Goal: Task Accomplishment & Management: Use online tool/utility

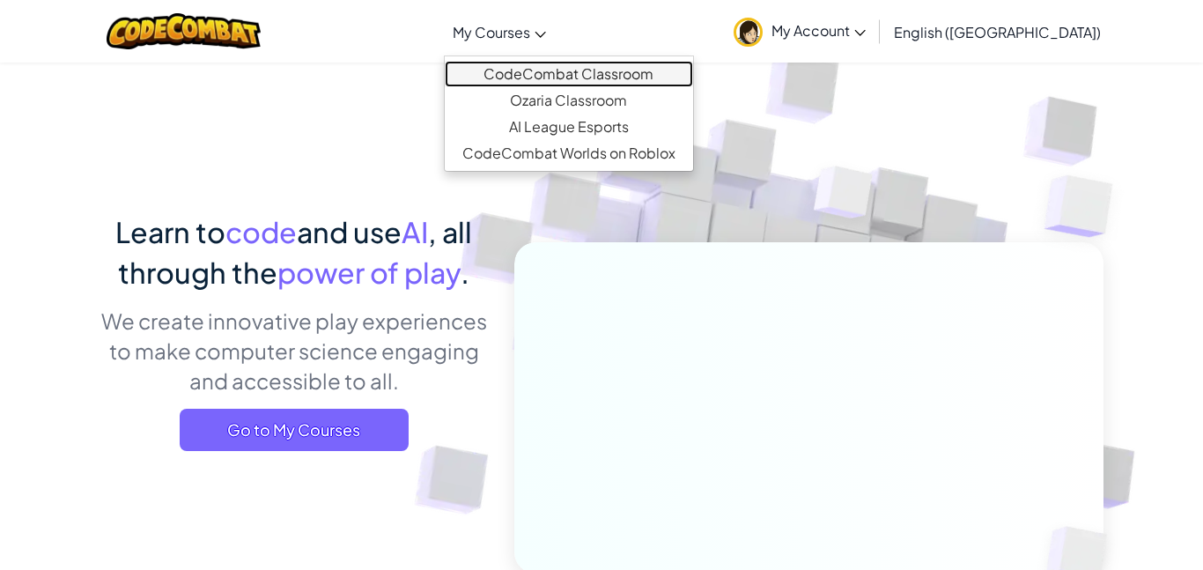
click at [562, 69] on link "CodeCombat Classroom" at bounding box center [569, 74] width 248 height 26
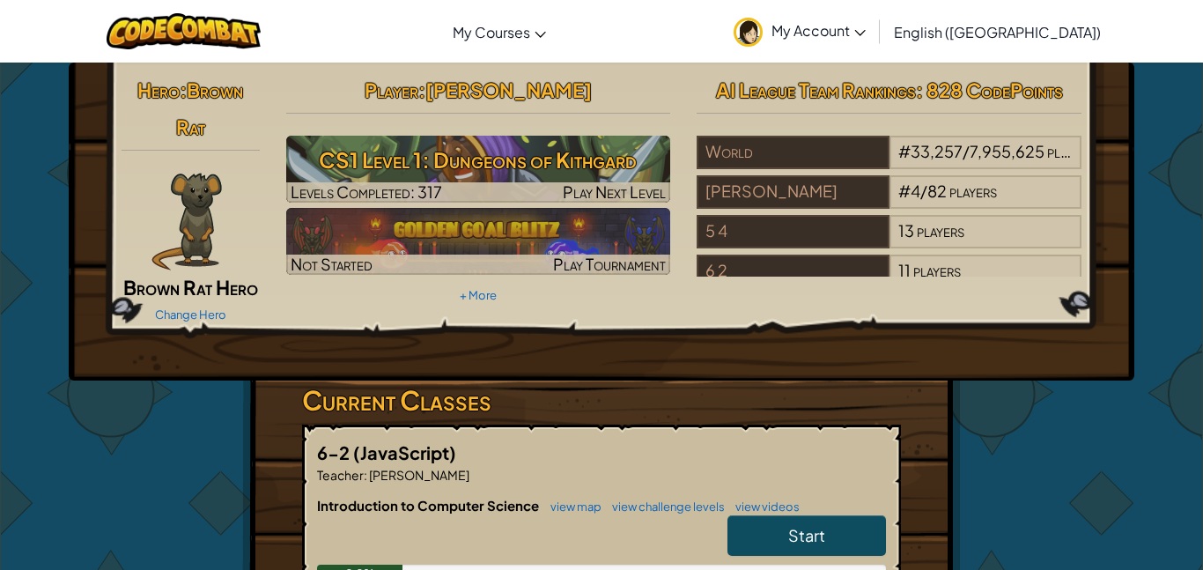
click at [765, 534] on link "Start" at bounding box center [807, 535] width 159 height 41
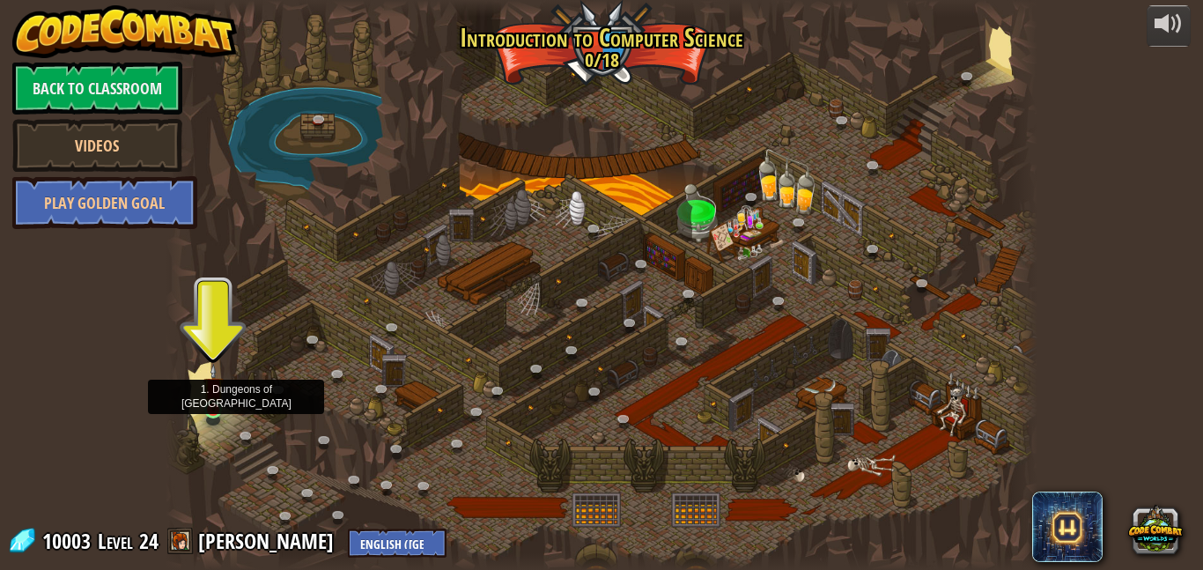
click at [206, 401] on img at bounding box center [213, 388] width 20 height 48
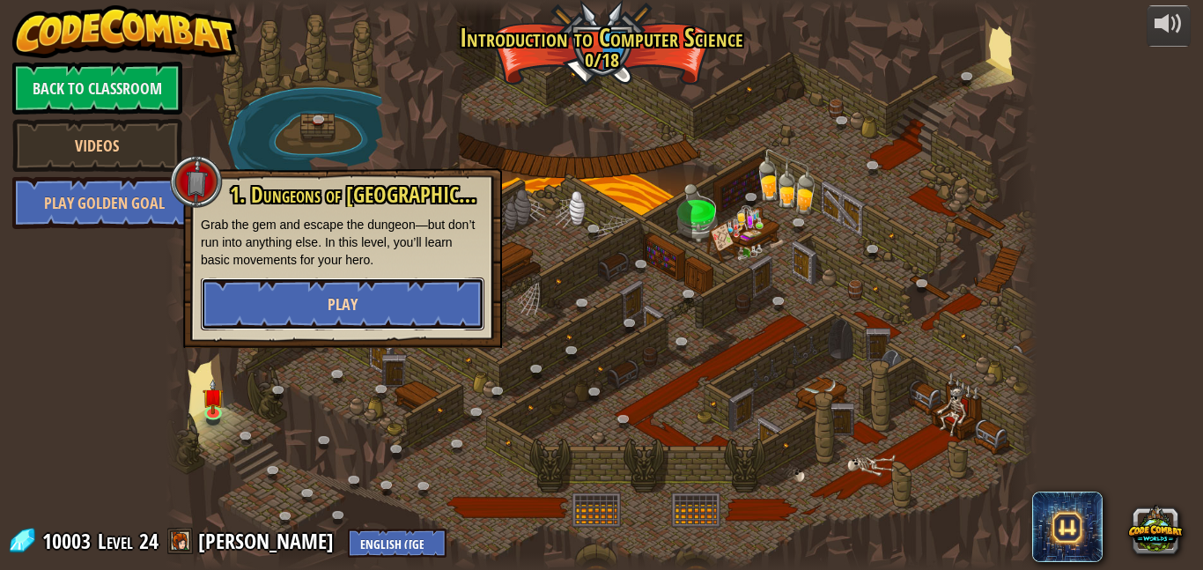
click at [366, 284] on button "Play" at bounding box center [343, 303] width 284 height 53
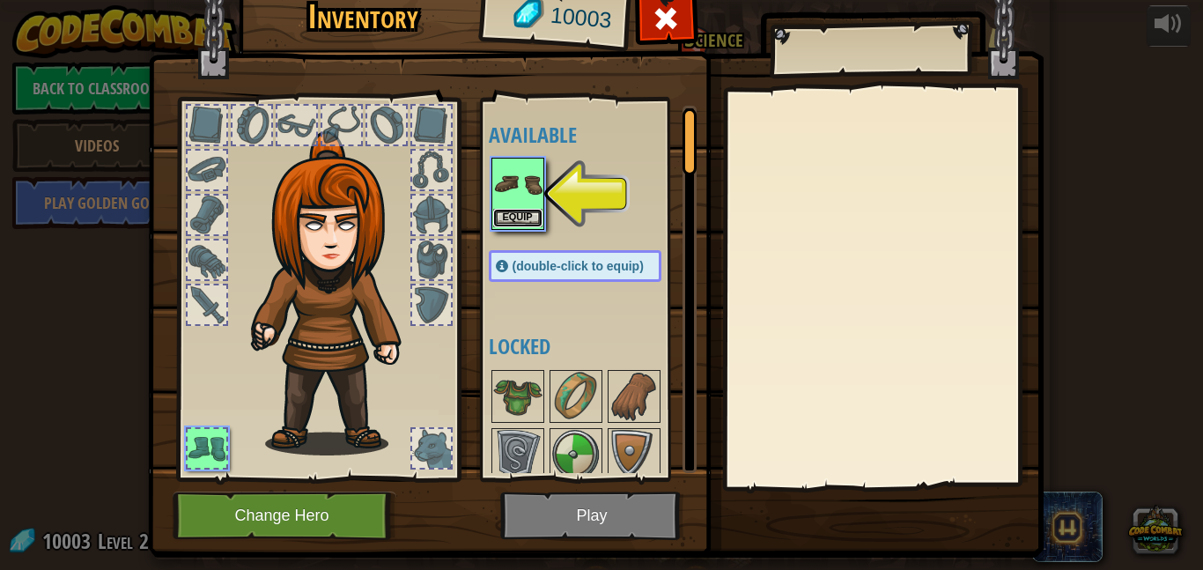
click at [508, 213] on button "Equip" at bounding box center [517, 218] width 49 height 18
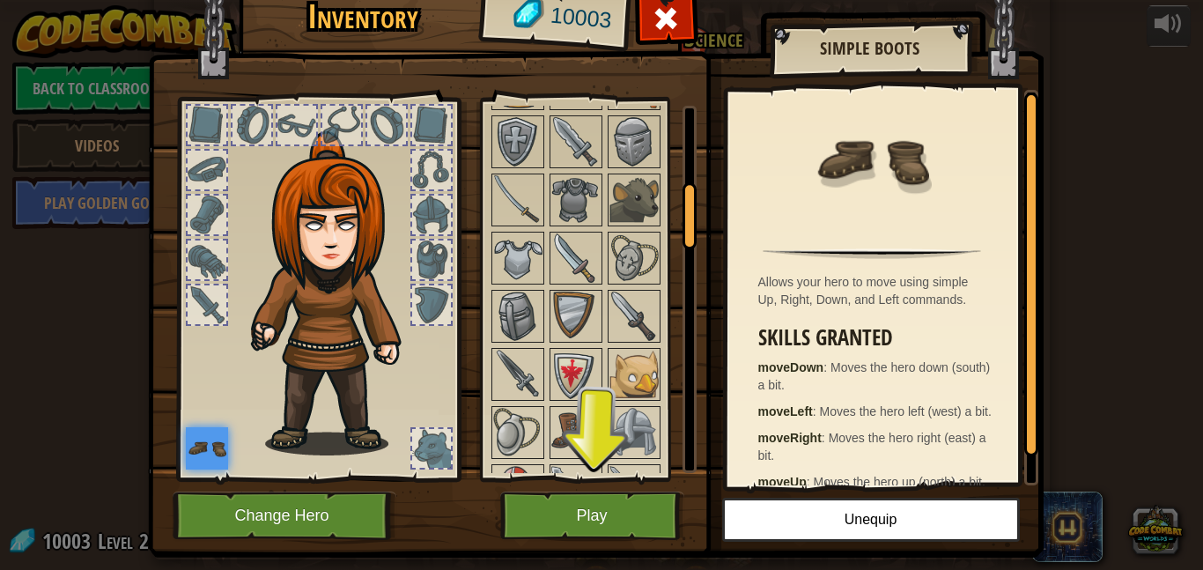
scroll to position [396, 0]
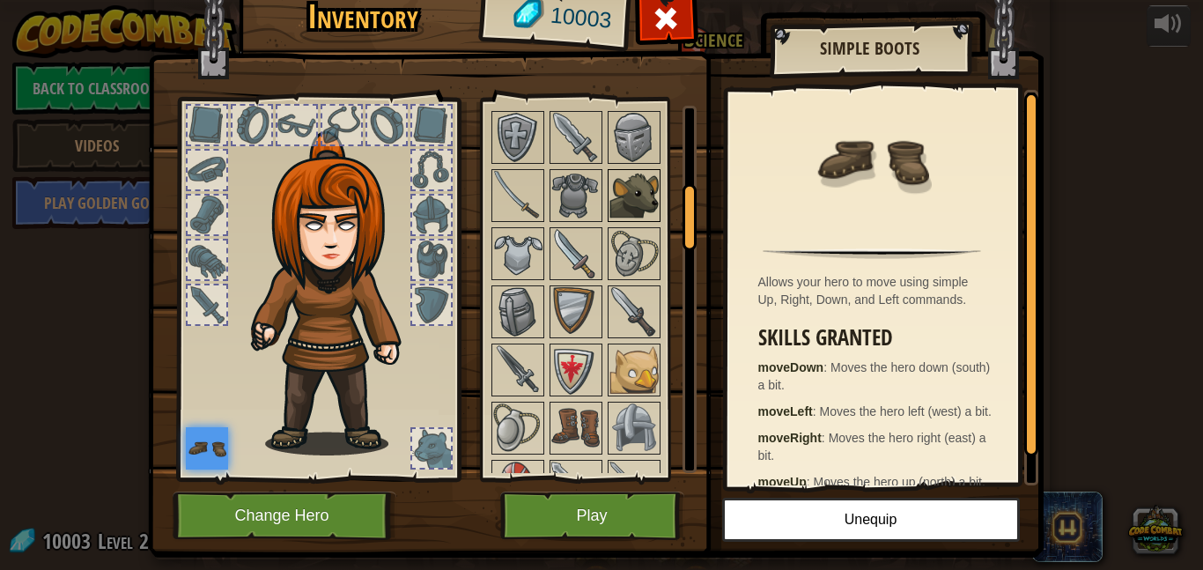
click at [635, 203] on img at bounding box center [634, 195] width 49 height 49
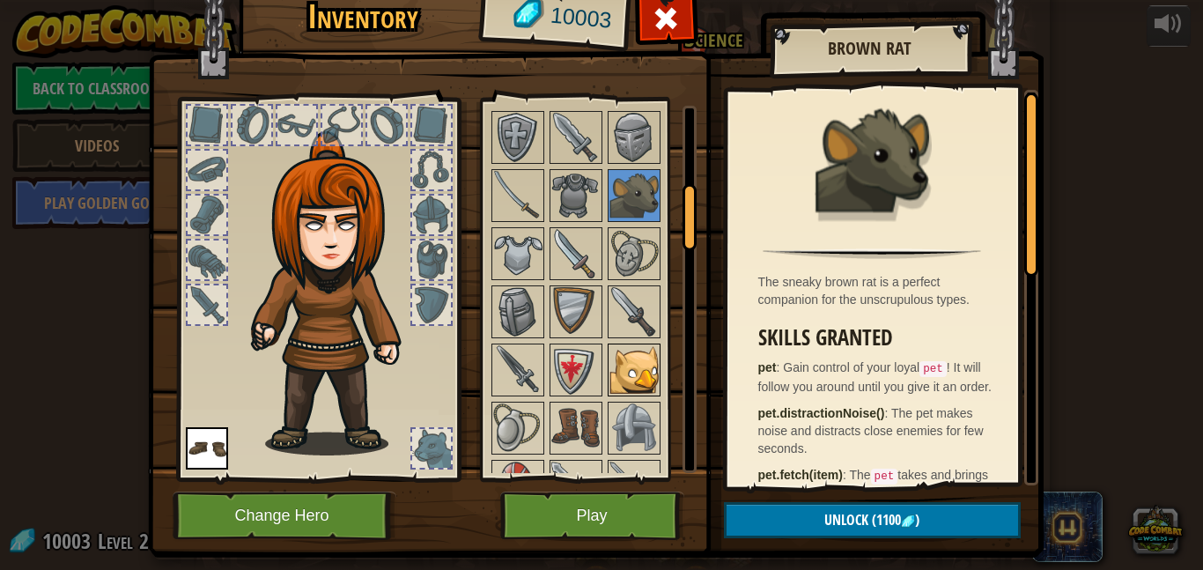
click at [628, 349] on img at bounding box center [634, 369] width 49 height 49
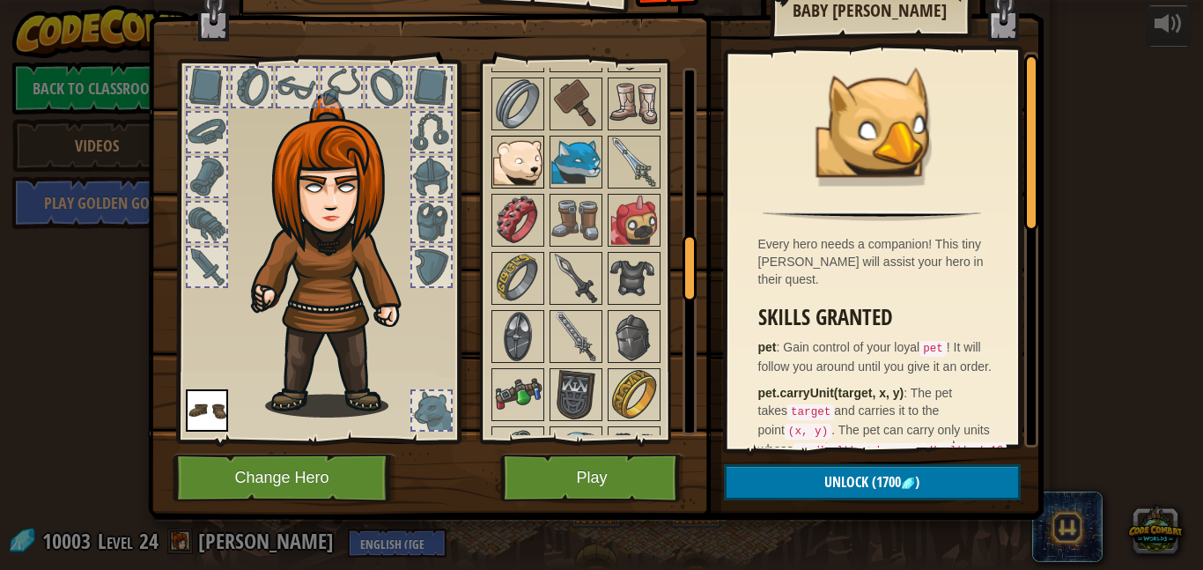
scroll to position [852, 0]
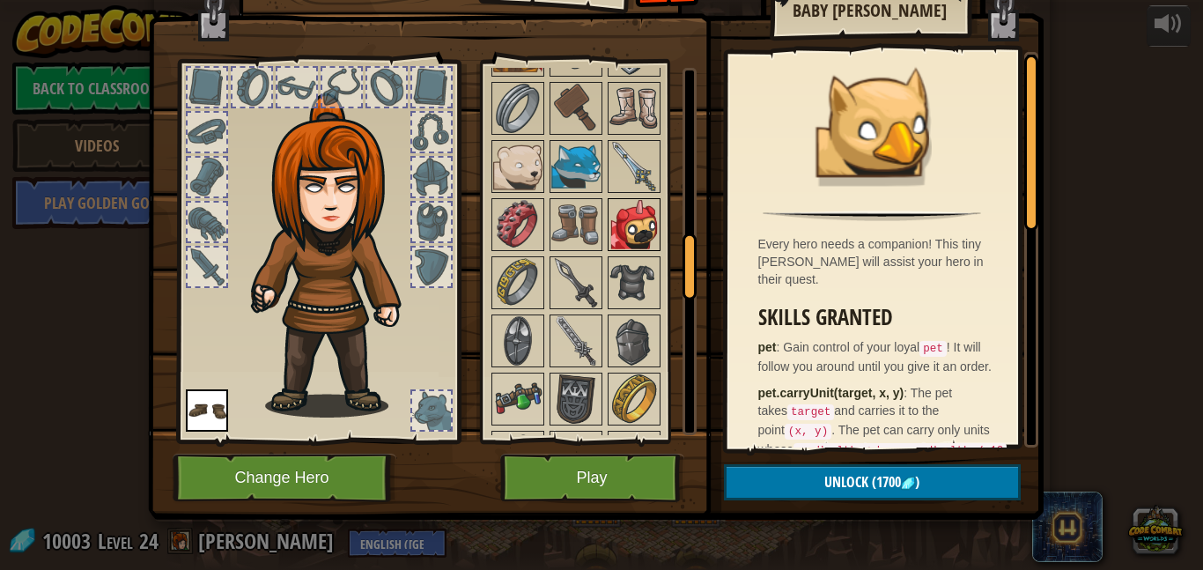
click at [636, 231] on img at bounding box center [634, 224] width 49 height 49
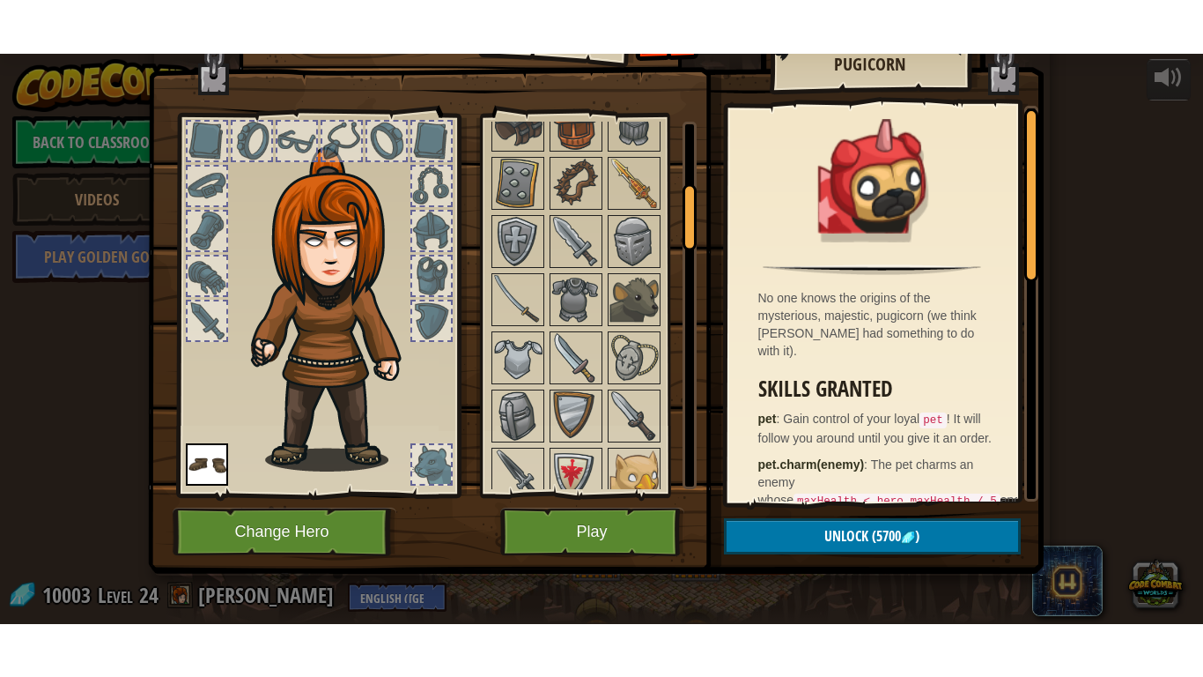
scroll to position [297, 0]
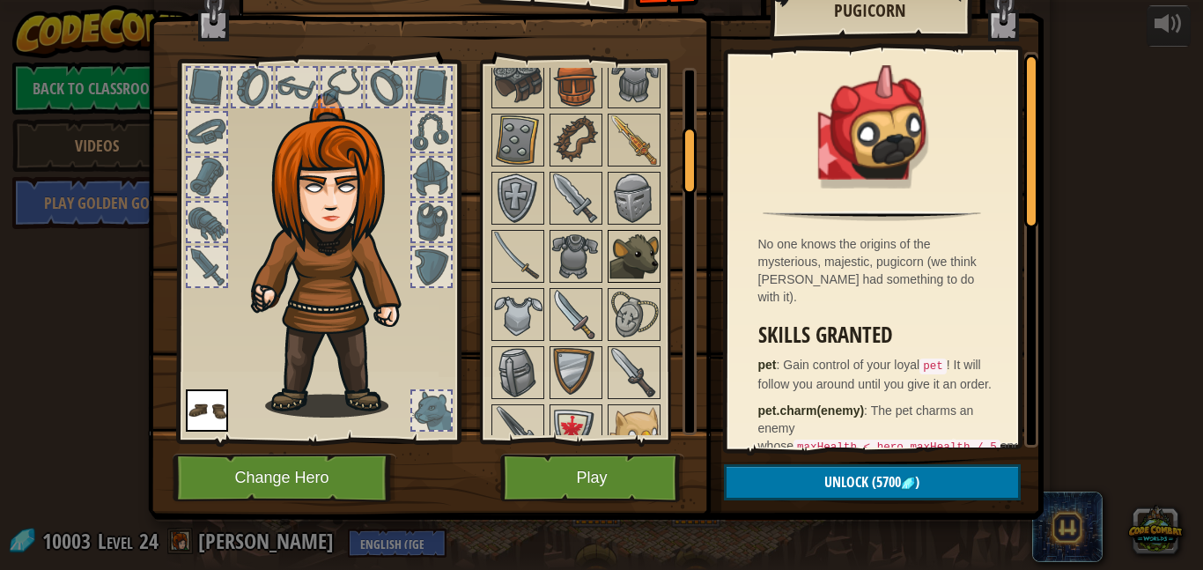
click at [625, 265] on img at bounding box center [634, 256] width 49 height 49
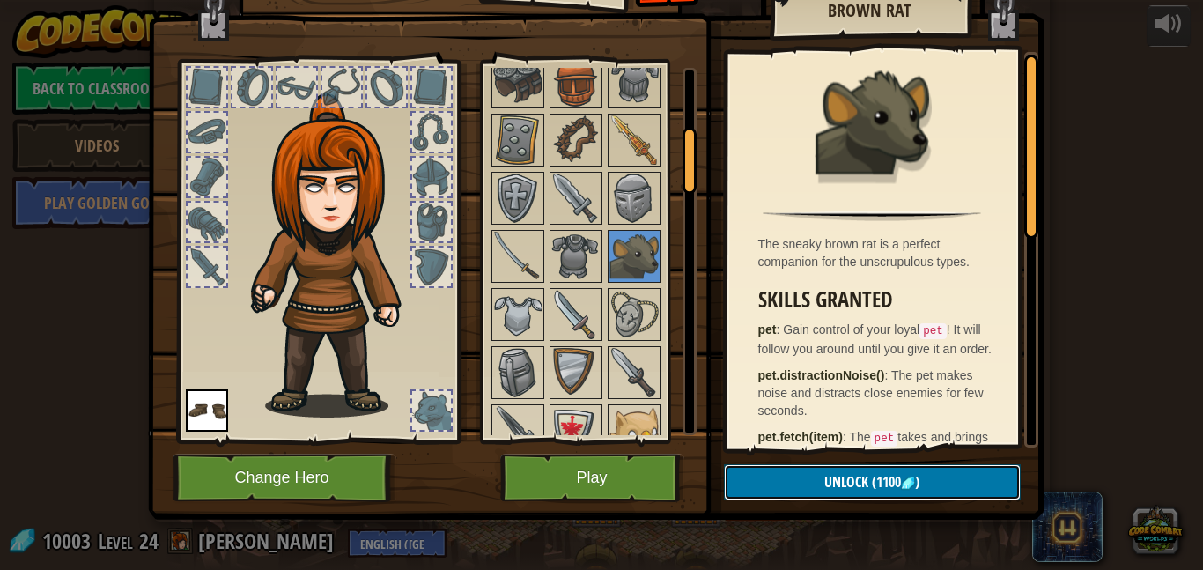
click at [777, 481] on button "Unlock (1100 )" at bounding box center [872, 482] width 297 height 36
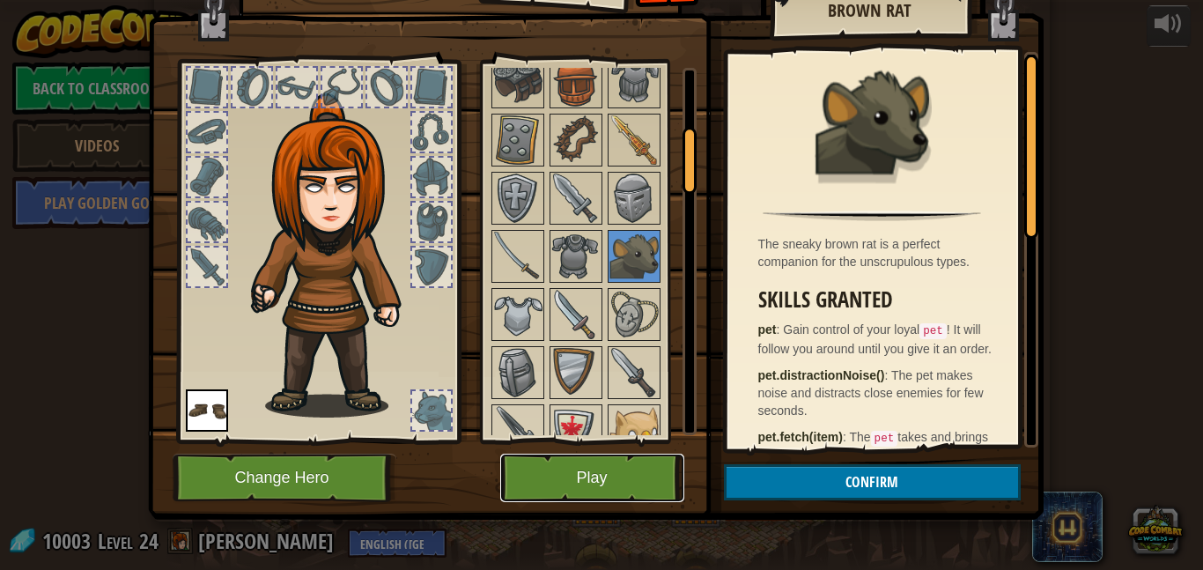
click at [626, 477] on button "Play" at bounding box center [592, 478] width 184 height 48
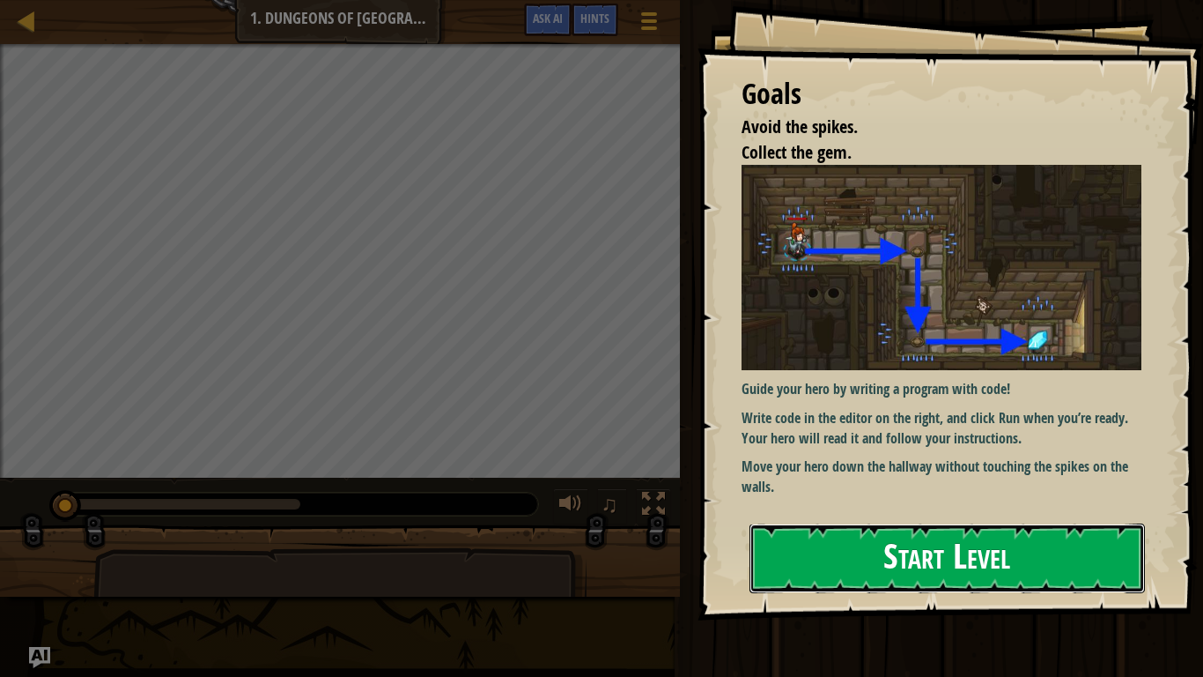
click at [854, 569] on button "Start Level" at bounding box center [948, 558] width 396 height 70
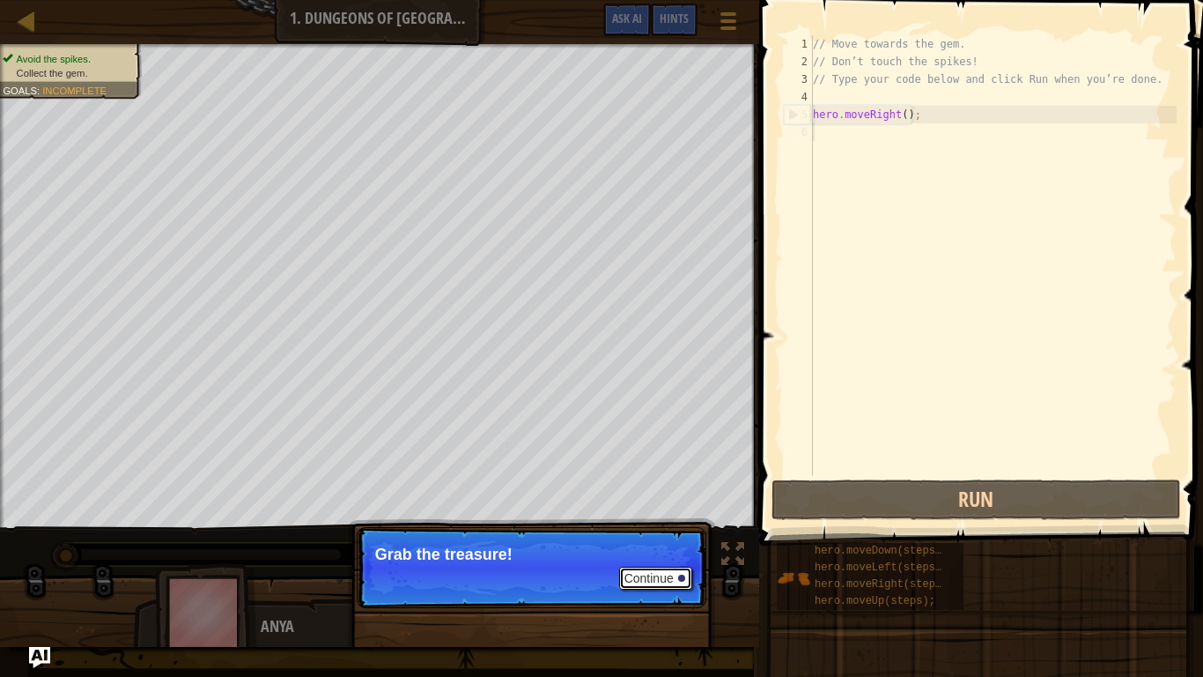
click at [642, 569] on button "Continue" at bounding box center [655, 577] width 73 height 23
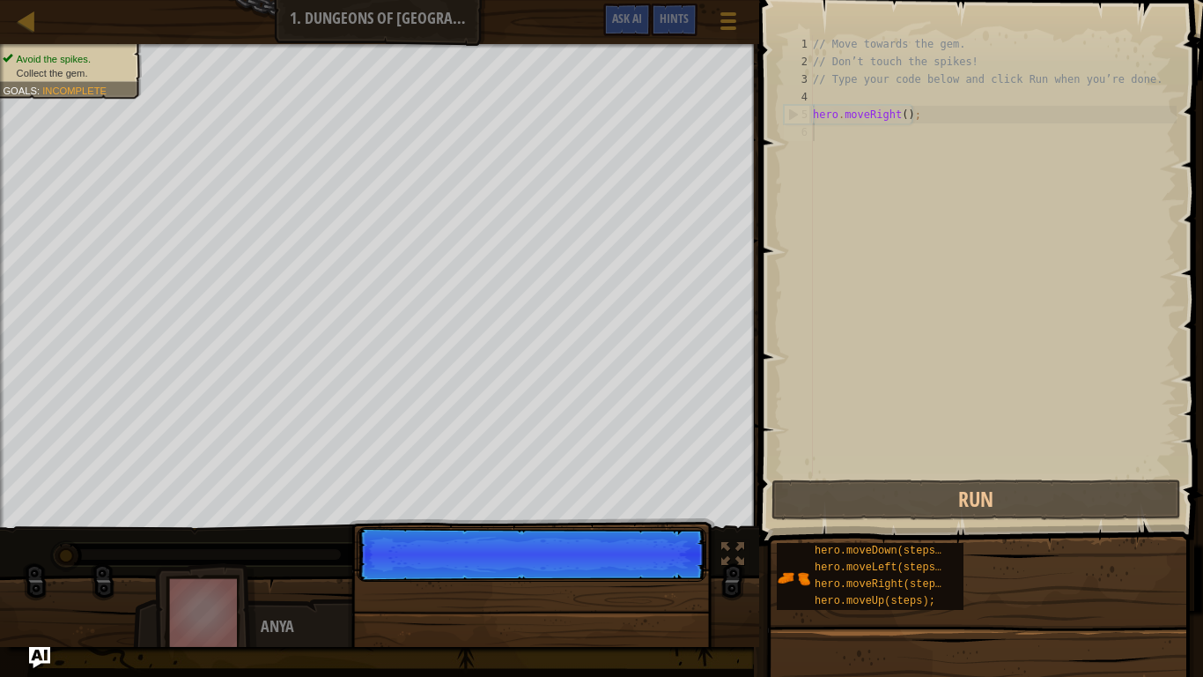
scroll to position [8, 0]
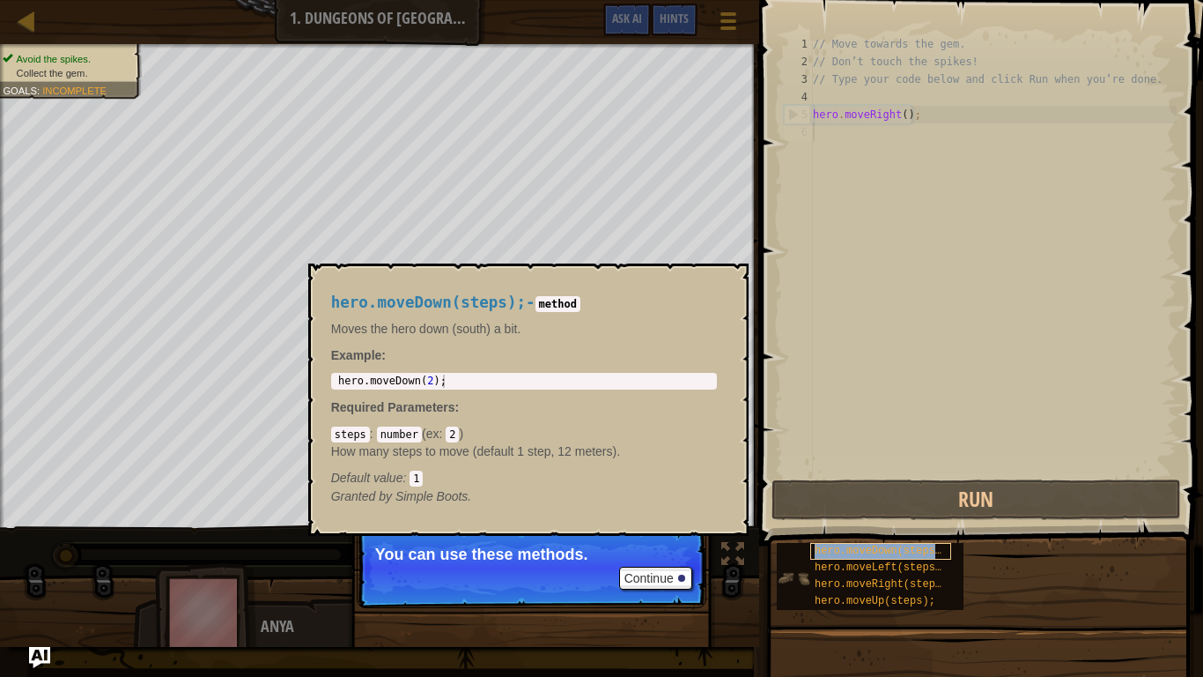
click at [811, 553] on div "hero.moveDown(steps);" at bounding box center [880, 551] width 141 height 17
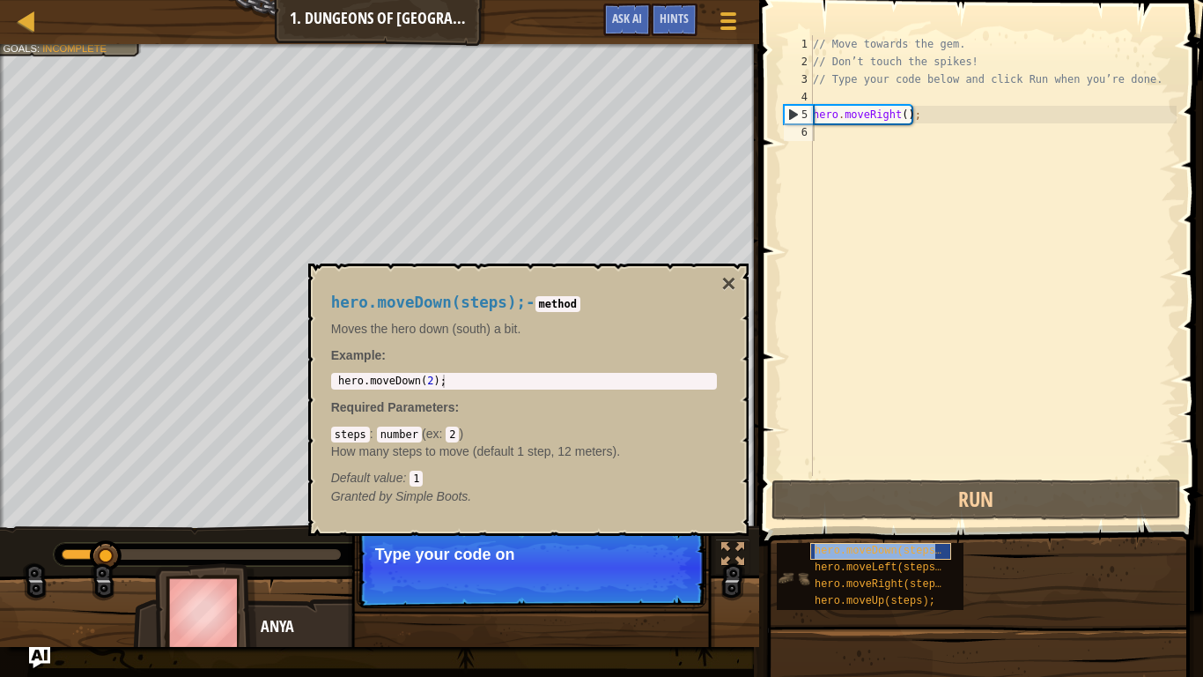
click at [819, 549] on span "hero.moveDown(steps);" at bounding box center [881, 550] width 133 height 12
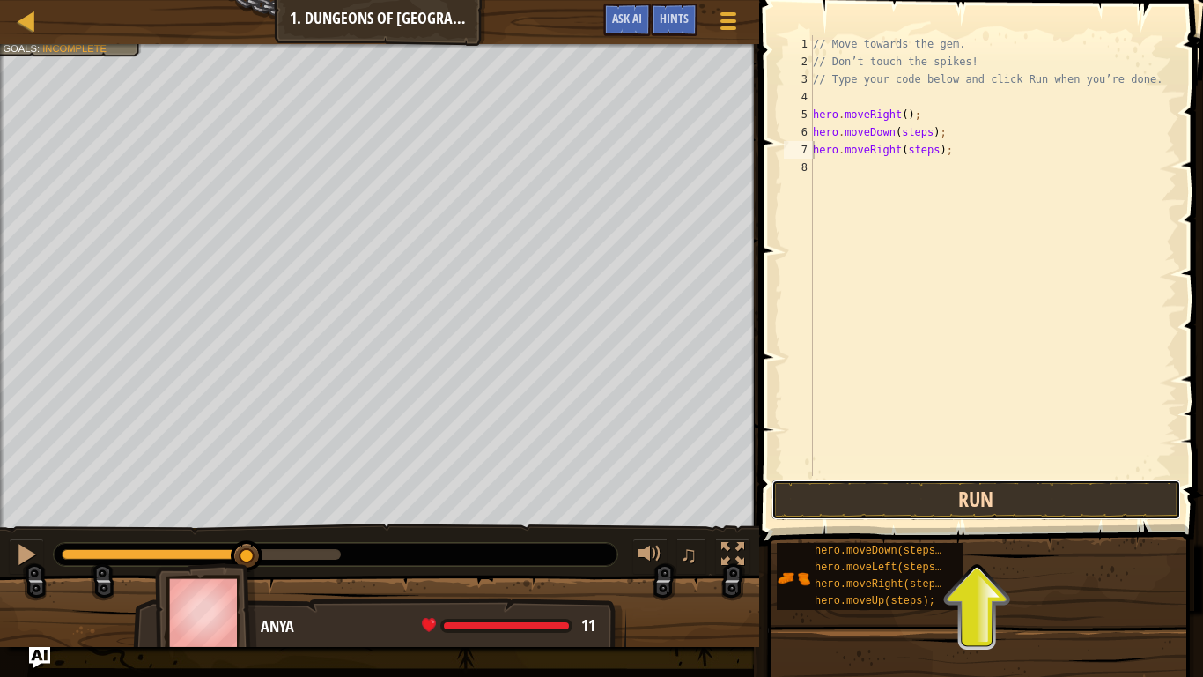
click at [812, 481] on button "Run" at bounding box center [977, 499] width 410 height 41
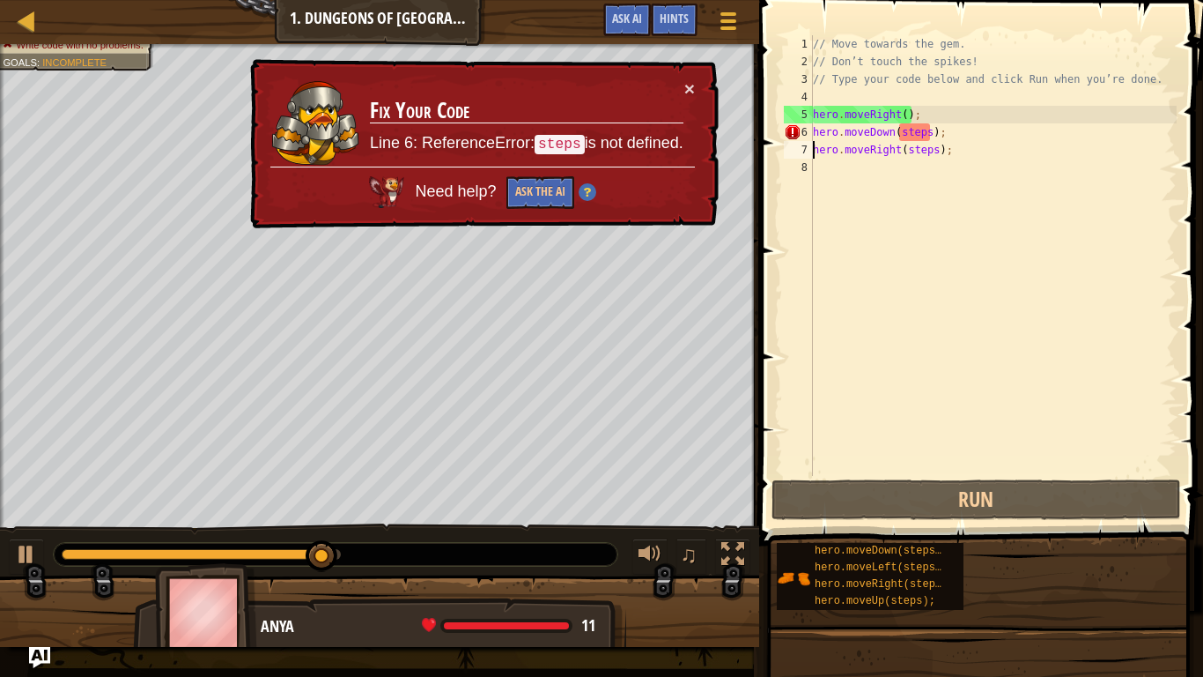
click at [928, 138] on div "// Move towards the gem. // Don’t touch the spikes! // Type your code below and…" at bounding box center [993, 273] width 367 height 476
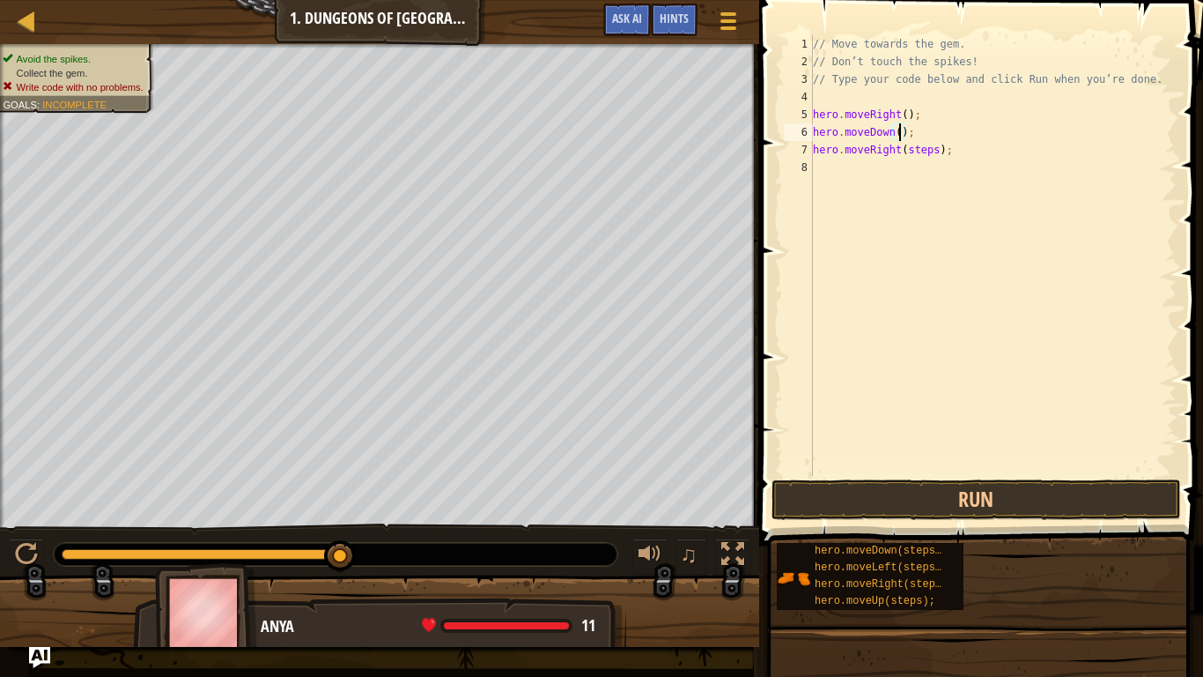
click at [935, 150] on div "// Move towards the gem. // Don’t touch the spikes! // Type your code below and…" at bounding box center [993, 273] width 367 height 476
type textarea "hero.moveRight();"
click at [990, 497] on button "Run" at bounding box center [977, 499] width 410 height 41
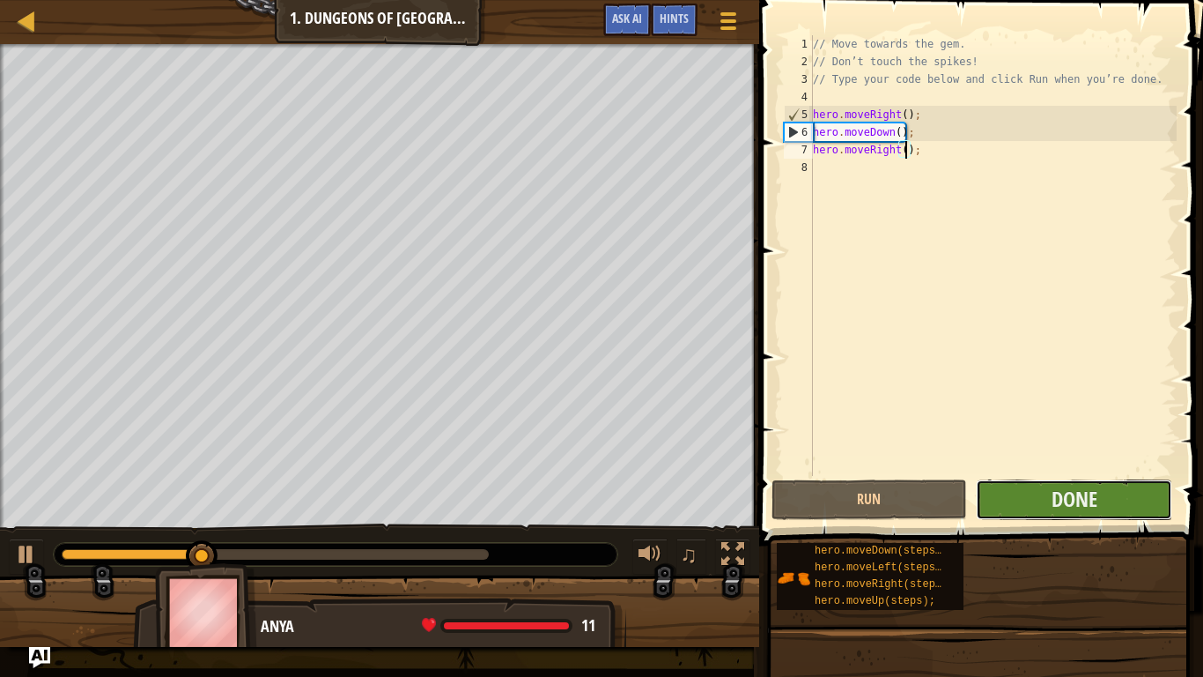
click at [1032, 499] on button "Done" at bounding box center [1074, 499] width 196 height 41
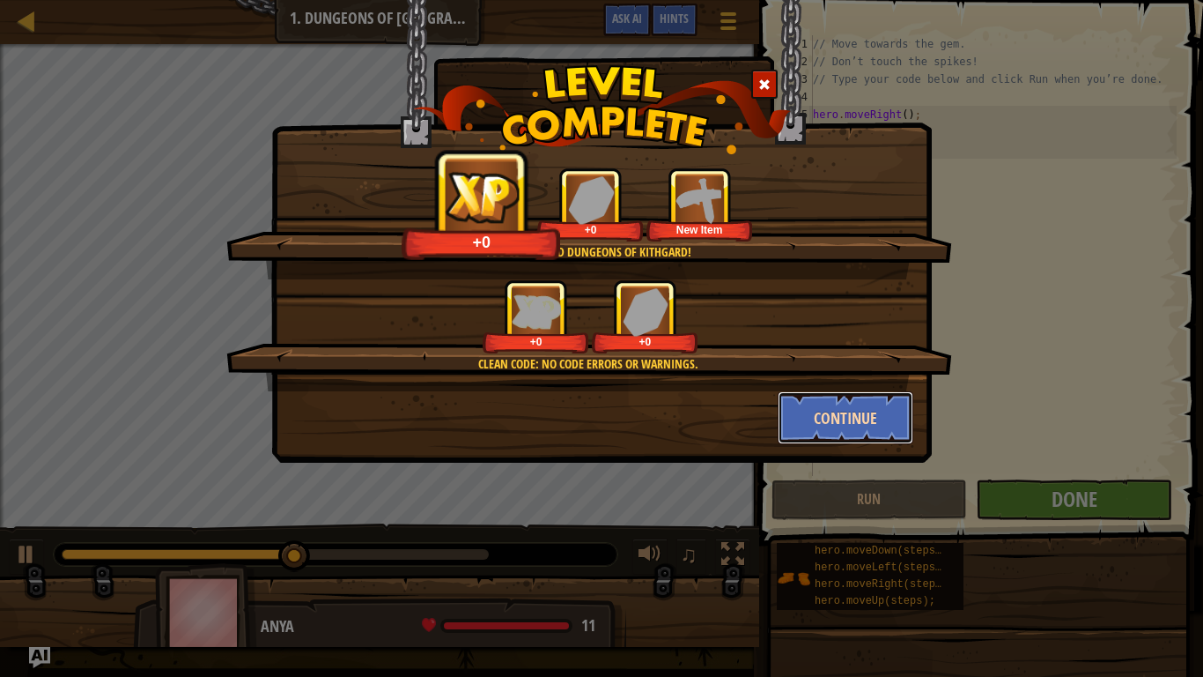
click at [798, 428] on button "Continue" at bounding box center [846, 417] width 137 height 53
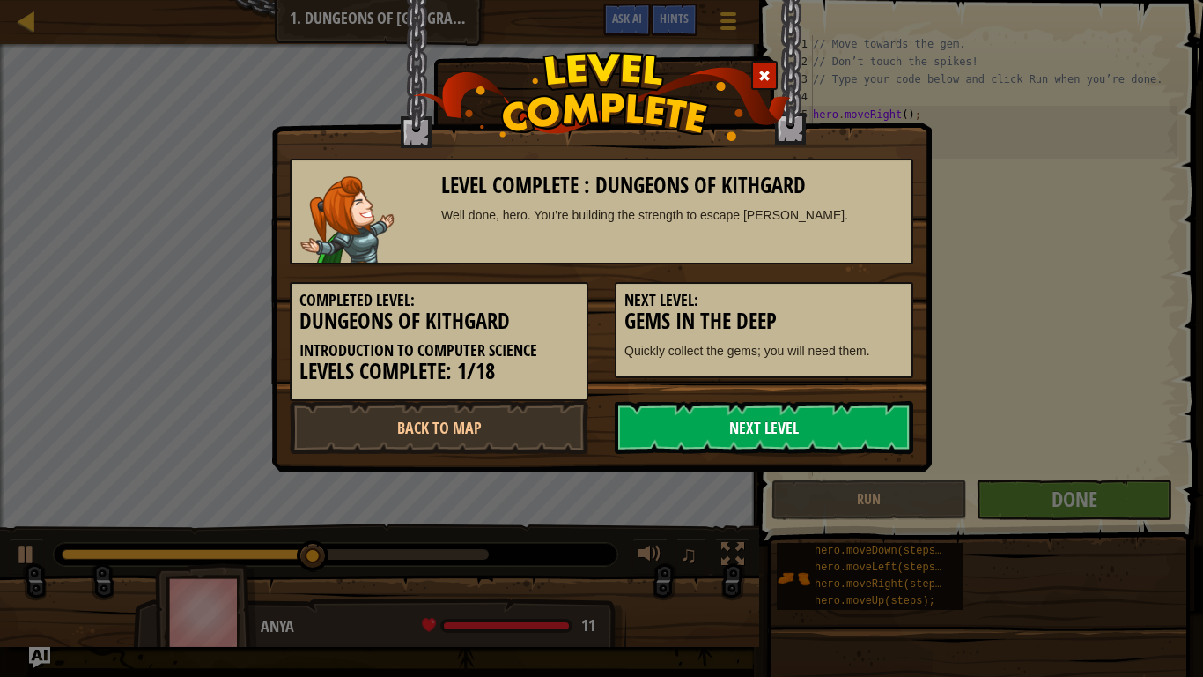
click at [799, 416] on link "Next Level" at bounding box center [764, 427] width 299 height 53
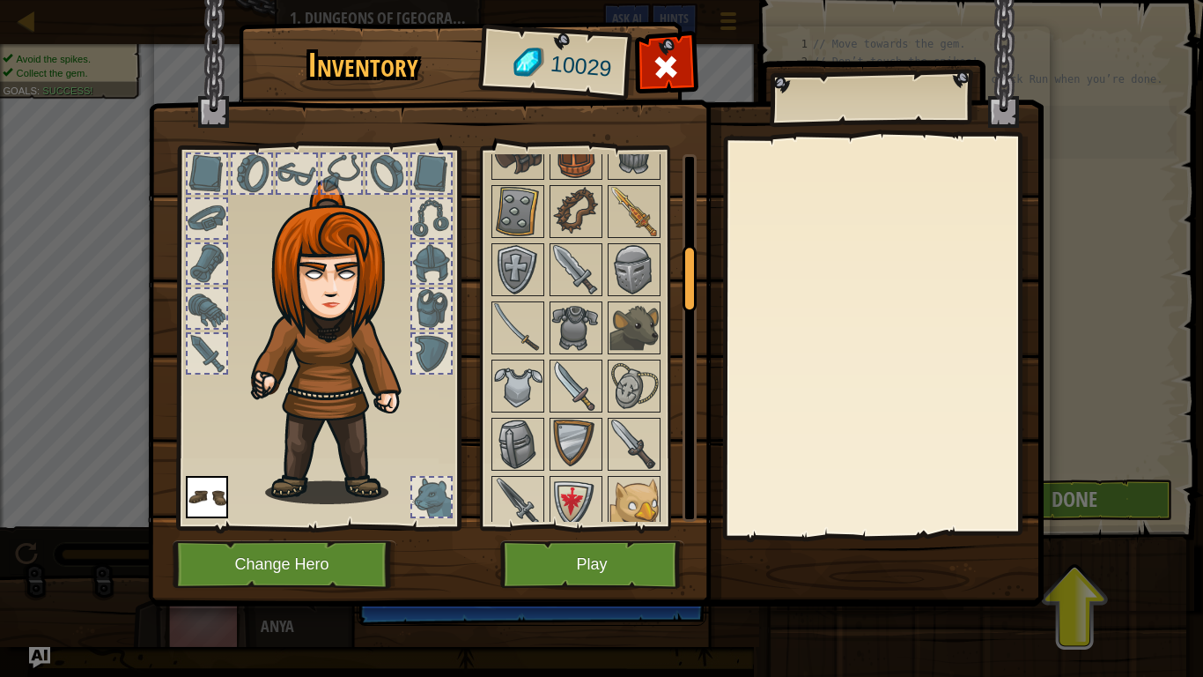
scroll to position [534, 0]
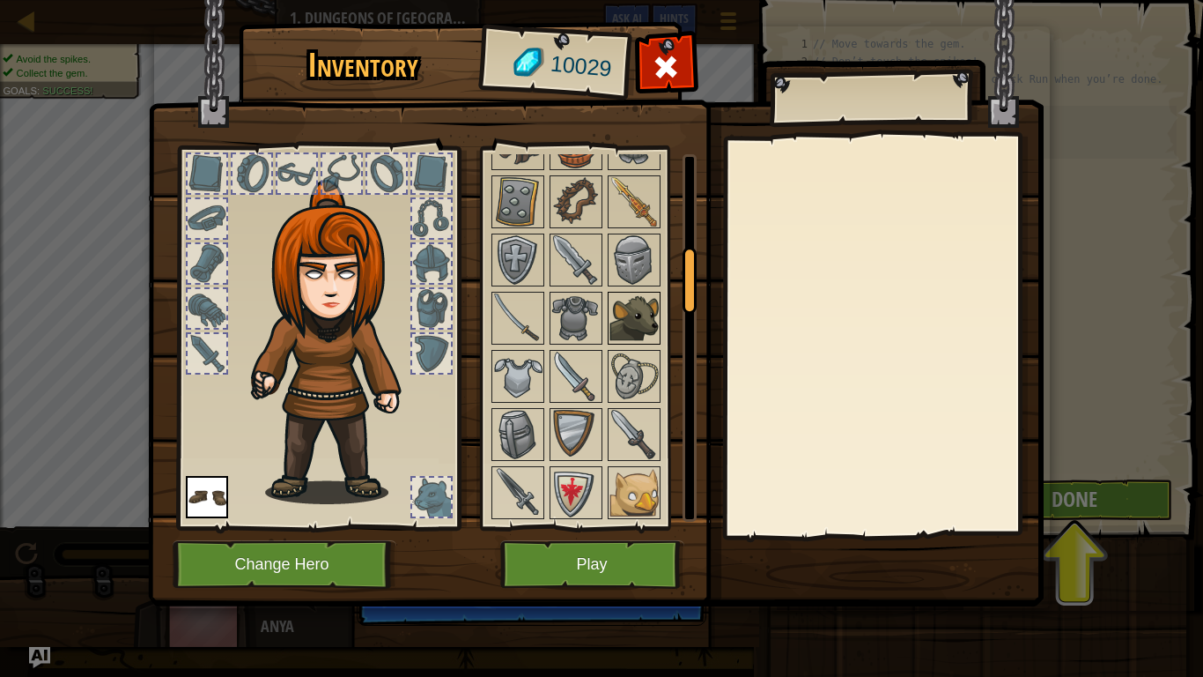
click at [632, 325] on img at bounding box center [634, 317] width 49 height 49
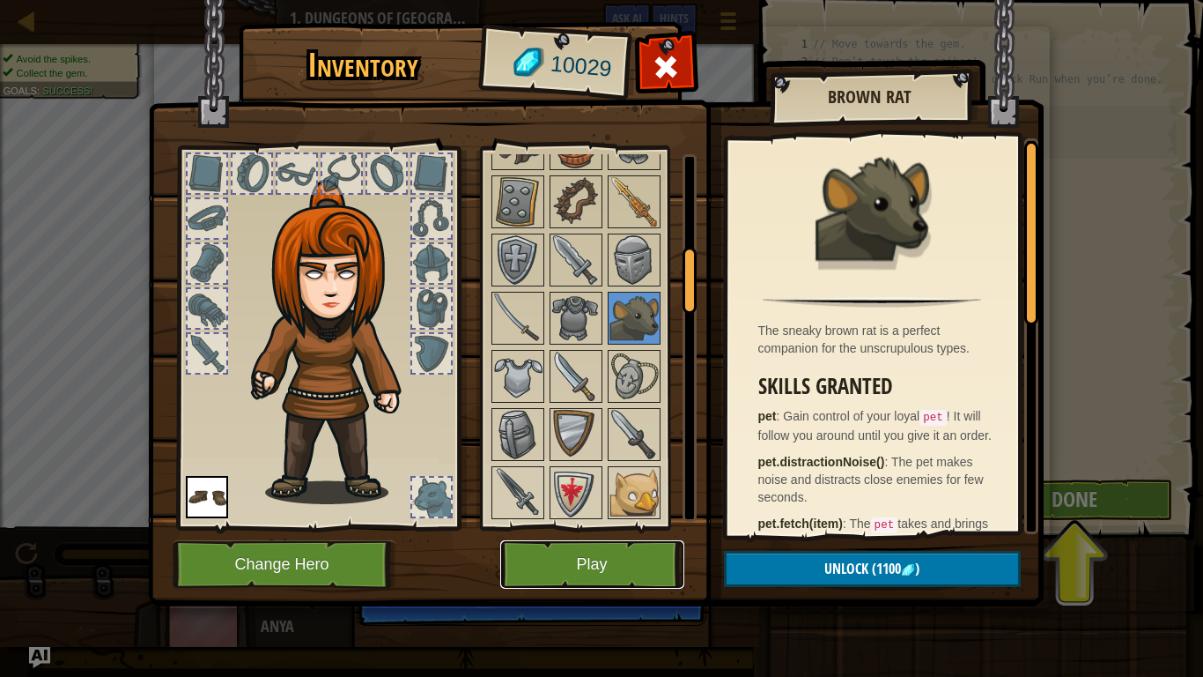
click at [589, 566] on button "Play" at bounding box center [592, 564] width 184 height 48
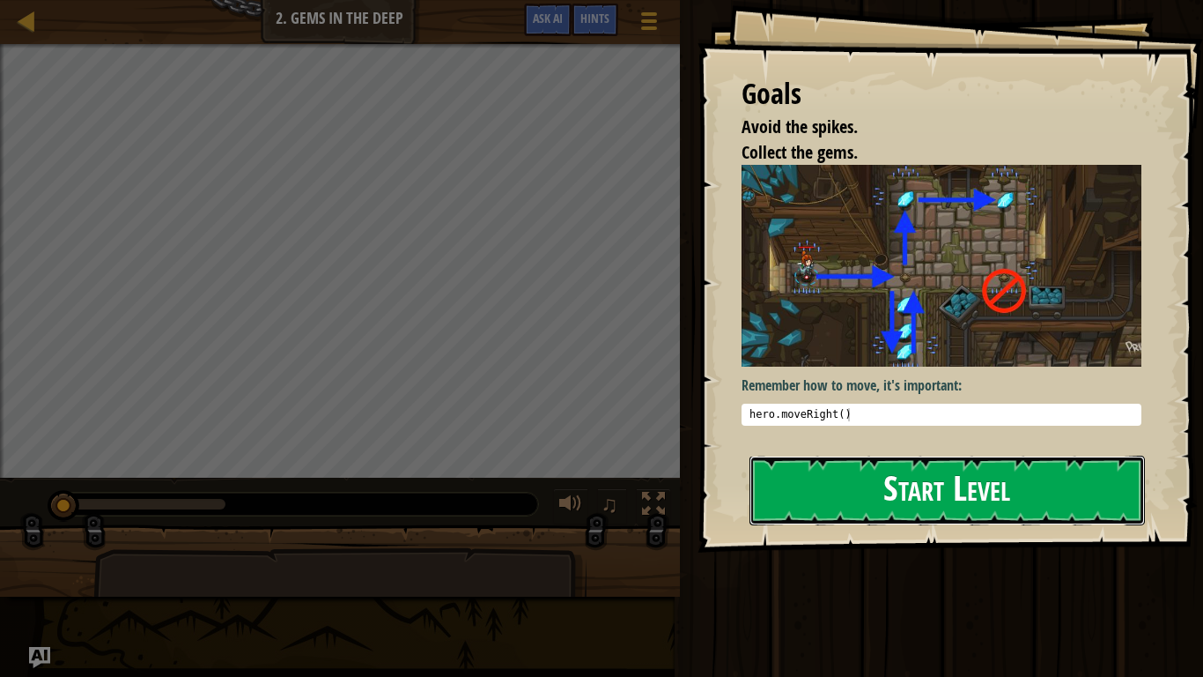
click at [793, 472] on button "Start Level" at bounding box center [948, 490] width 396 height 70
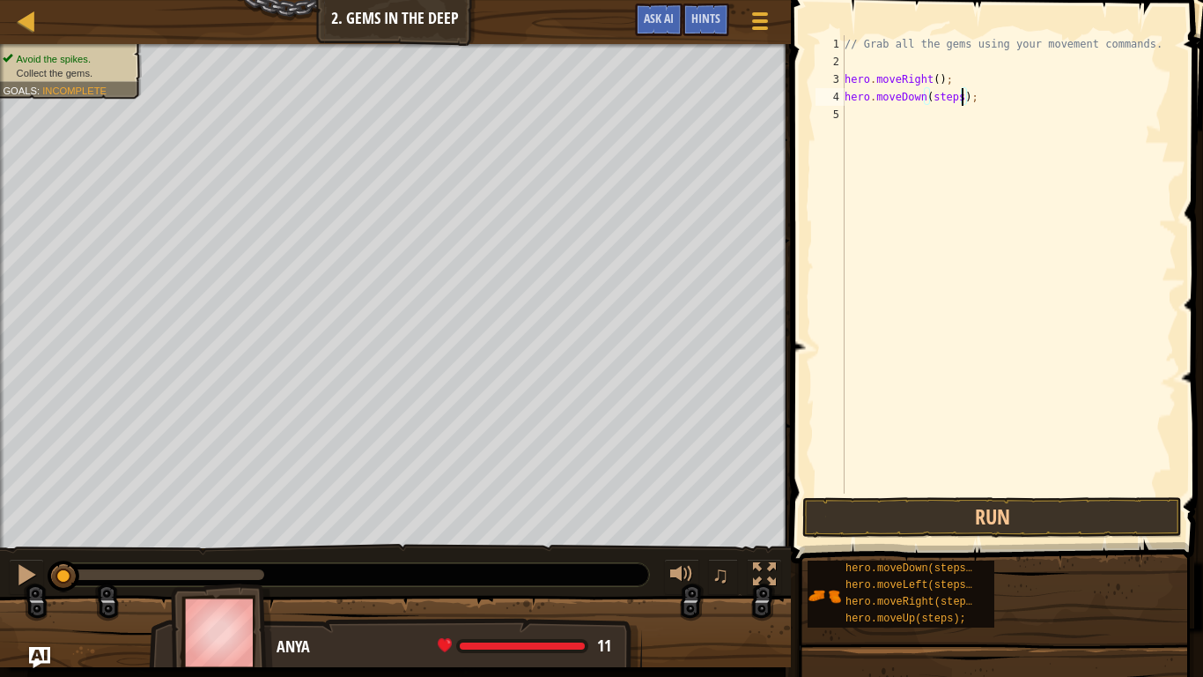
click at [959, 99] on div "// Grab all the gems using your movement commands. hero . moveRight ( ) ; hero …" at bounding box center [1009, 281] width 336 height 493
type textarea "hero.moveDown();"
click at [861, 117] on div "// Grab all the gems using your movement commands. hero . moveRight ( ) ; hero …" at bounding box center [1009, 281] width 336 height 493
type textarea "u"
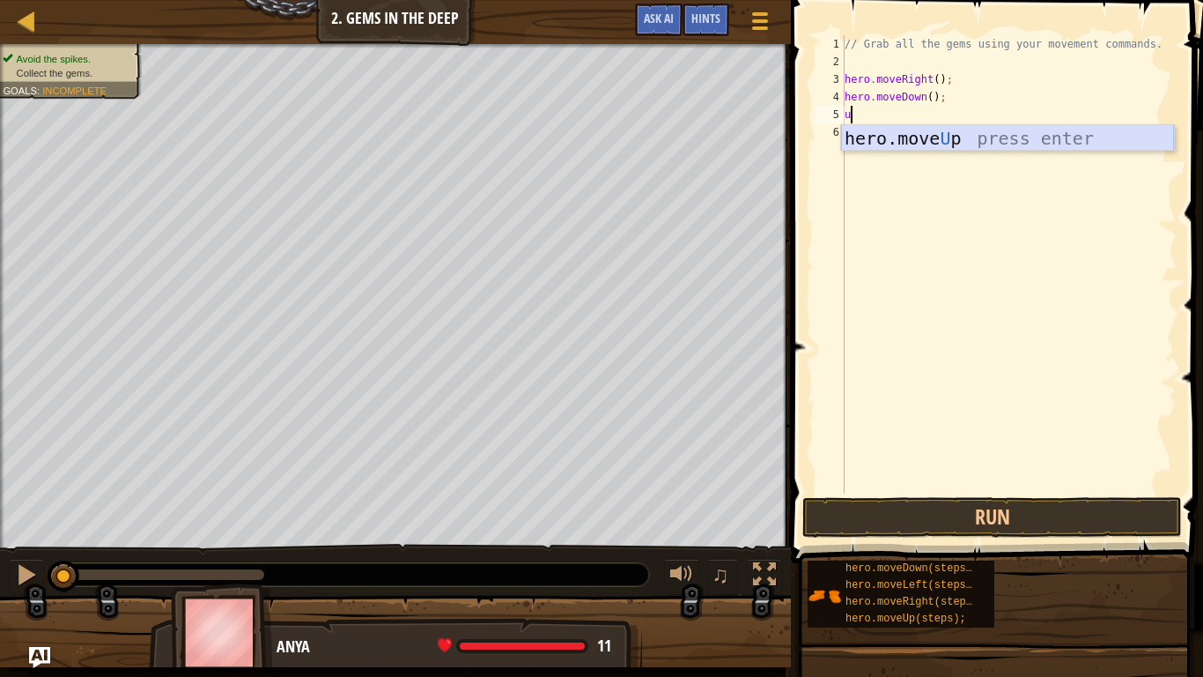
click at [918, 144] on div "hero.move U p press enter" at bounding box center [1007, 164] width 333 height 79
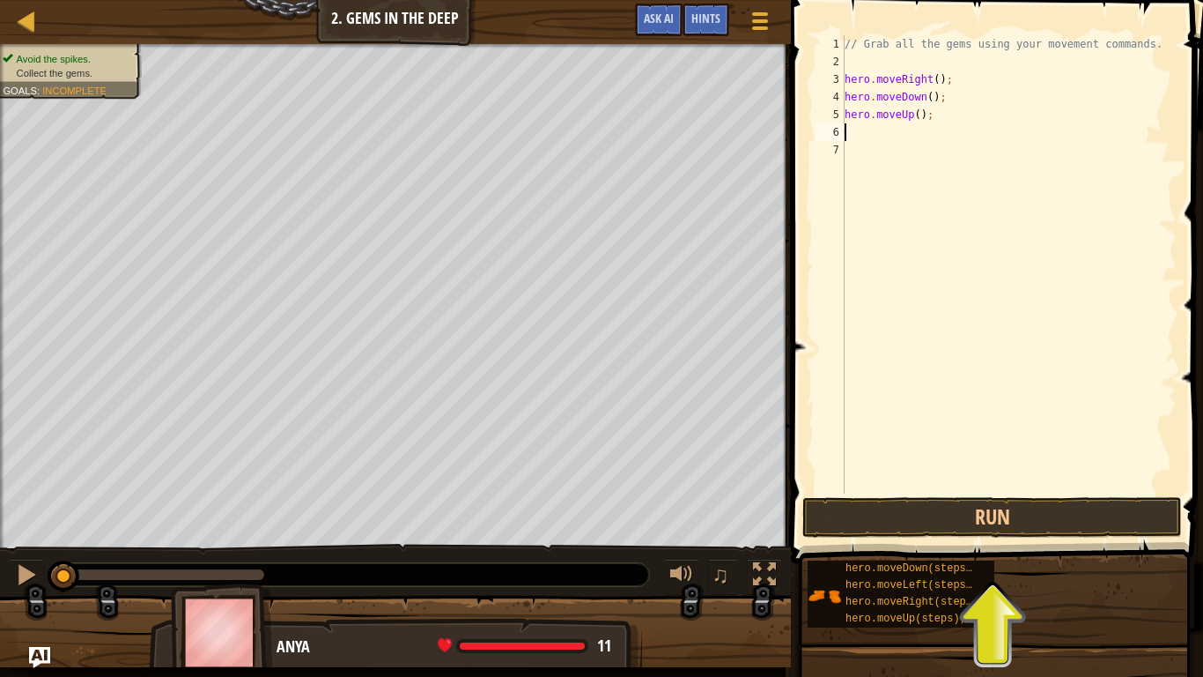
click at [916, 112] on div "// Grab all the gems using your movement commands. hero . moveRight ( ) ; hero …" at bounding box center [1009, 281] width 336 height 493
type textarea "hero.moveUp(2);"
click at [848, 133] on div "// Grab all the gems using your movement commands. hero . moveRight ( ) ; hero …" at bounding box center [1009, 281] width 336 height 493
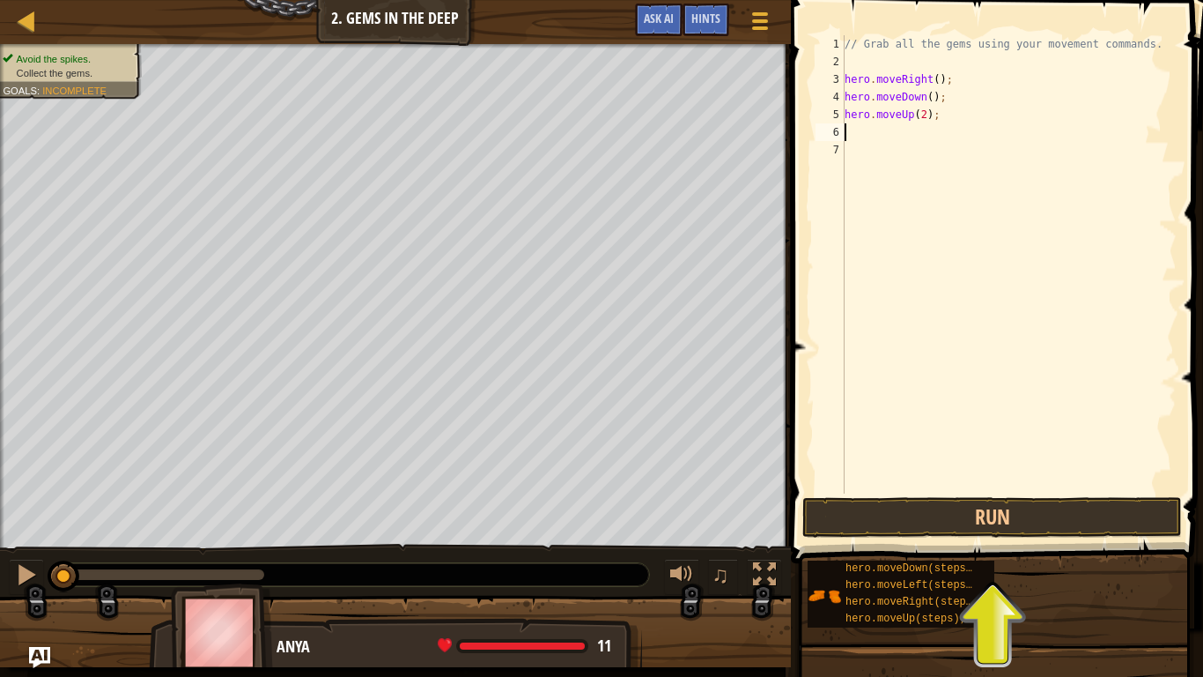
type textarea "r"
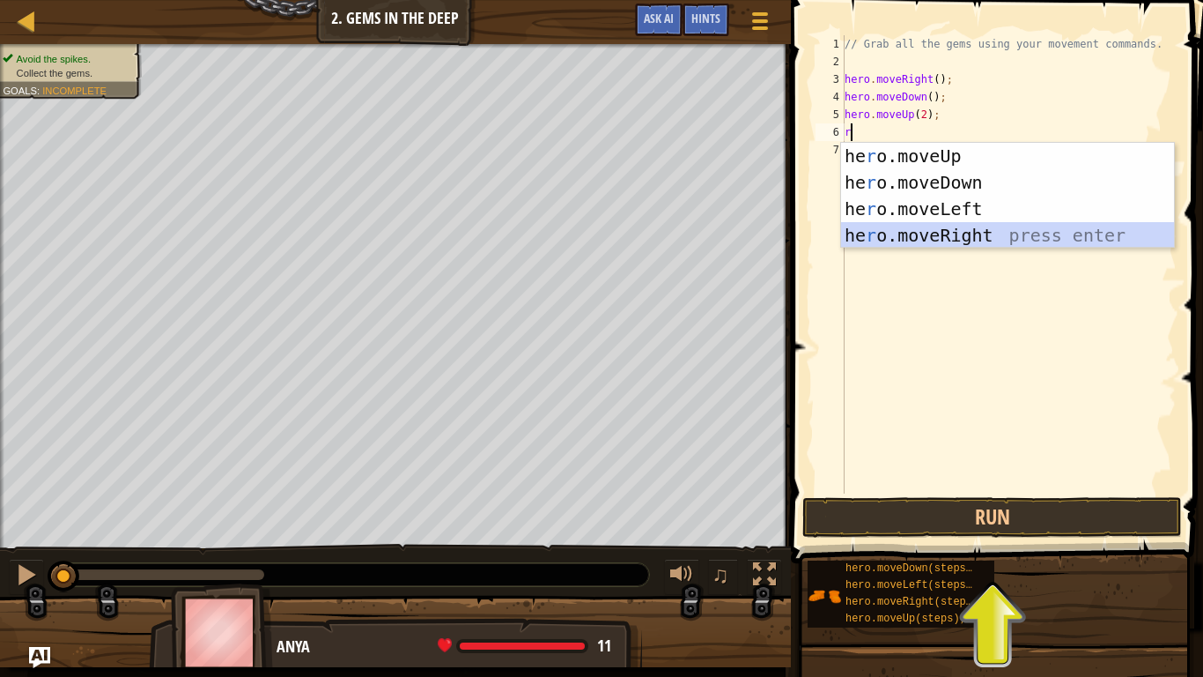
click at [887, 236] on div "he r o.moveUp press enter he r o.moveDown press enter he r o.moveLeft press ent…" at bounding box center [1007, 222] width 333 height 159
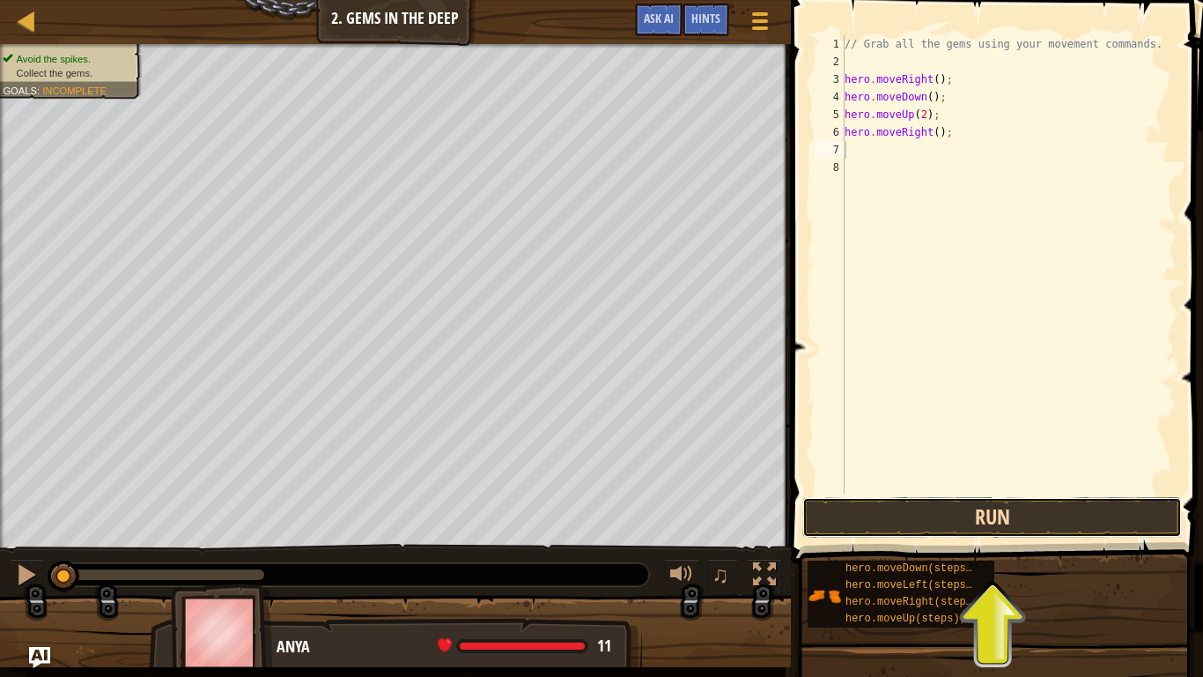
click at [884, 525] on button "Run" at bounding box center [992, 517] width 380 height 41
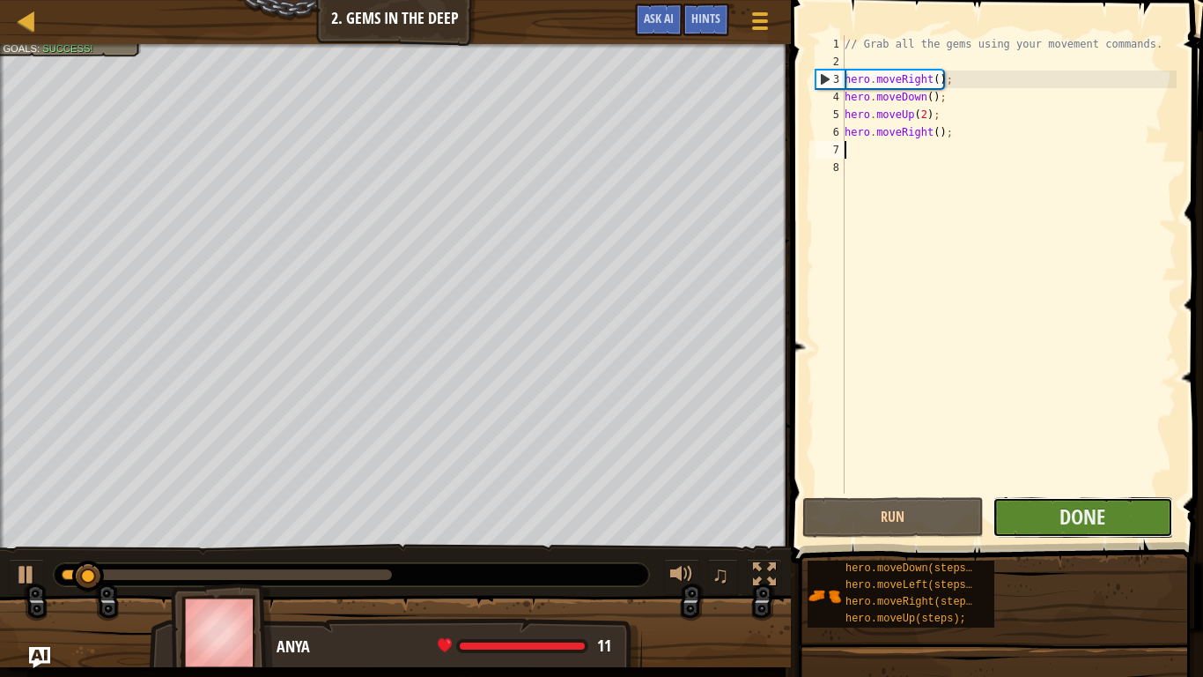
click at [1027, 515] on button "Done" at bounding box center [1083, 517] width 181 height 41
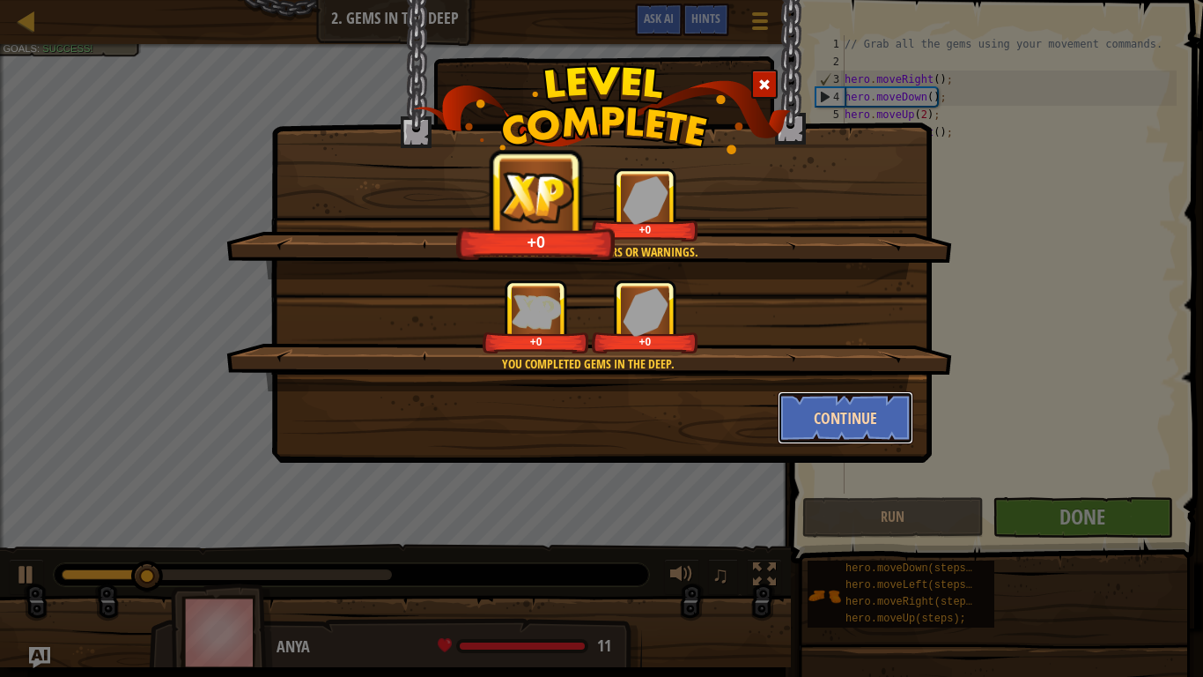
click at [828, 419] on button "Continue" at bounding box center [846, 417] width 137 height 53
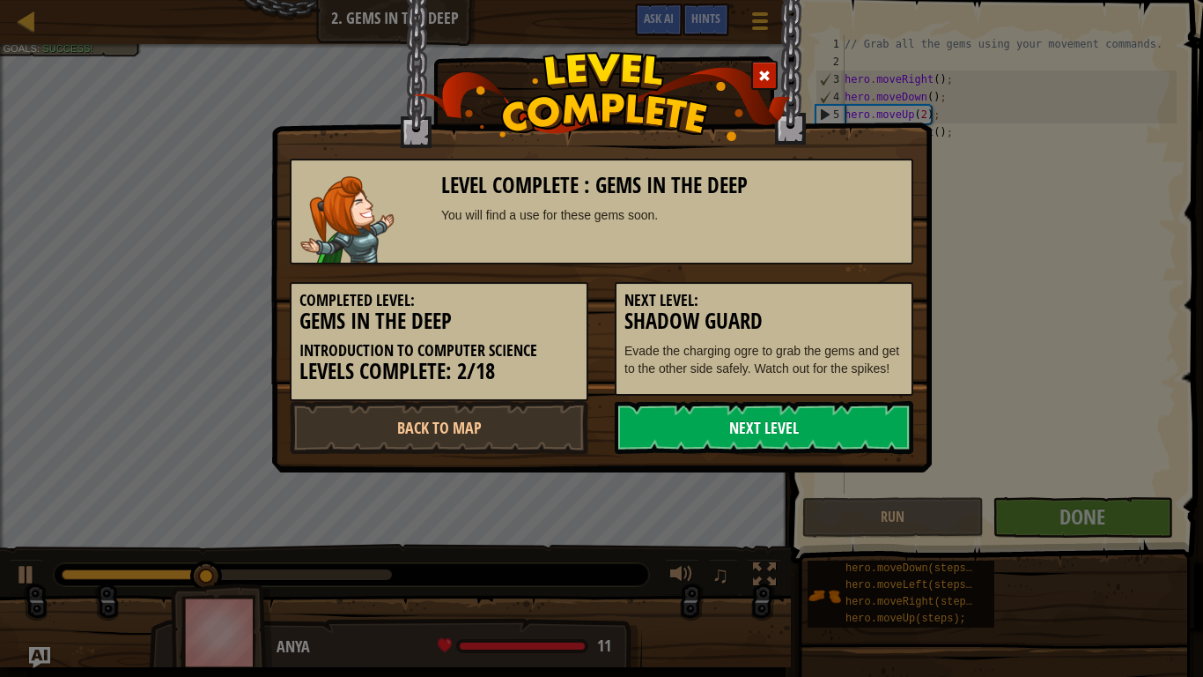
click at [760, 439] on link "Next Level" at bounding box center [764, 427] width 299 height 53
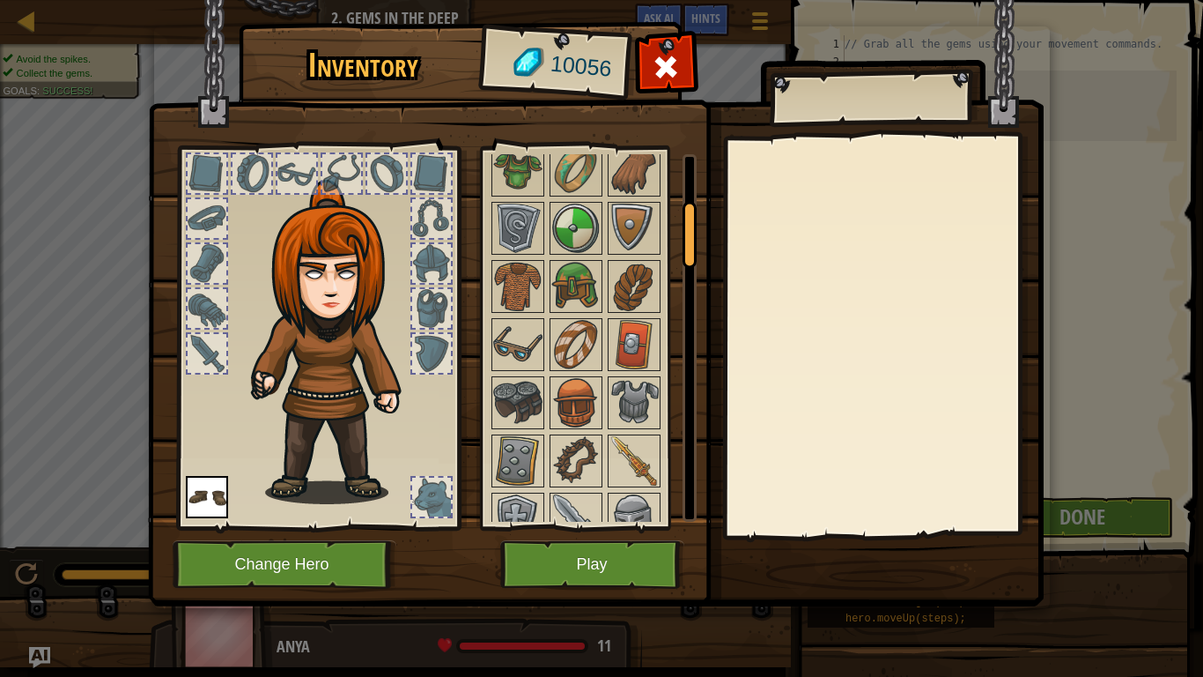
scroll to position [261, 0]
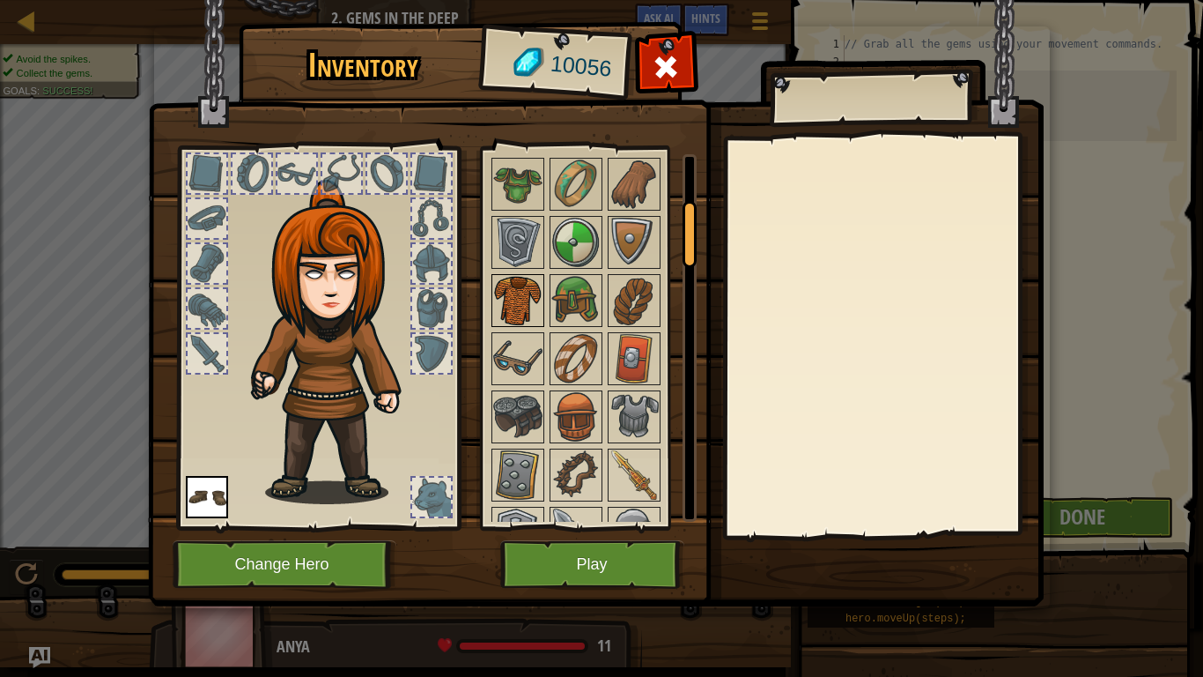
click at [525, 303] on img at bounding box center [517, 300] width 49 height 49
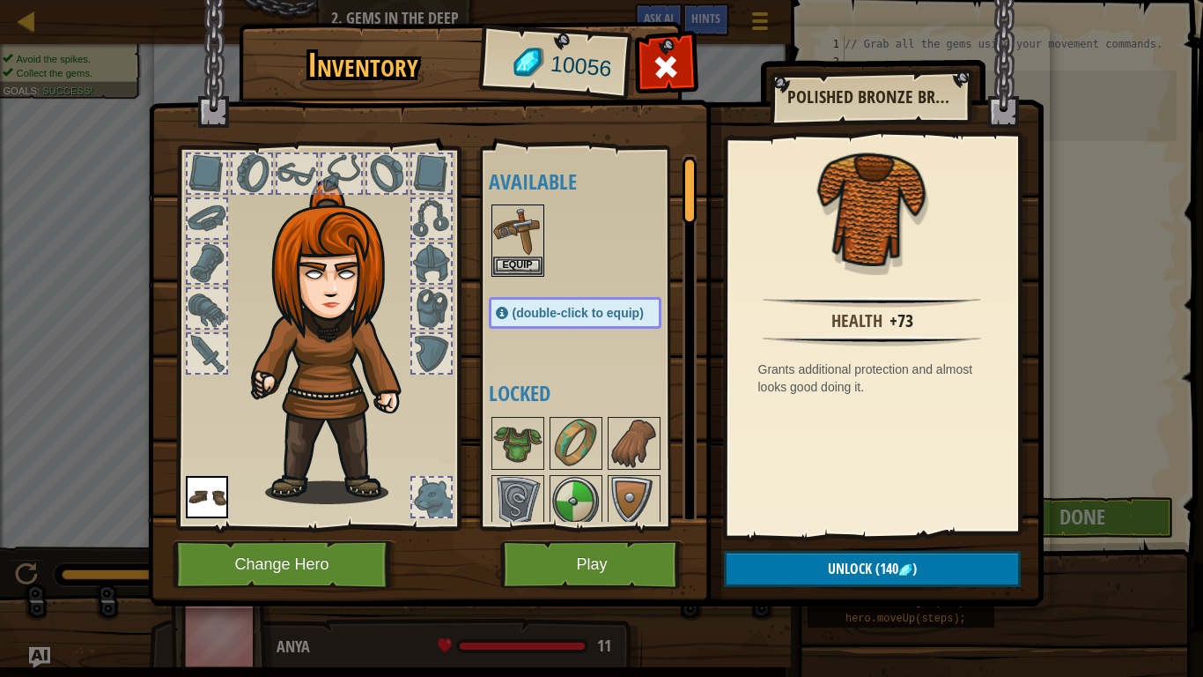
scroll to position [0, 0]
click at [263, 569] on button "Change Hero" at bounding box center [285, 564] width 224 height 48
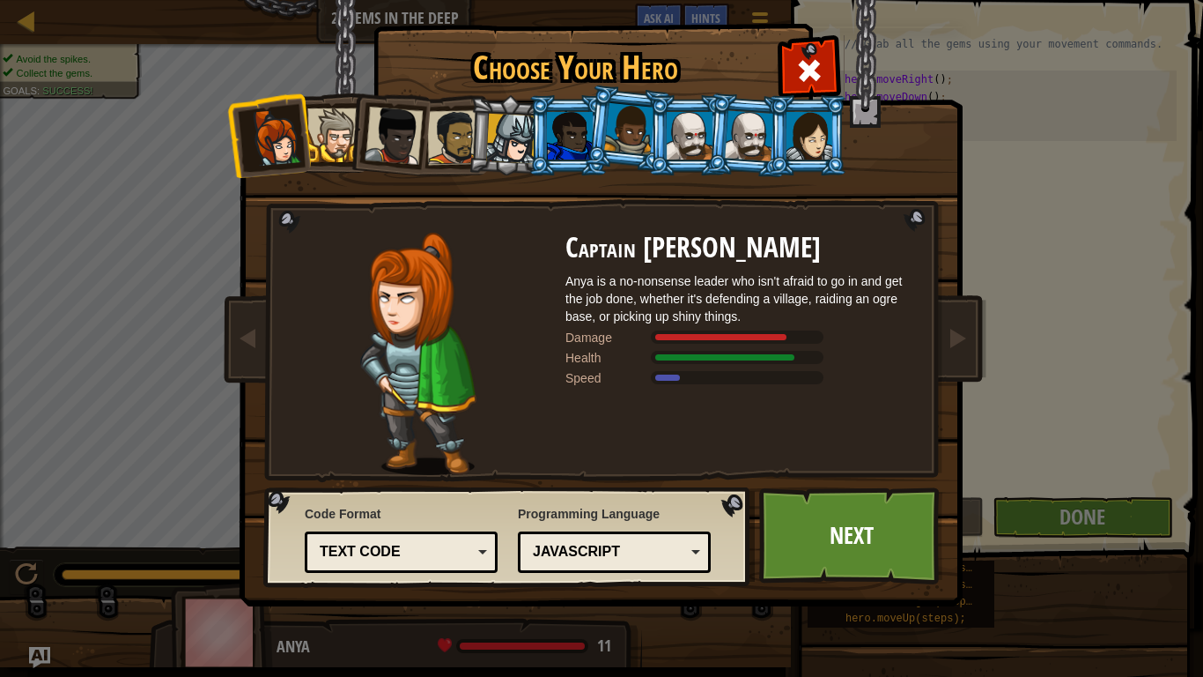
click at [798, 139] on div at bounding box center [810, 136] width 46 height 48
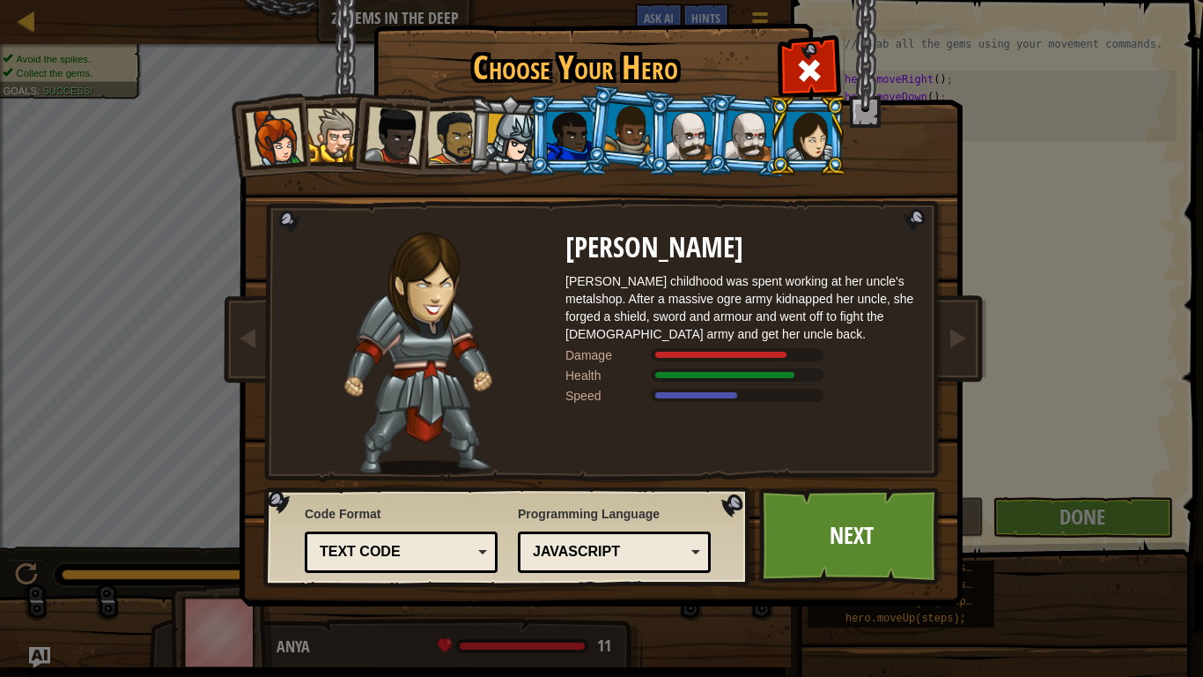
click at [525, 130] on div at bounding box center [511, 139] width 50 height 50
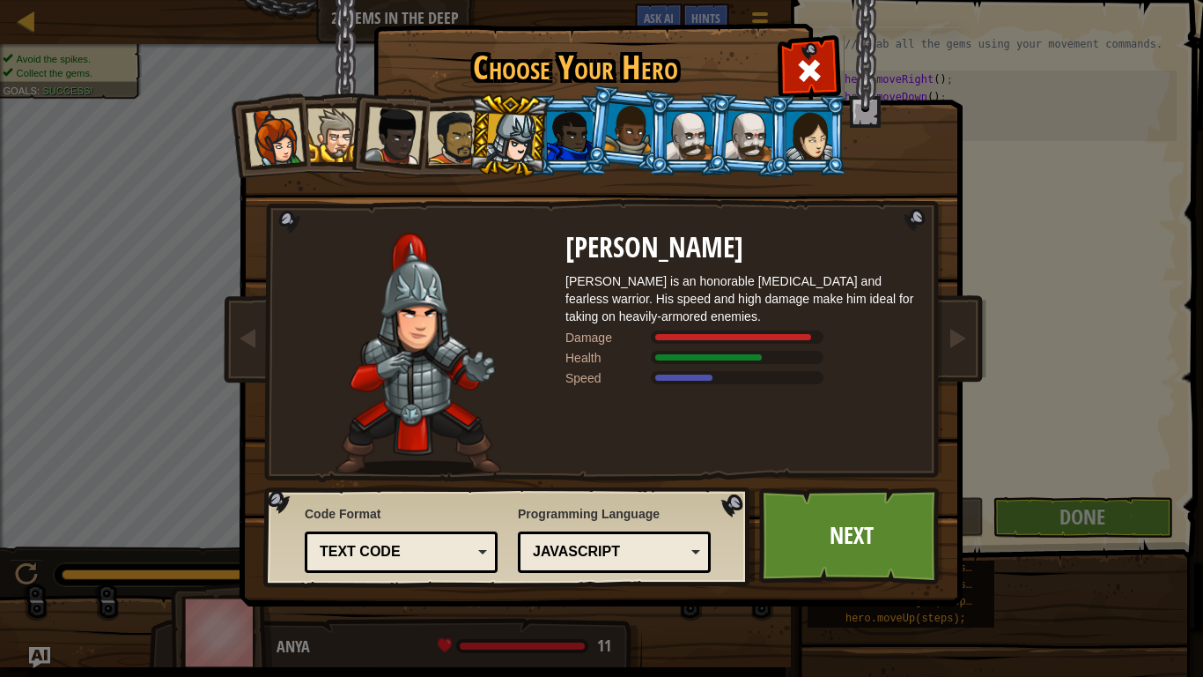
click at [821, 124] on div at bounding box center [810, 136] width 46 height 48
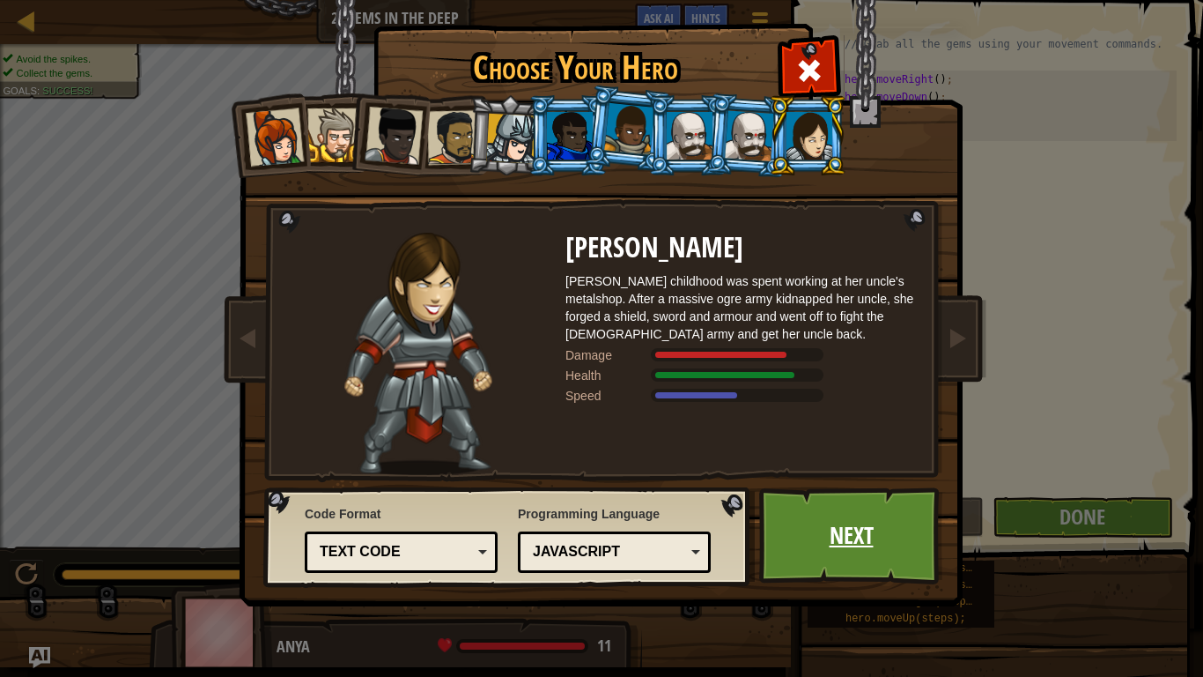
click at [836, 501] on link "Next" at bounding box center [851, 535] width 184 height 97
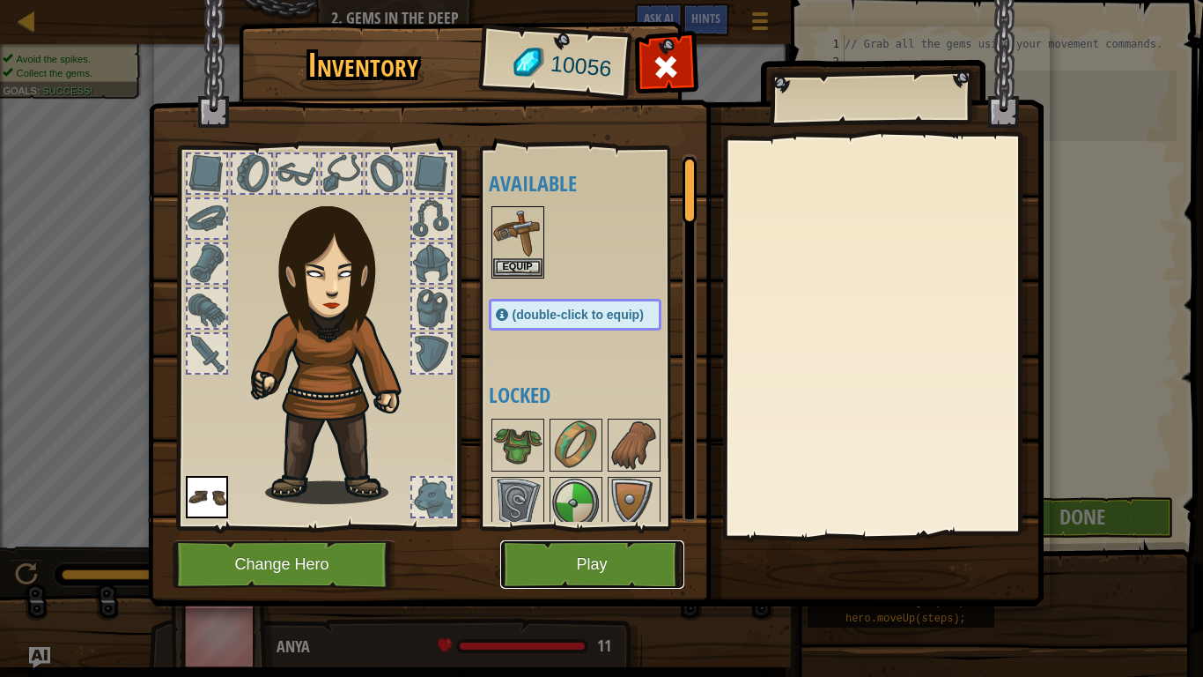
click at [558, 569] on button "Play" at bounding box center [592, 564] width 184 height 48
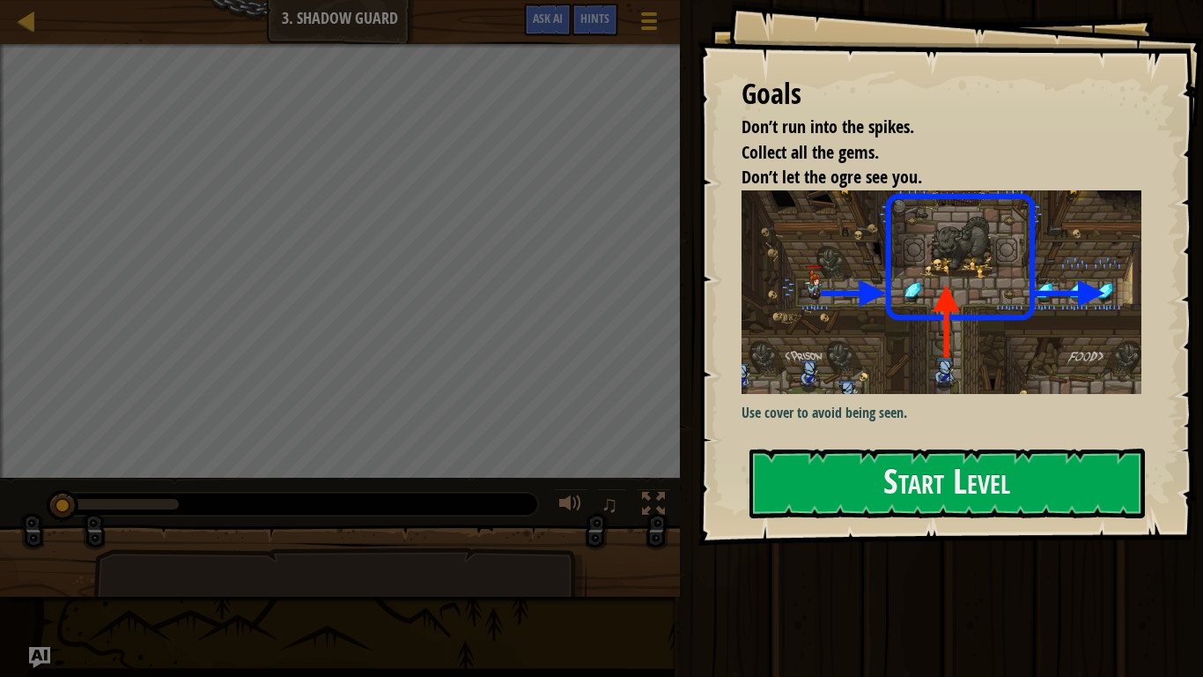
click at [883, 342] on img at bounding box center [942, 291] width 400 height 203
click at [876, 460] on button "Start Level" at bounding box center [948, 483] width 396 height 70
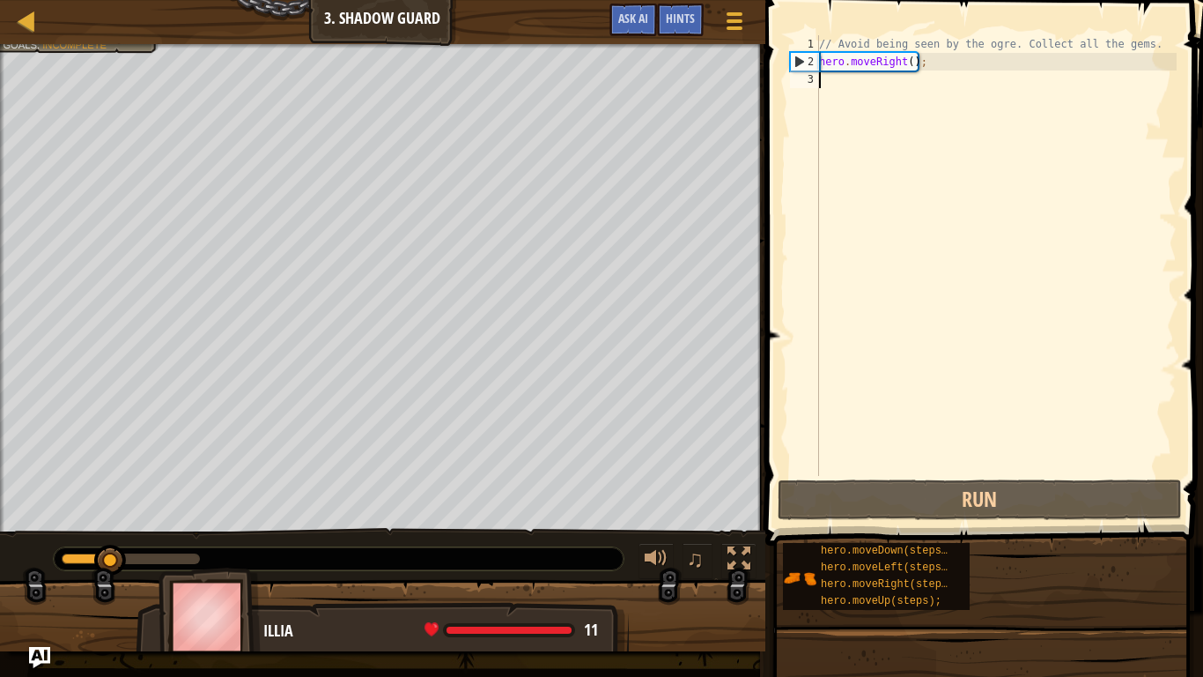
type textarea "u"
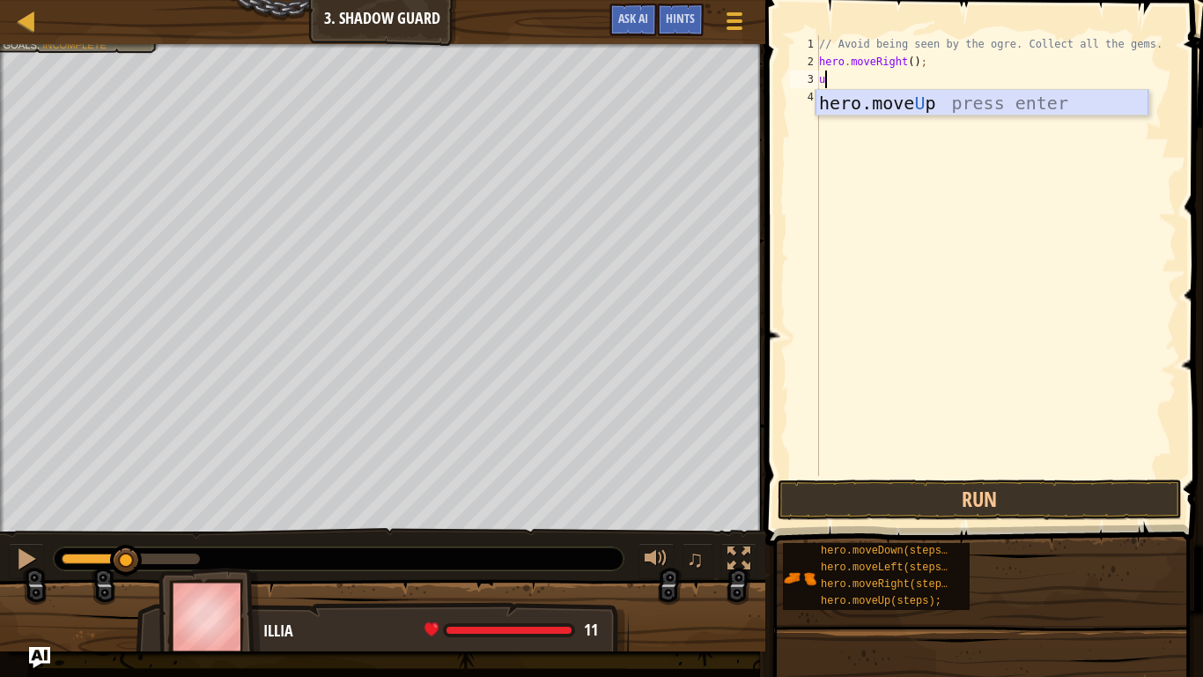
click at [870, 100] on div "hero.move U p press enter" at bounding box center [982, 129] width 333 height 79
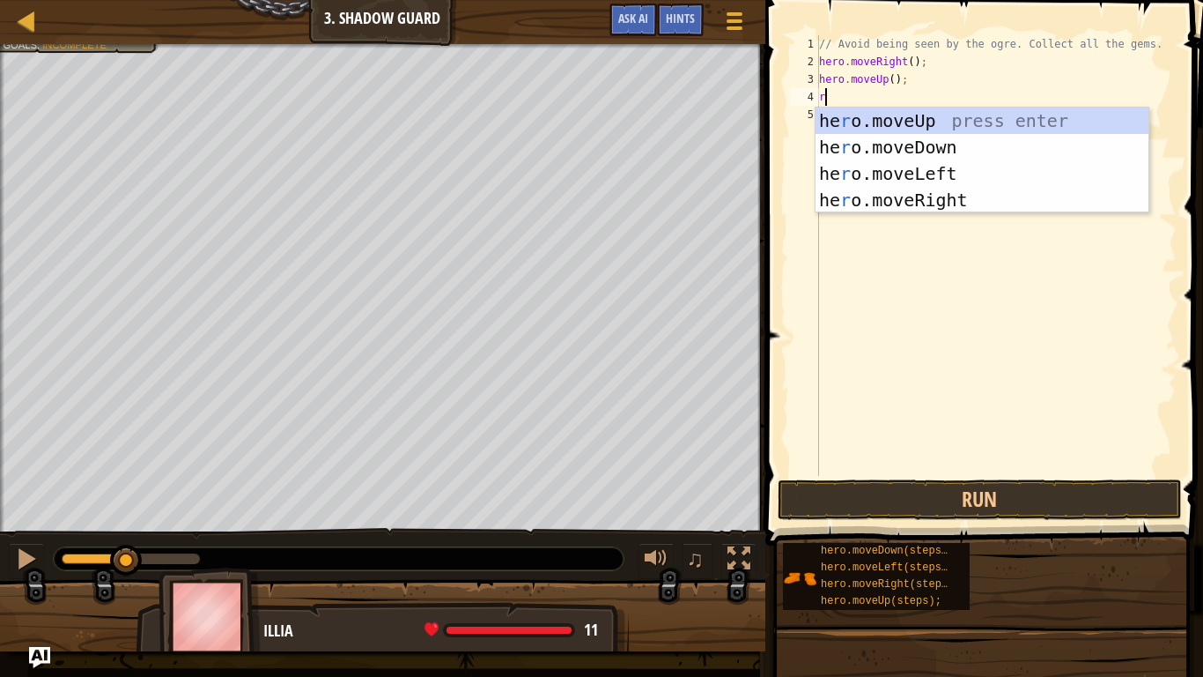
type textarea "ri"
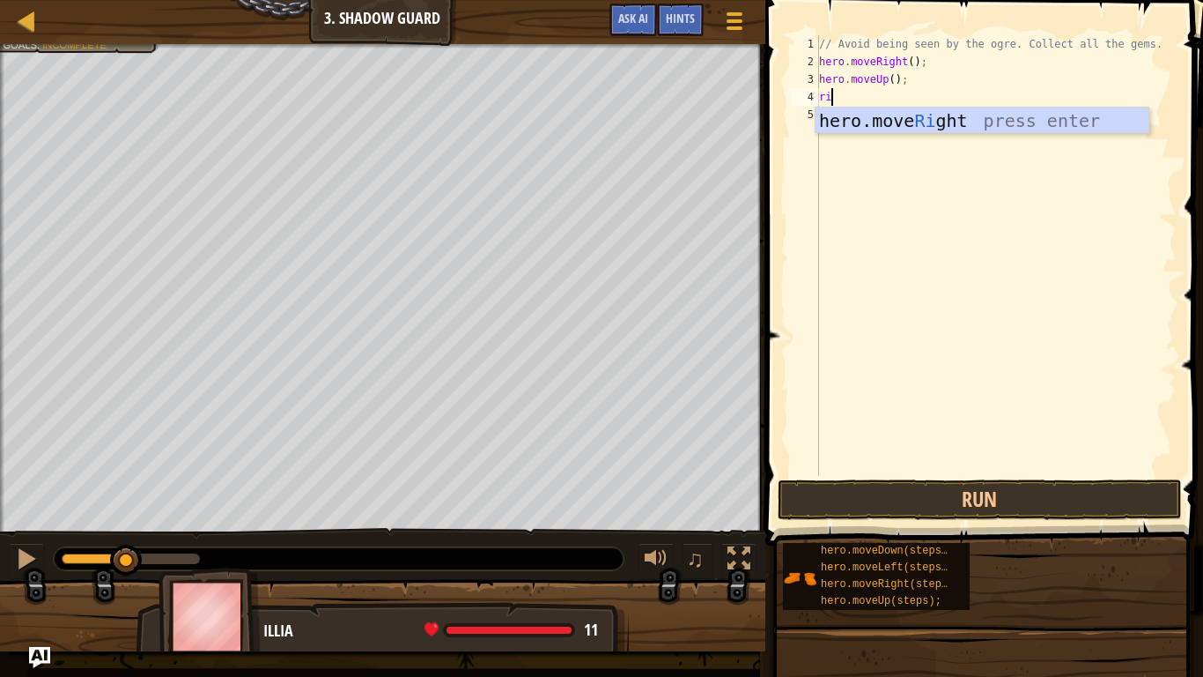
scroll to position [8, 1]
click at [906, 115] on div "hero.move Ri ght press enter" at bounding box center [982, 146] width 333 height 79
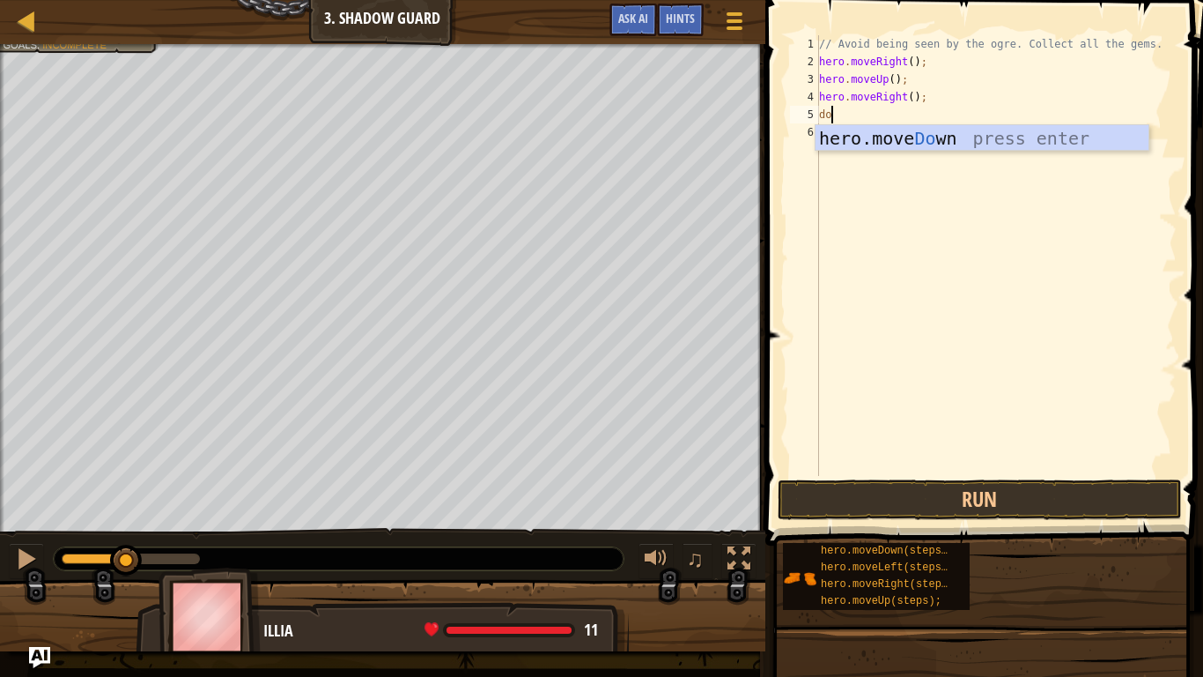
type textarea "do"
click at [869, 136] on div "hero.move Do wn press enter" at bounding box center [982, 164] width 333 height 79
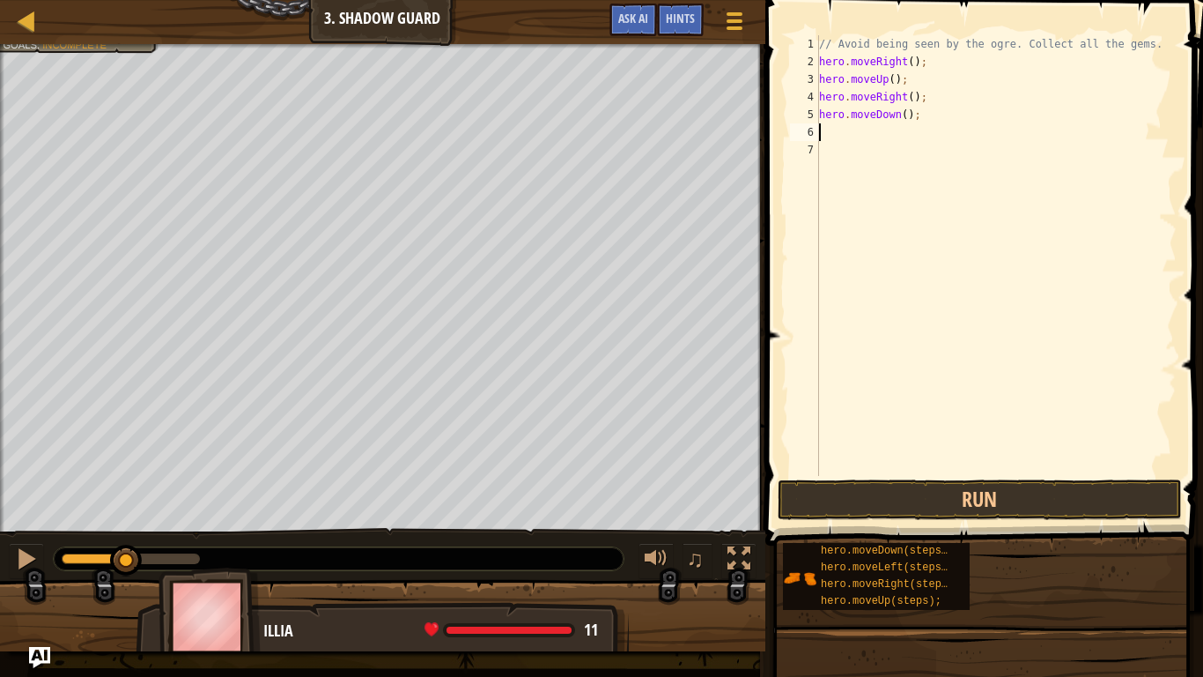
type textarea "r"
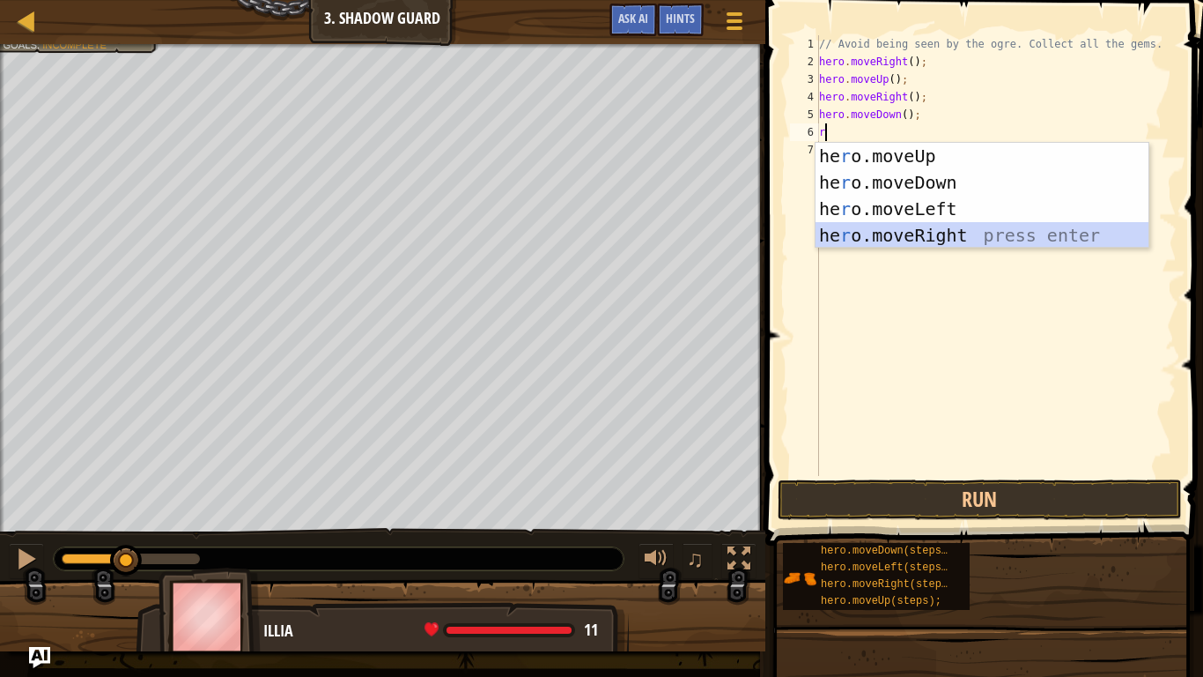
click at [902, 233] on div "he r o.moveUp press enter he r o.moveDown press enter he r o.moveLeft press ent…" at bounding box center [982, 222] width 333 height 159
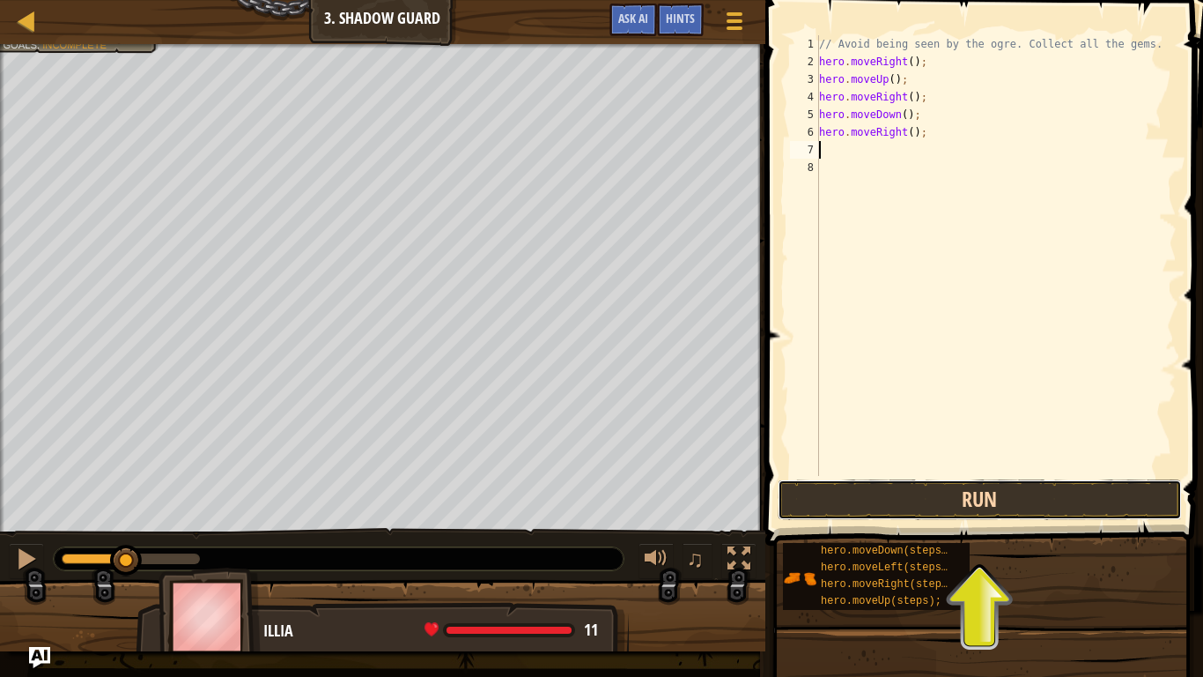
click at [887, 488] on button "Run" at bounding box center [980, 499] width 404 height 41
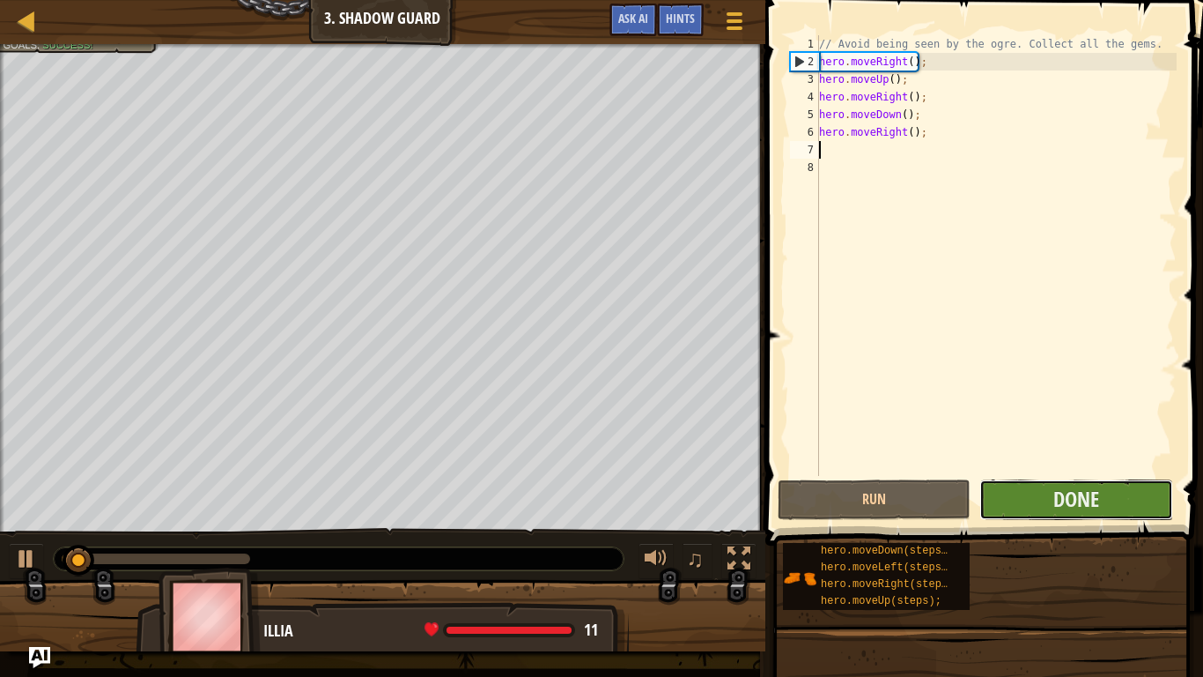
click at [1034, 501] on button "Done" at bounding box center [1076, 499] width 193 height 41
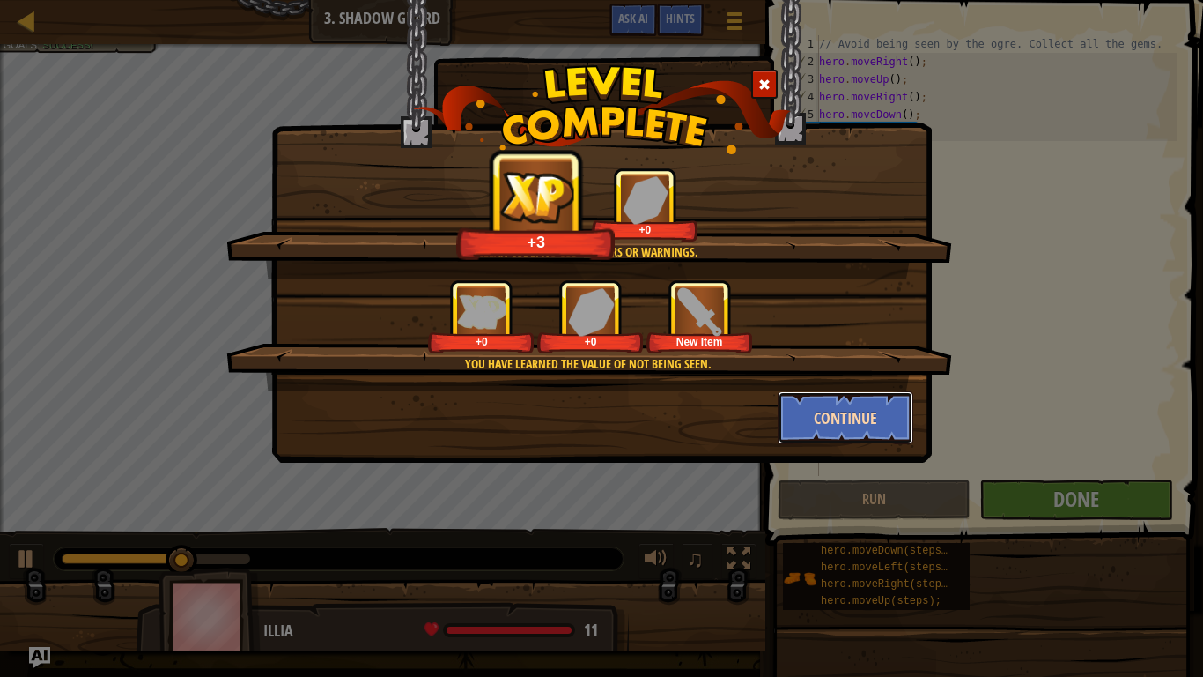
click at [836, 404] on button "Continue" at bounding box center [846, 417] width 137 height 53
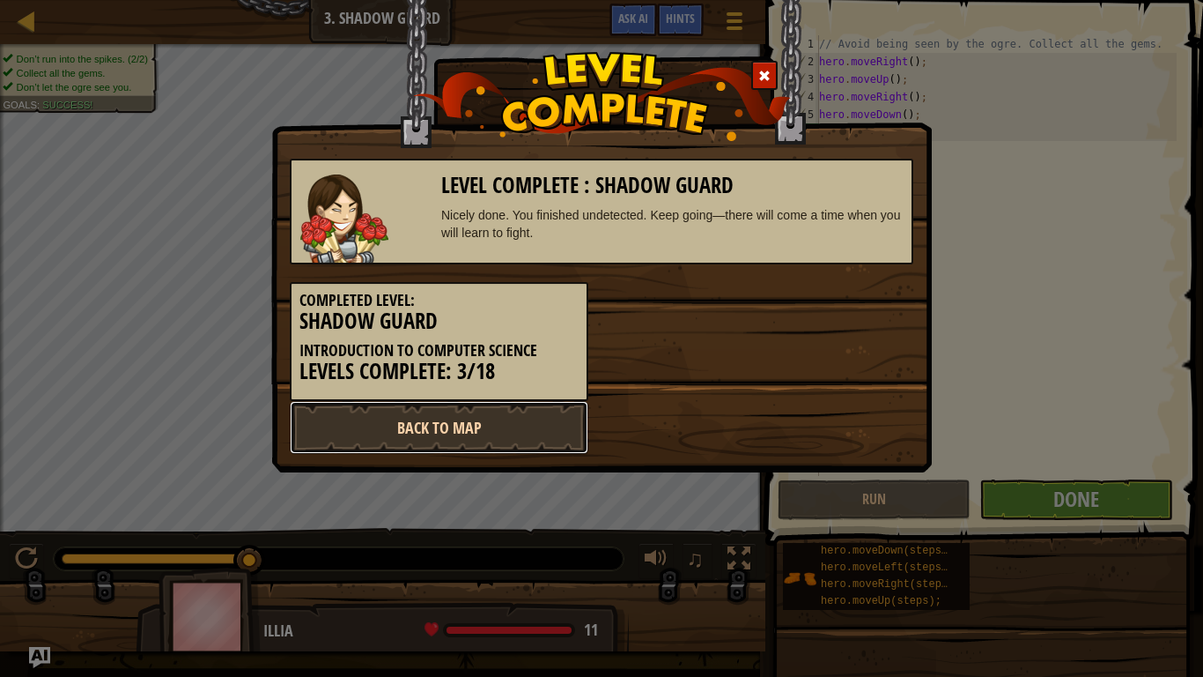
click at [483, 423] on link "Back to Map" at bounding box center [439, 427] width 299 height 53
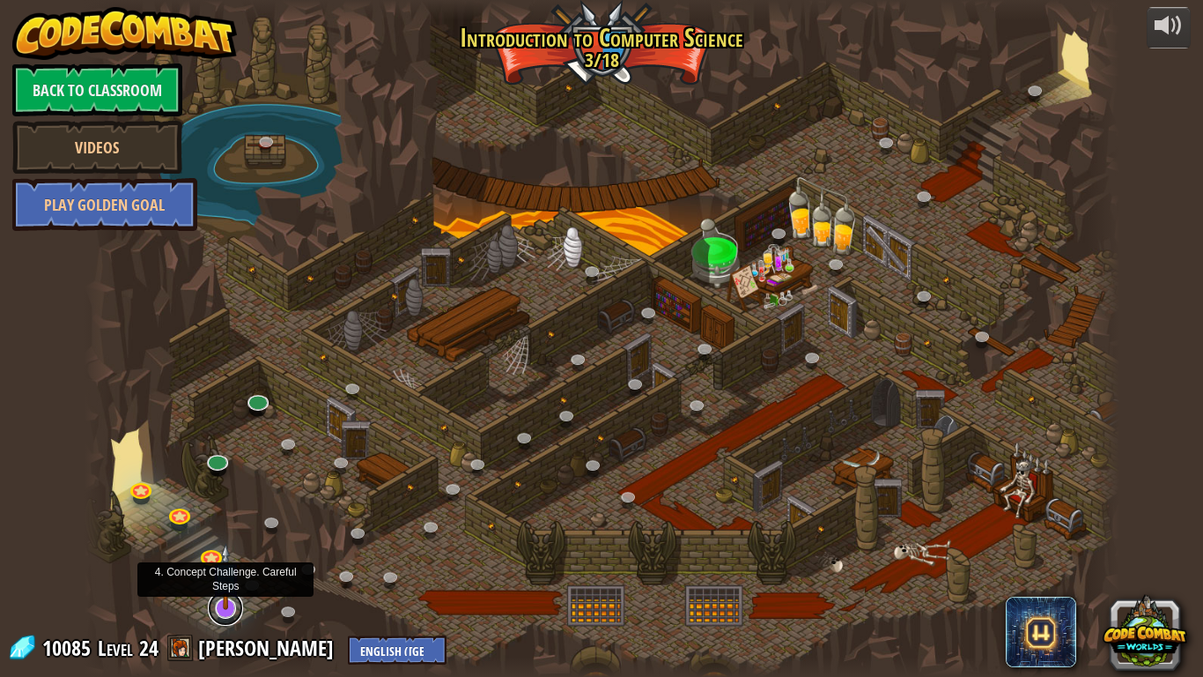
click at [220, 569] on link at bounding box center [225, 607] width 35 height 35
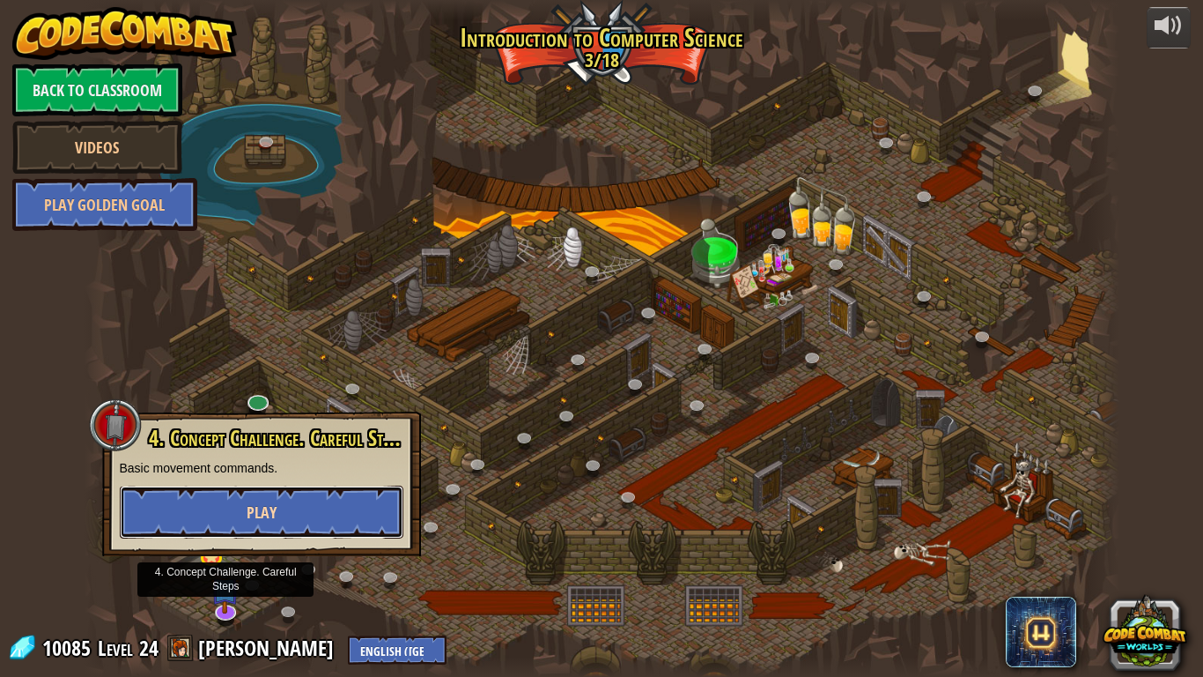
click at [257, 507] on span "Play" at bounding box center [262, 512] width 30 height 22
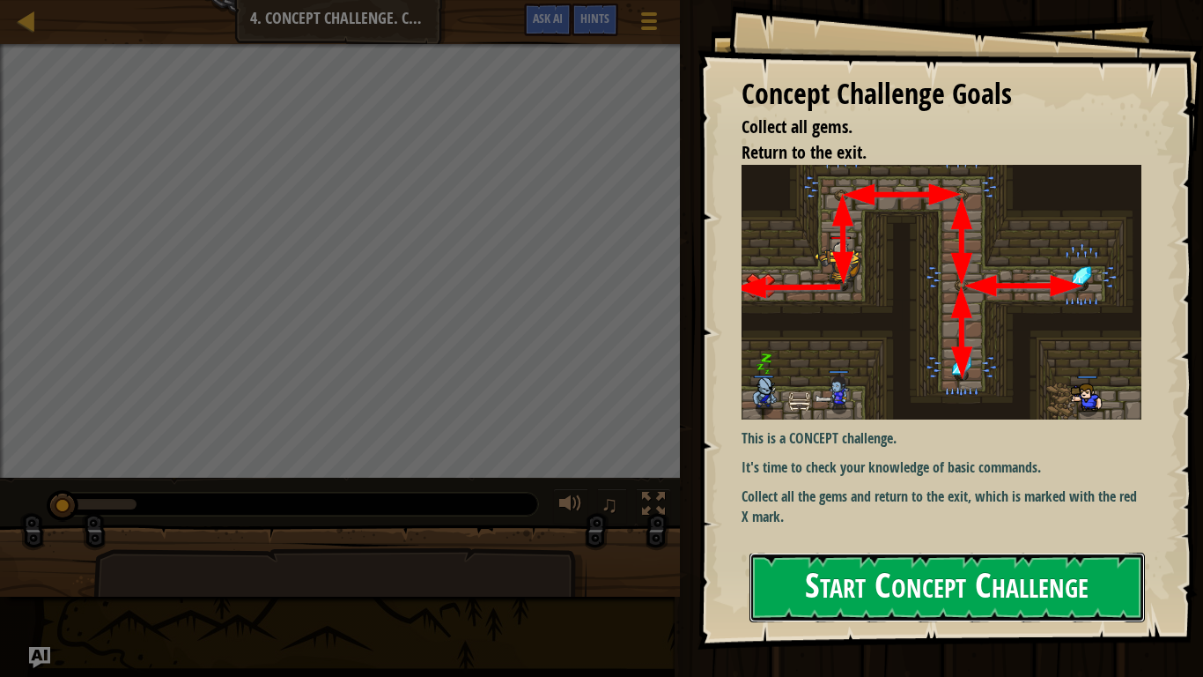
click at [873, 569] on button "Start Concept Challenge" at bounding box center [948, 587] width 396 height 70
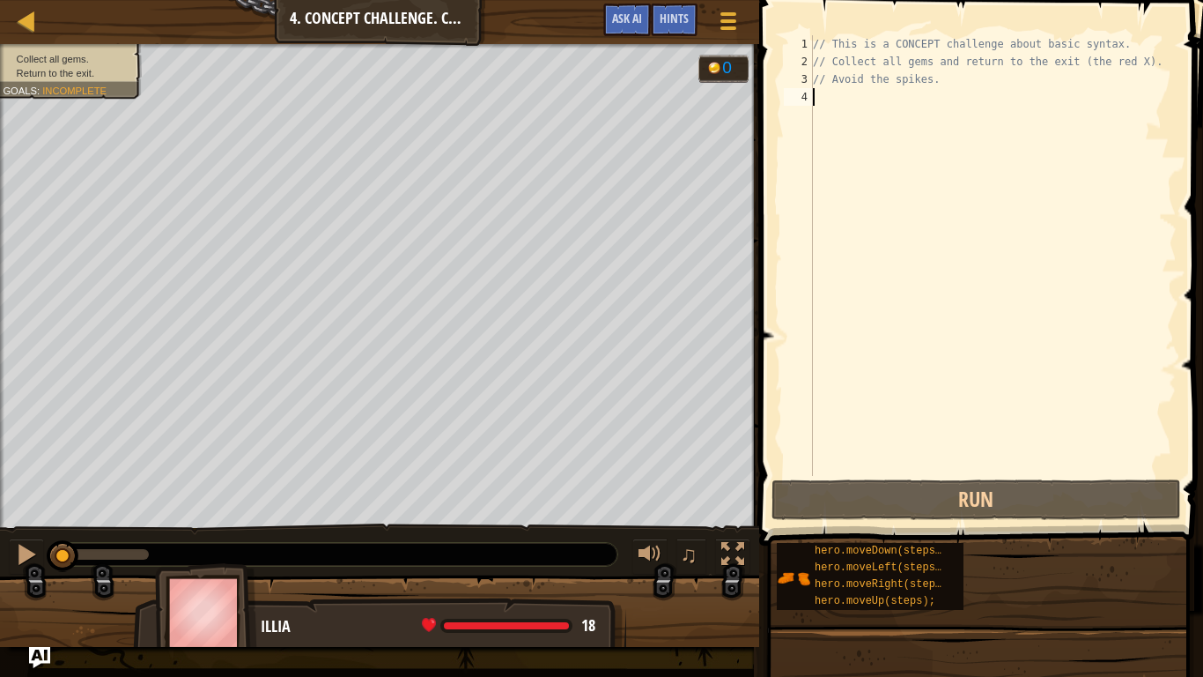
scroll to position [8, 0]
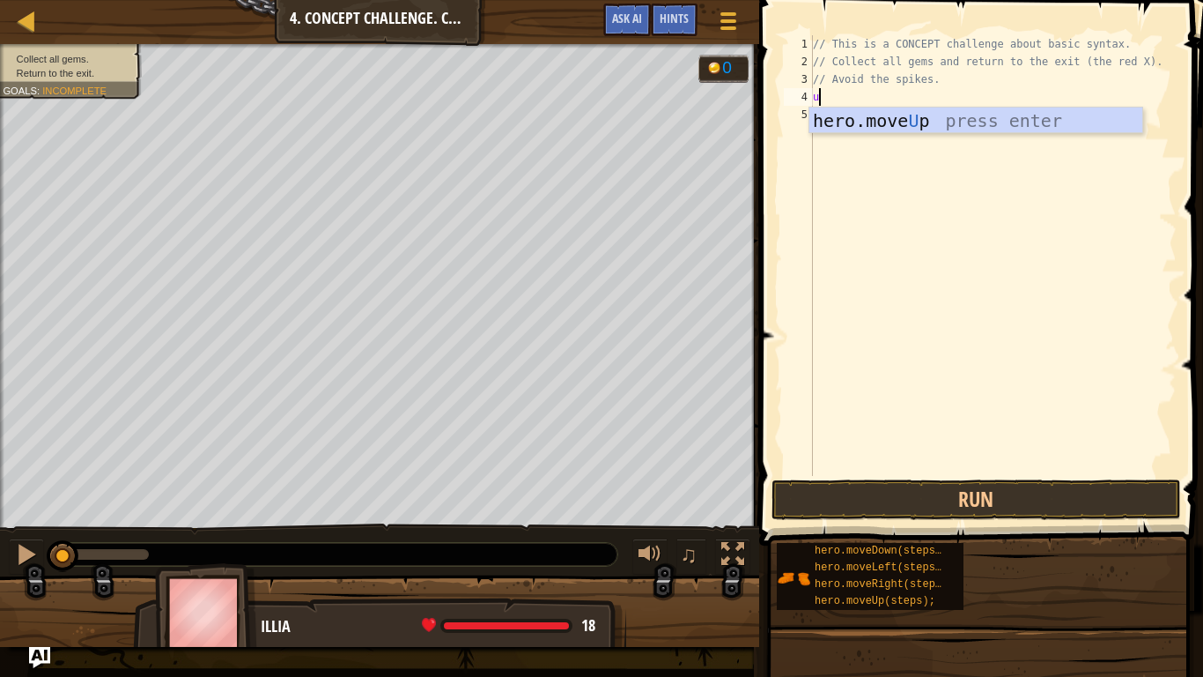
type textarea "up"
click at [838, 125] on div "hero.move Up press enter" at bounding box center [976, 146] width 333 height 79
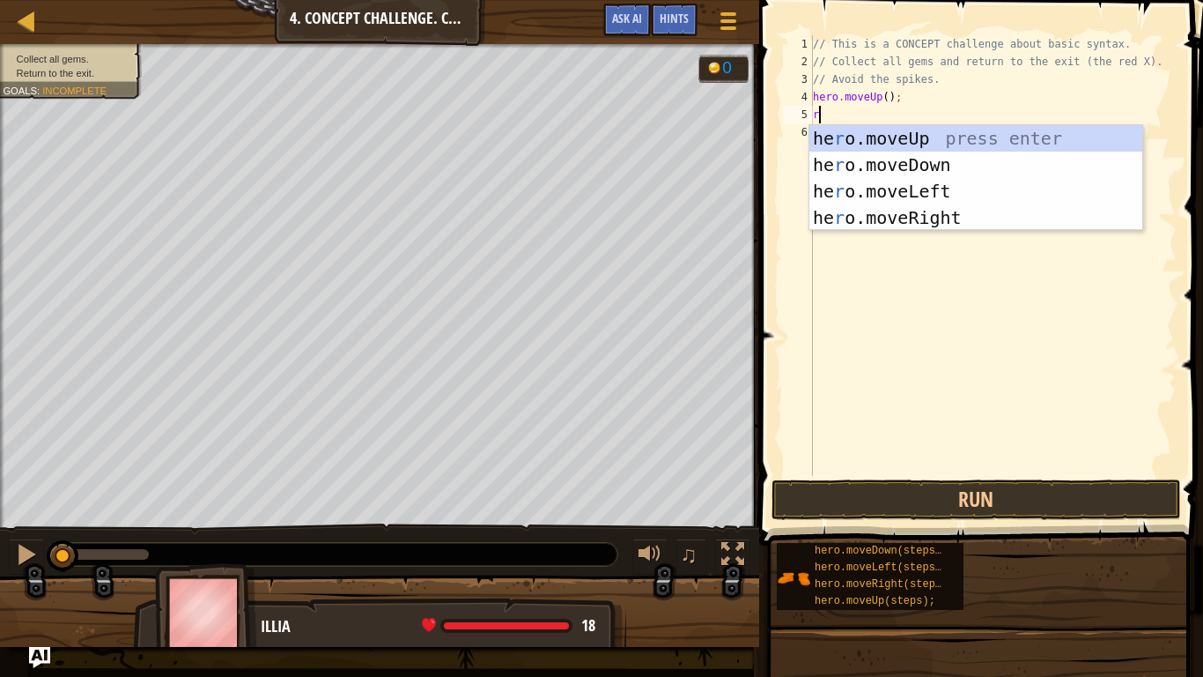
type textarea "ri"
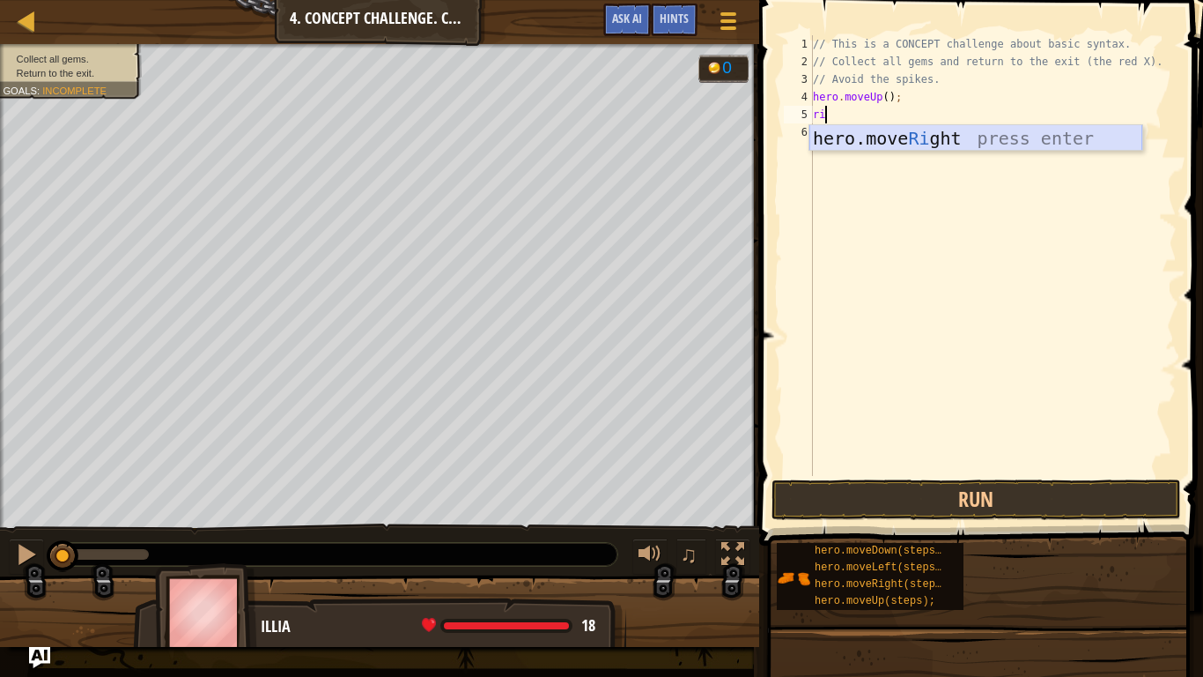
click at [847, 137] on div "hero.move Ri ght press enter" at bounding box center [976, 164] width 333 height 79
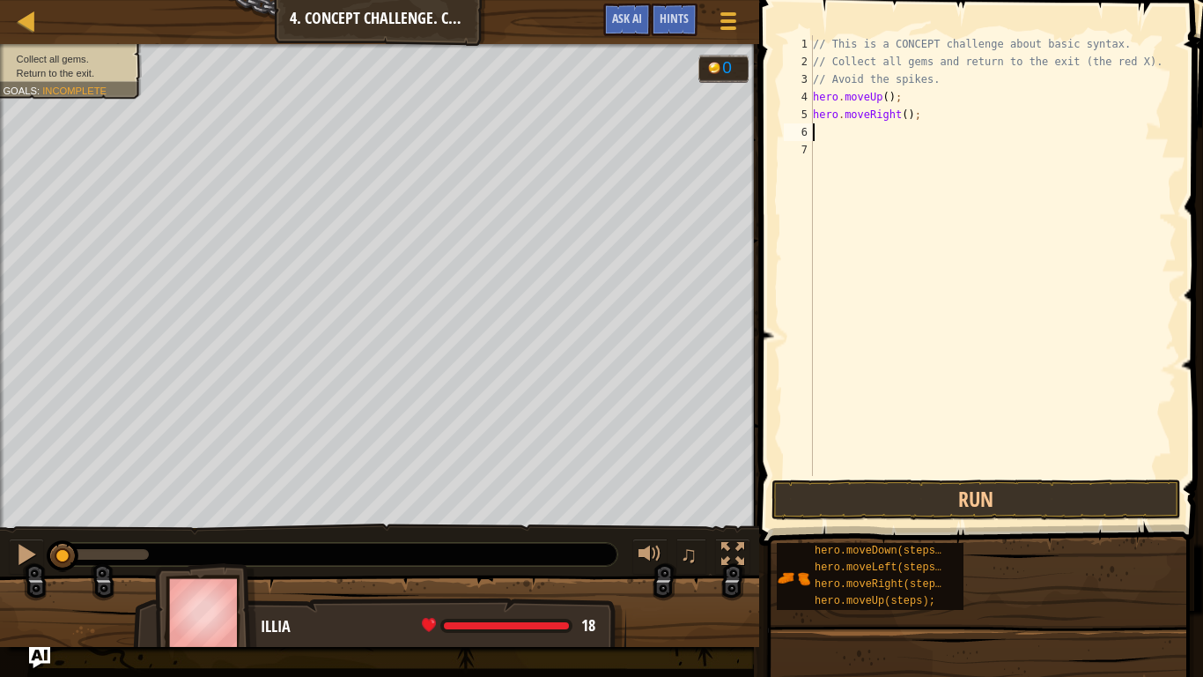
scroll to position [8, 0]
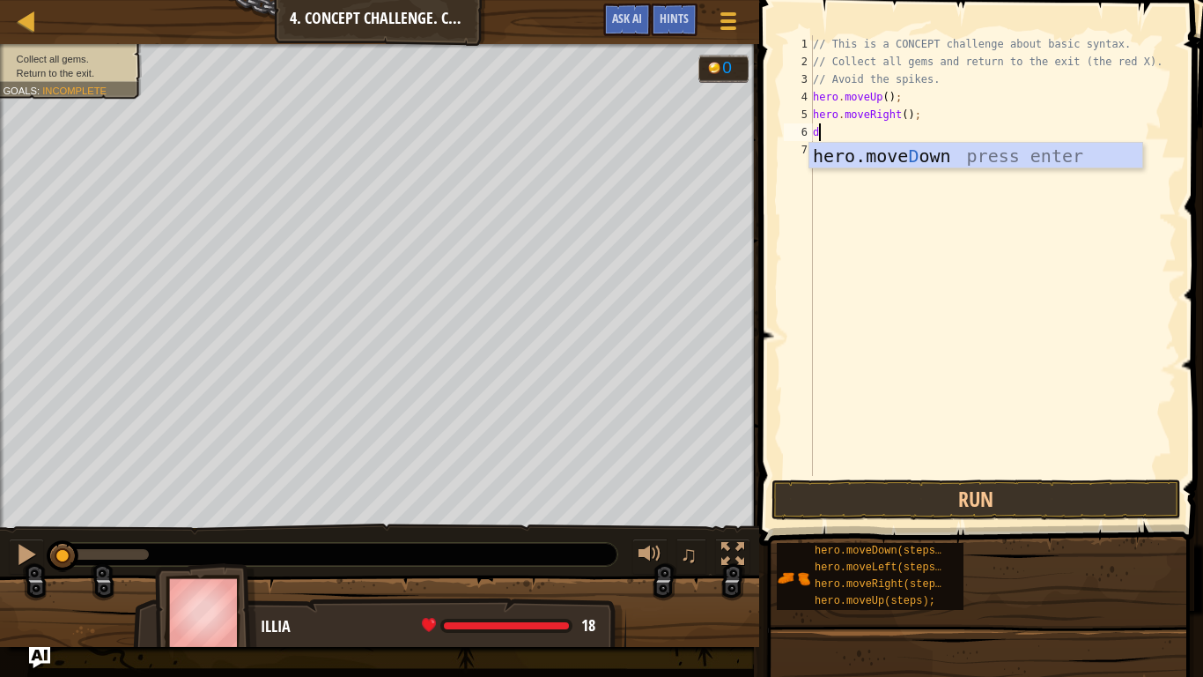
type textarea "do"
click at [905, 152] on div "hero.move Do wn press enter" at bounding box center [976, 182] width 333 height 79
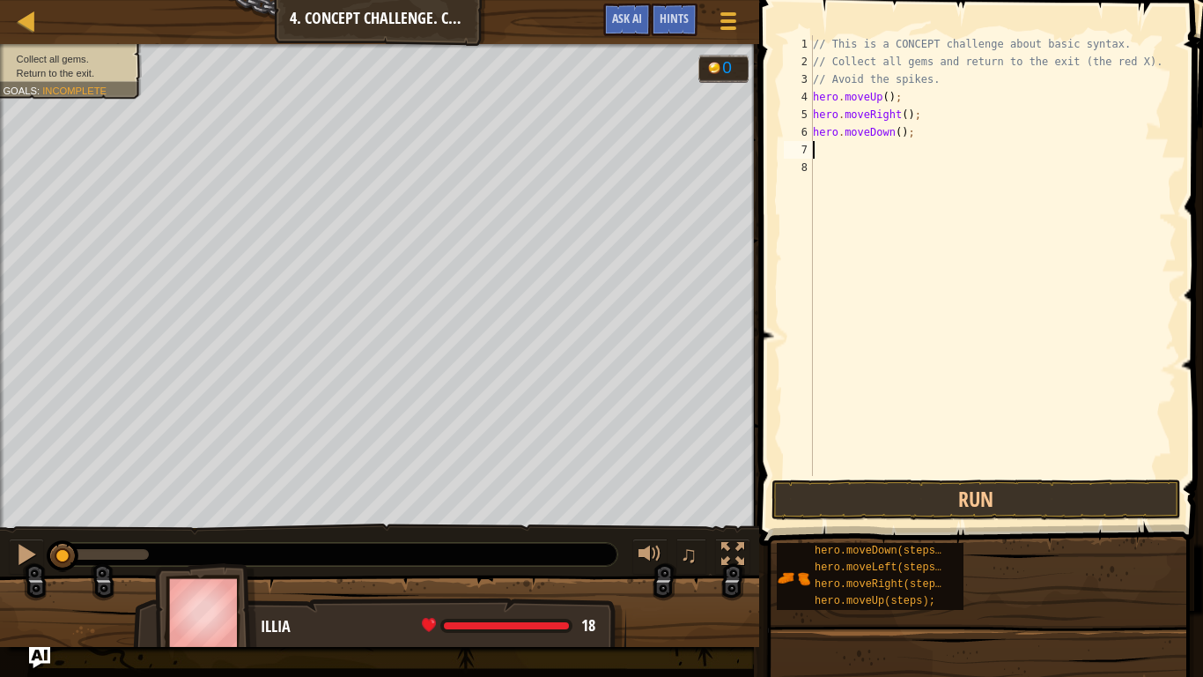
scroll to position [8, 0]
click at [898, 136] on div "// This is a CONCEPT challenge about basic syntax. // Collect all gems and retu…" at bounding box center [993, 273] width 367 height 476
type textarea "hero.moveDown(2);"
click at [831, 152] on div "// This is a CONCEPT challenge about basic syntax. // Collect all gems and retu…" at bounding box center [993, 273] width 367 height 476
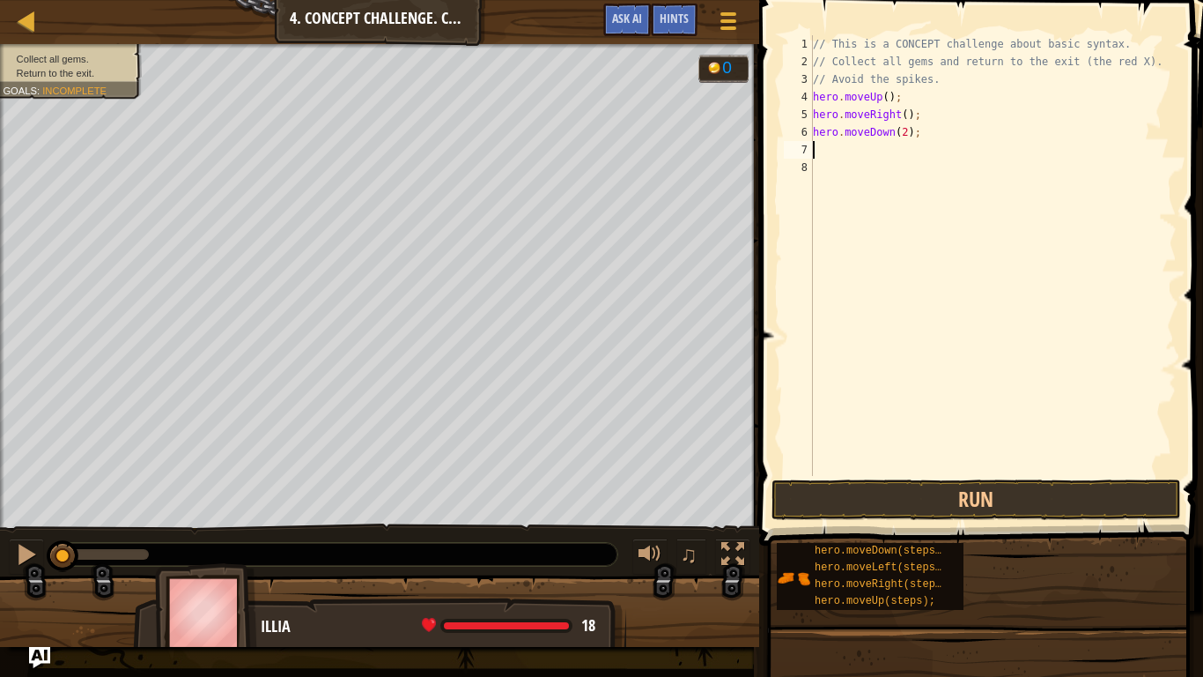
scroll to position [8, 0]
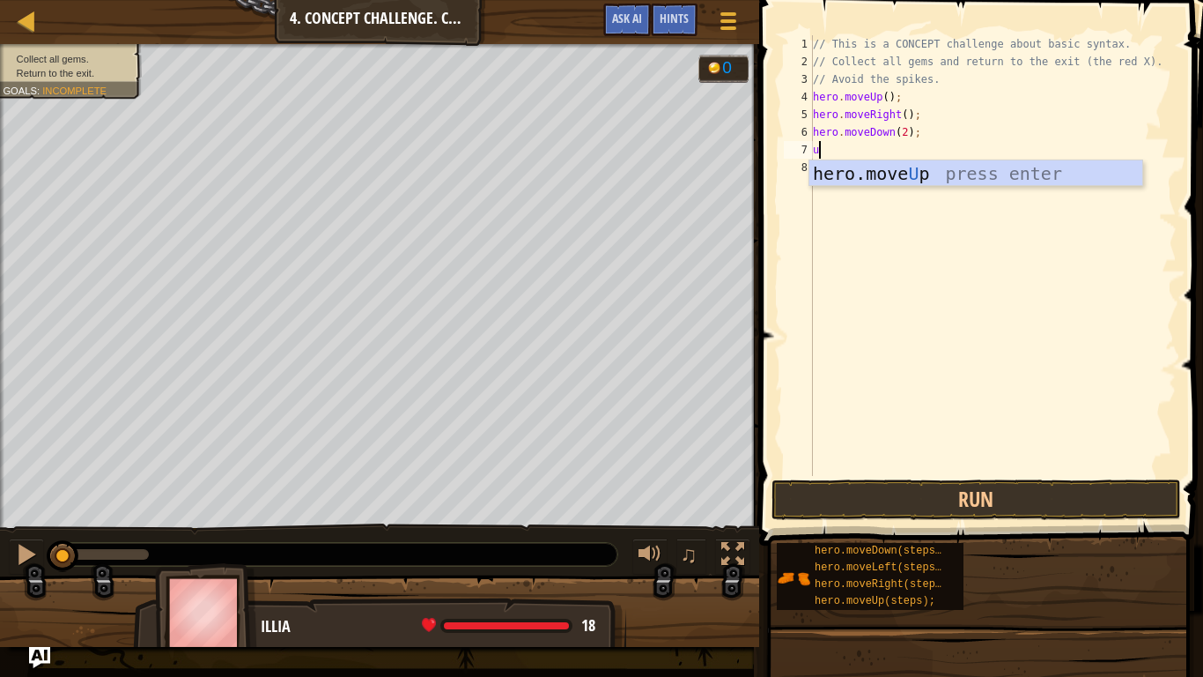
type textarea "up"
click at [845, 164] on div "hero.move Up press enter" at bounding box center [976, 199] width 333 height 79
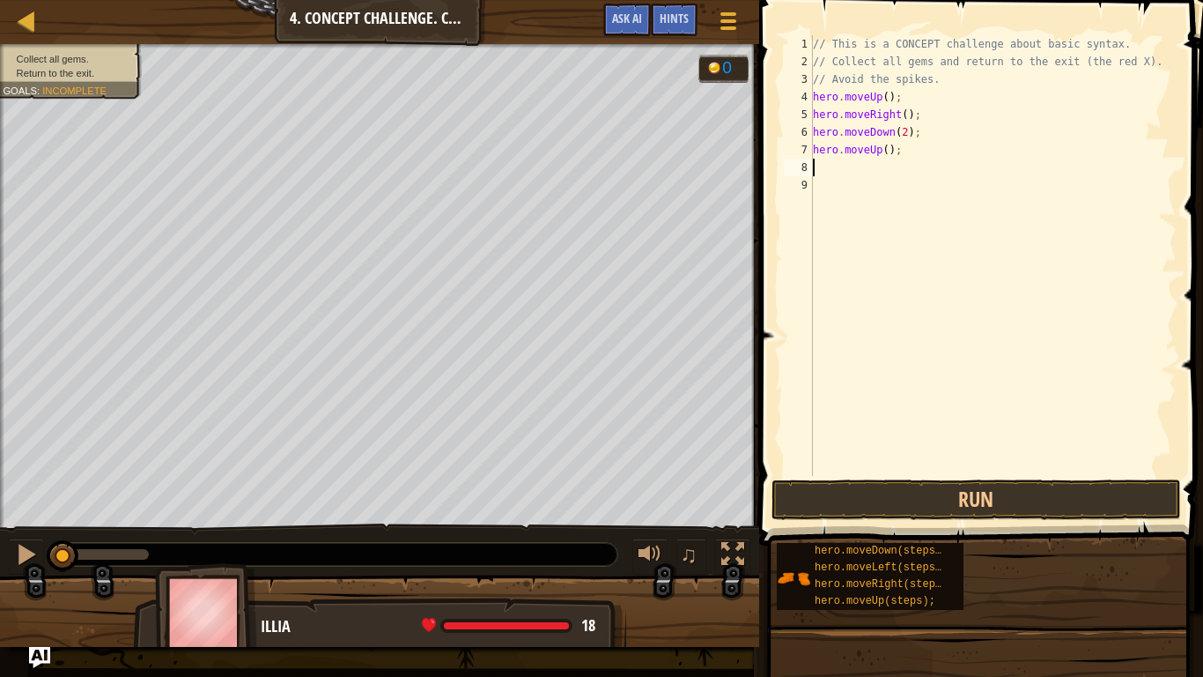
type textarea "r"
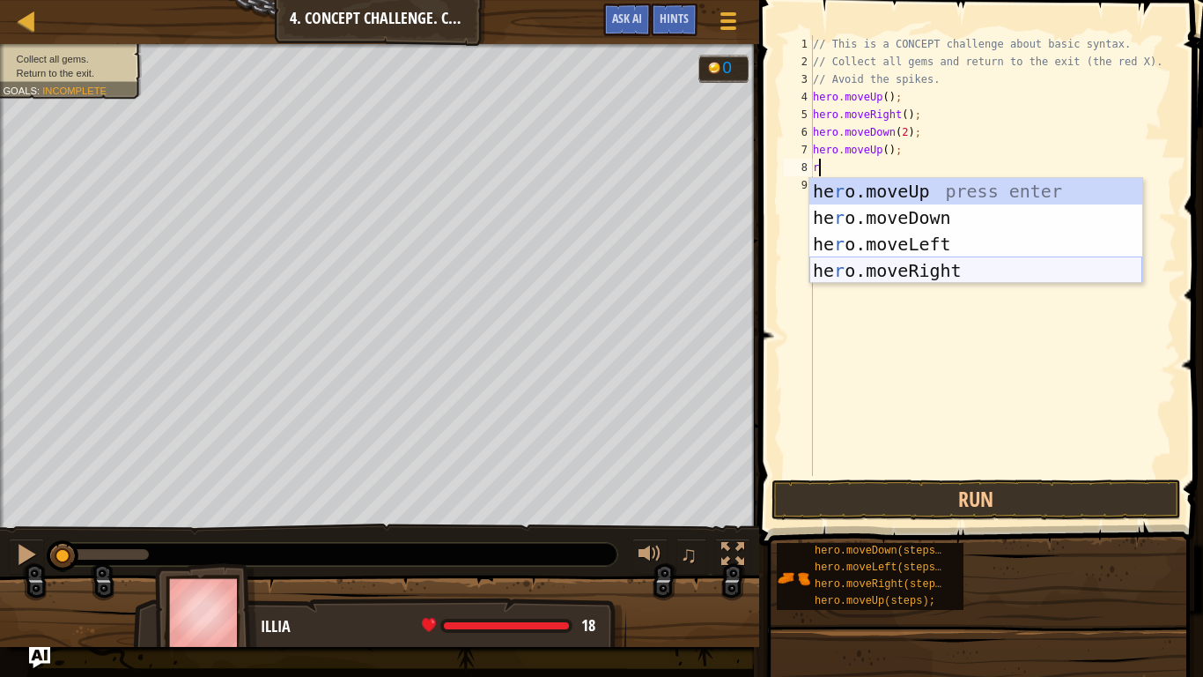
click at [891, 269] on div "he r o.moveUp press enter he r o.moveDown press enter he r o.moveLeft press ent…" at bounding box center [976, 257] width 333 height 159
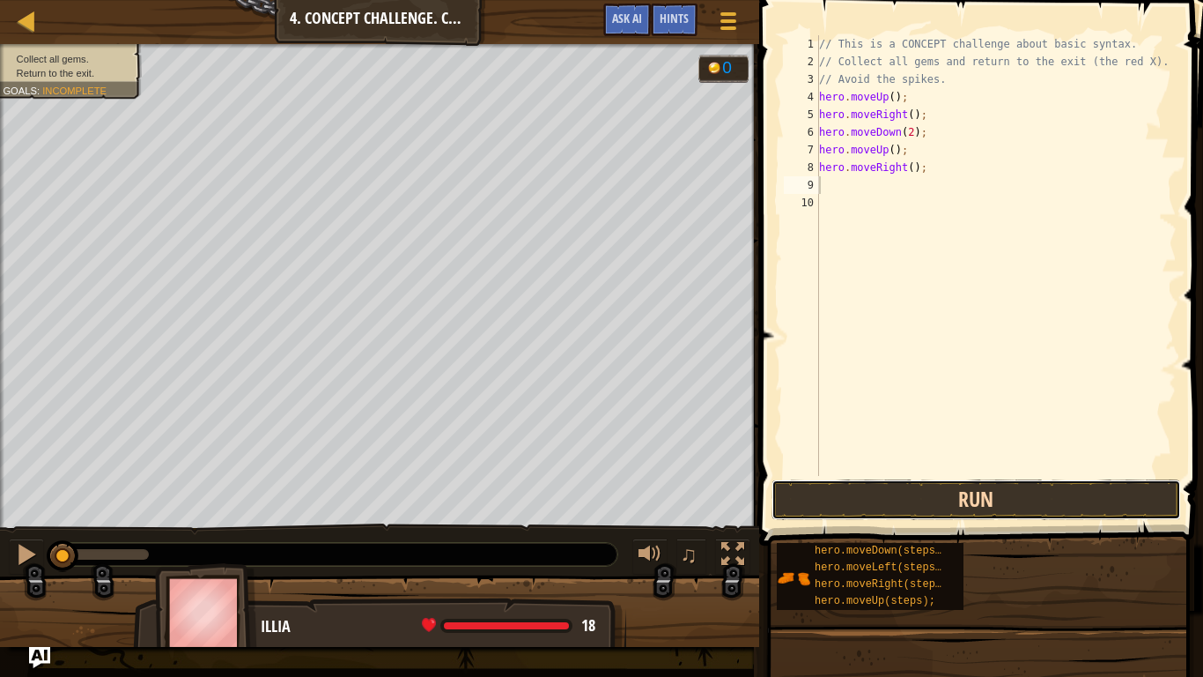
click at [912, 488] on button "Run" at bounding box center [977, 499] width 410 height 41
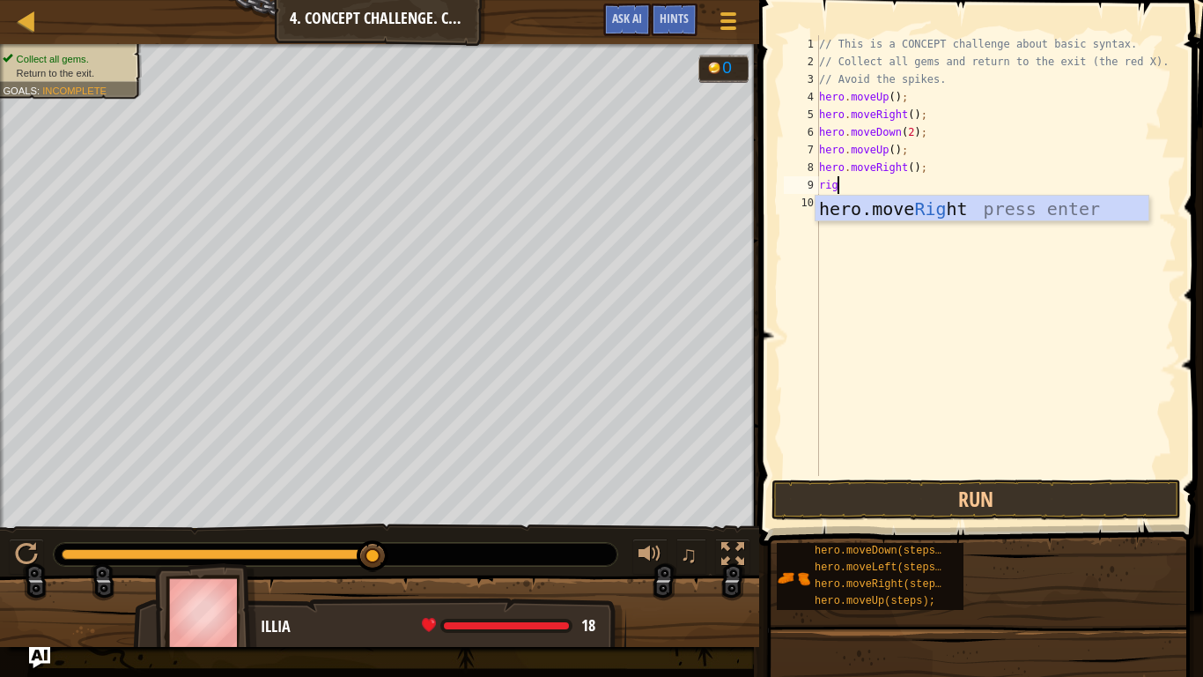
scroll to position [8, 1]
type textarea "r"
type textarea "left"
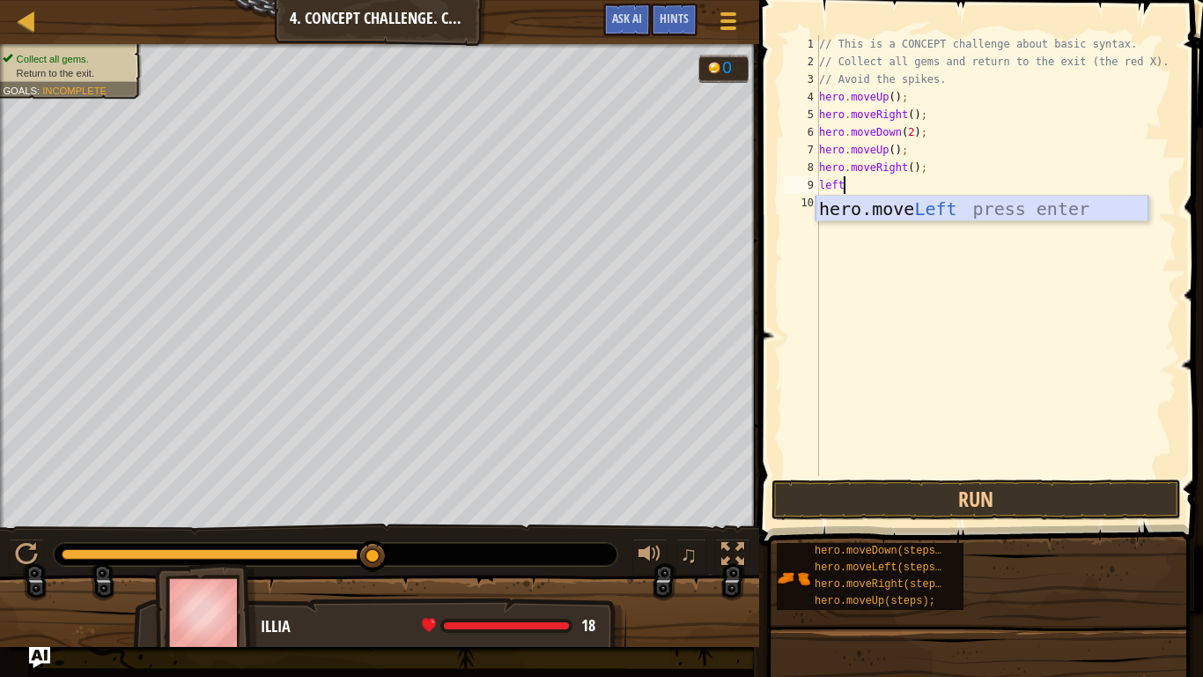
click at [968, 207] on div "hero.move Left press enter" at bounding box center [982, 235] width 333 height 79
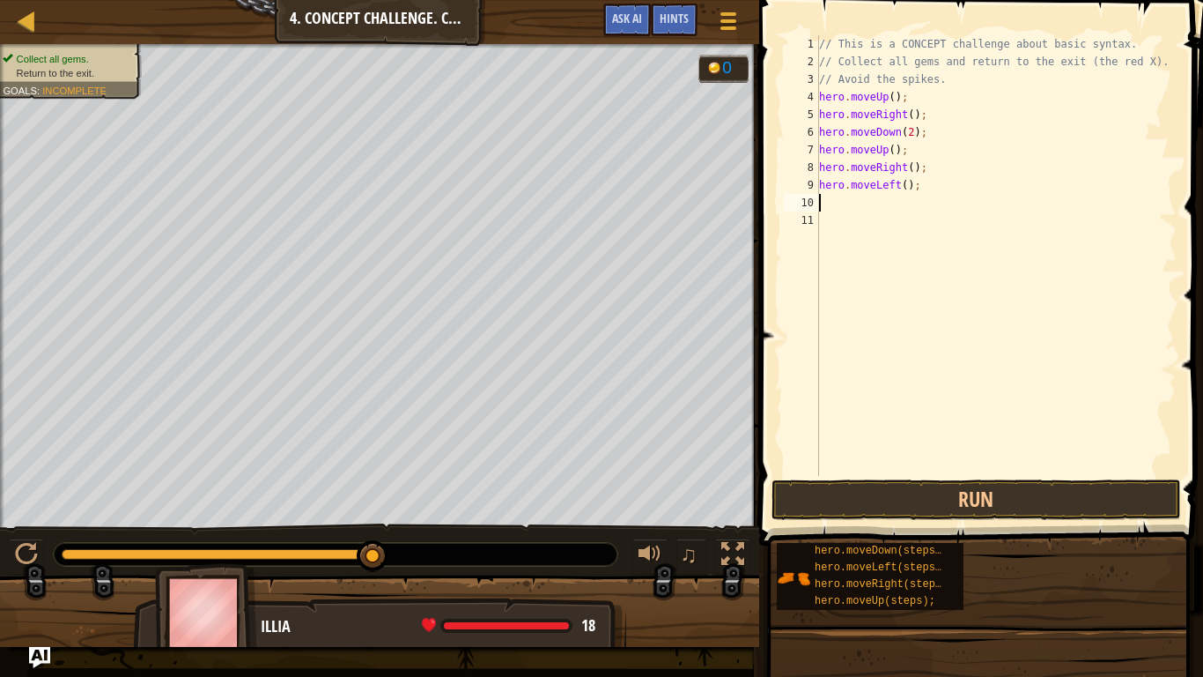
scroll to position [8, 0]
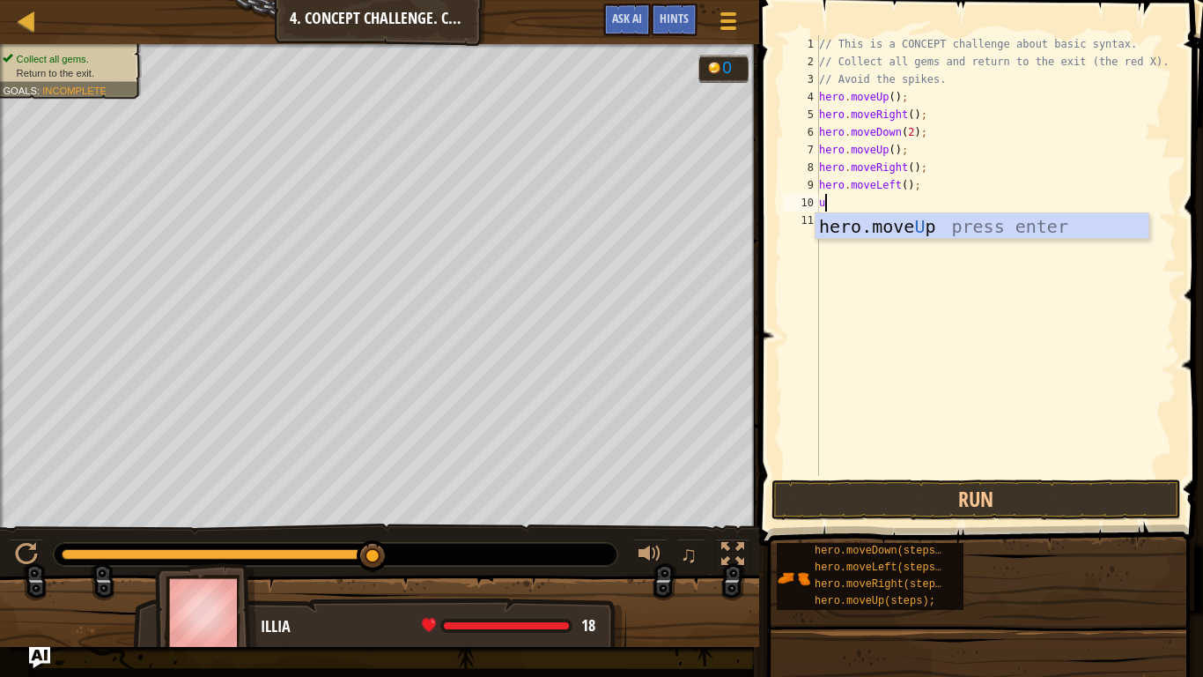
type textarea "up"
click at [886, 220] on div "hero.move Up press enter" at bounding box center [982, 252] width 333 height 79
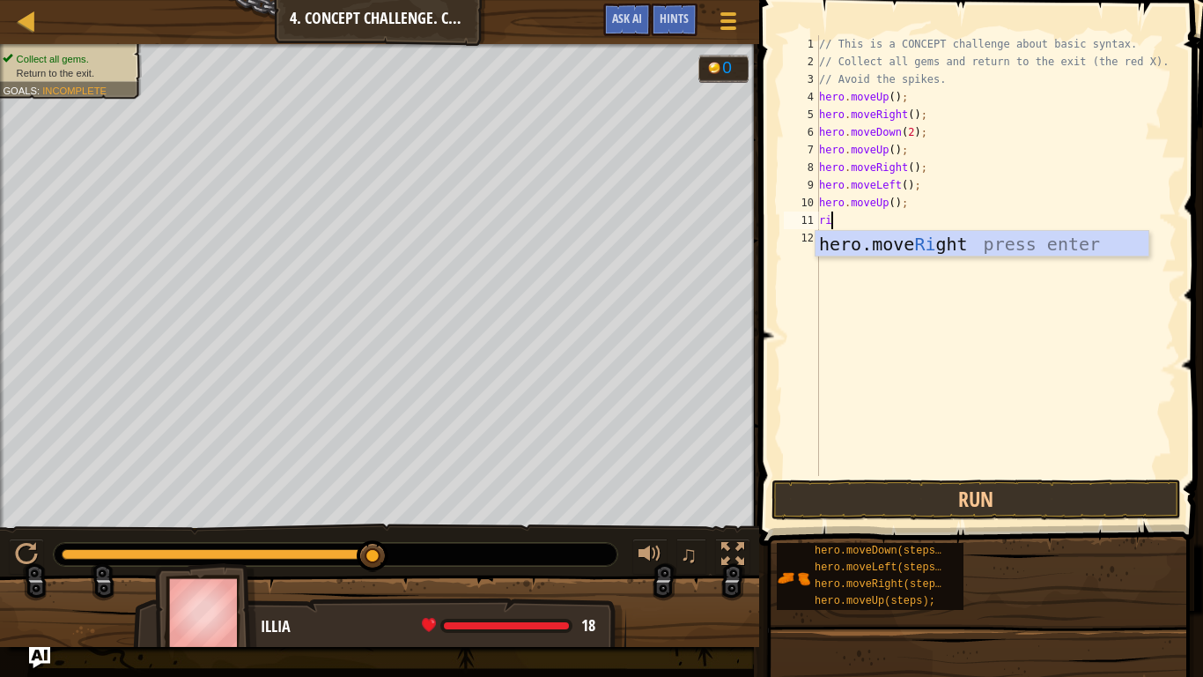
type textarea "r"
type textarea "left"
click at [884, 236] on div "hero.move Left press enter" at bounding box center [982, 270] width 333 height 79
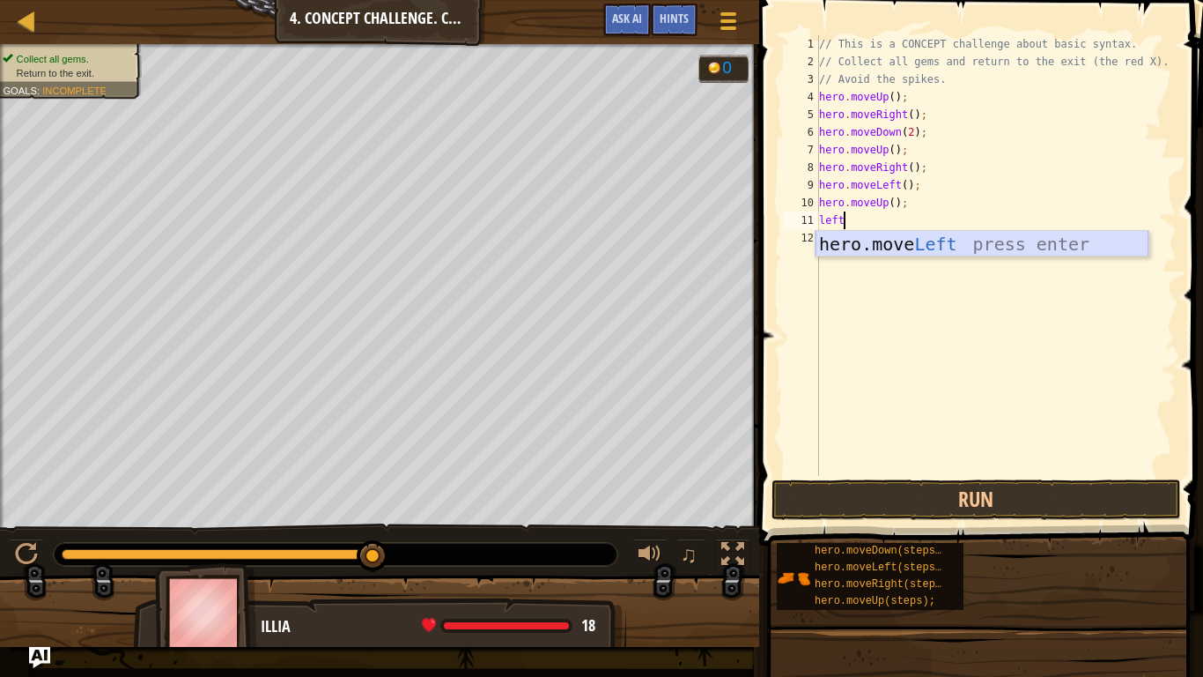
scroll to position [8, 0]
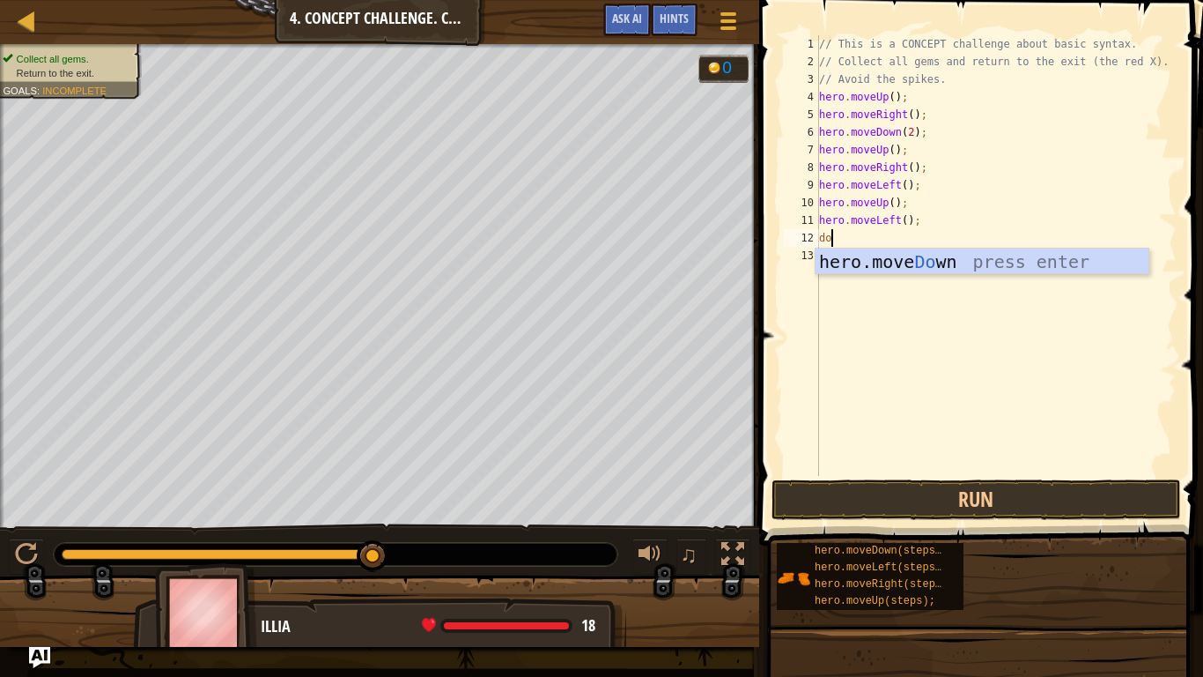
type textarea "dow"
click at [900, 259] on div "hero.move Dow n press enter" at bounding box center [982, 287] width 333 height 79
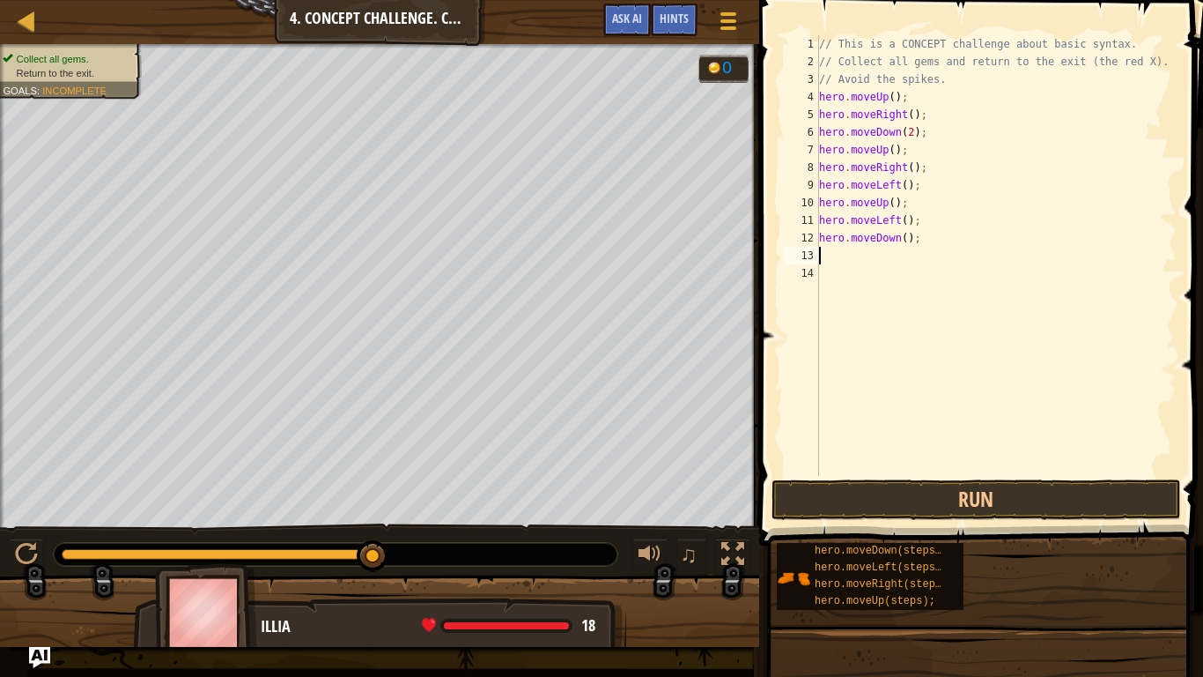
scroll to position [8, 0]
click at [876, 496] on button "Run" at bounding box center [977, 499] width 410 height 41
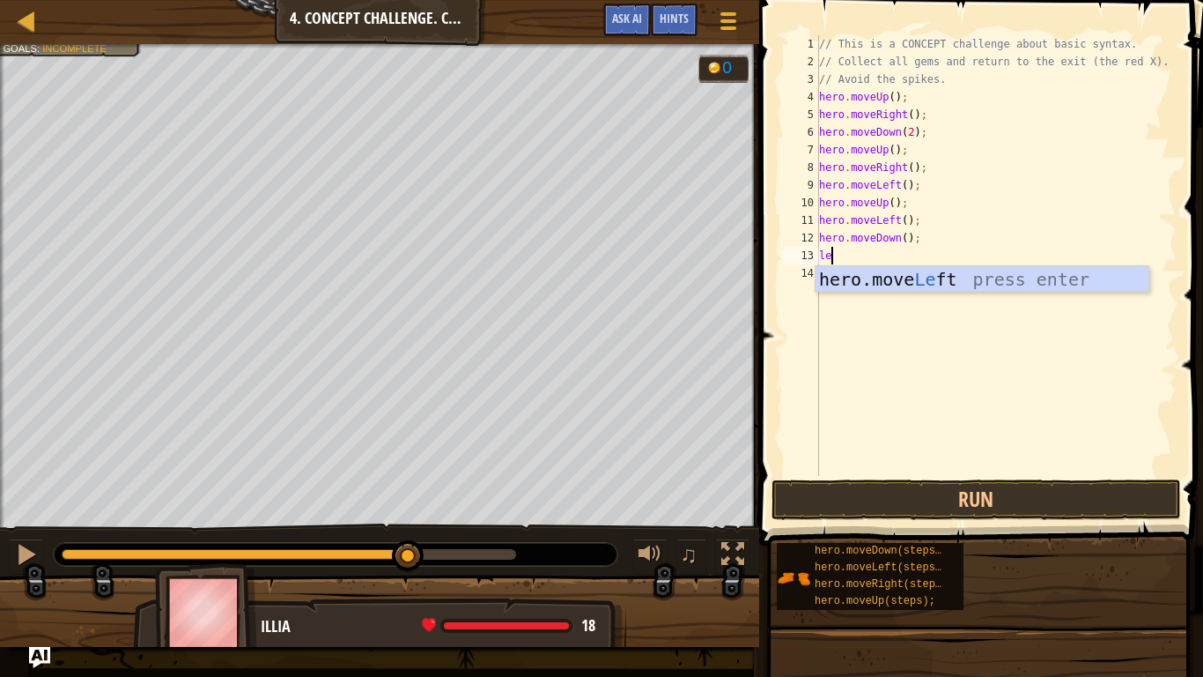
type textarea "left"
click at [832, 286] on div "hero.move Left press enter" at bounding box center [982, 305] width 333 height 79
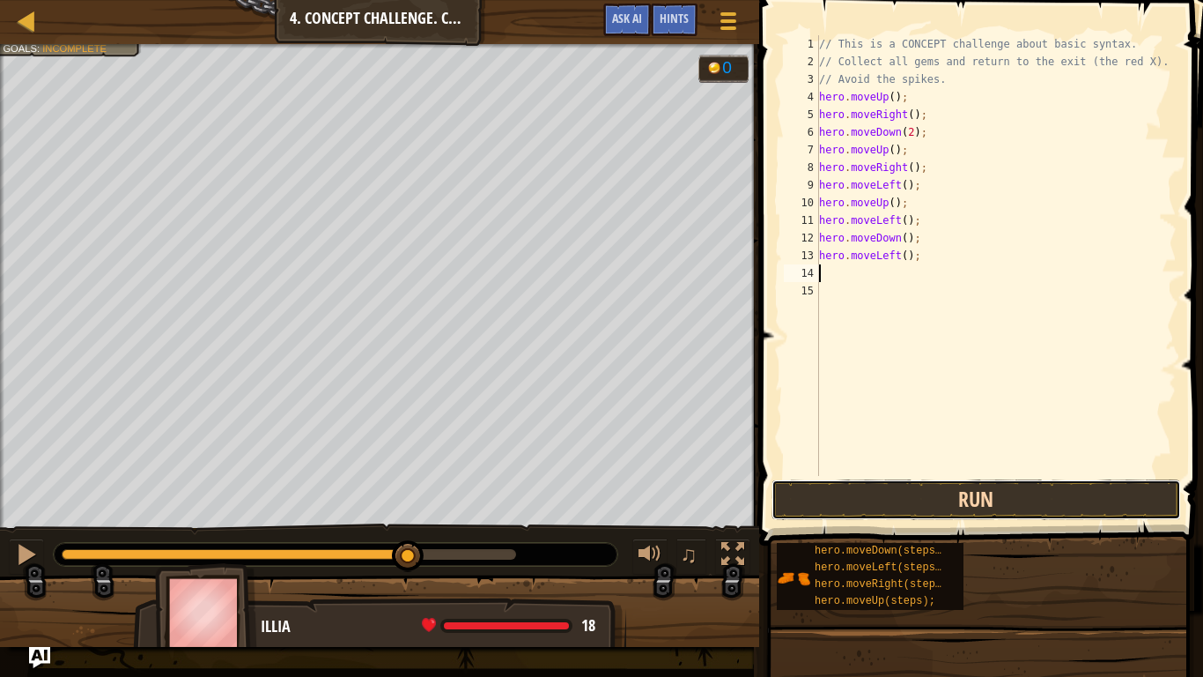
click at [878, 501] on button "Run" at bounding box center [977, 499] width 410 height 41
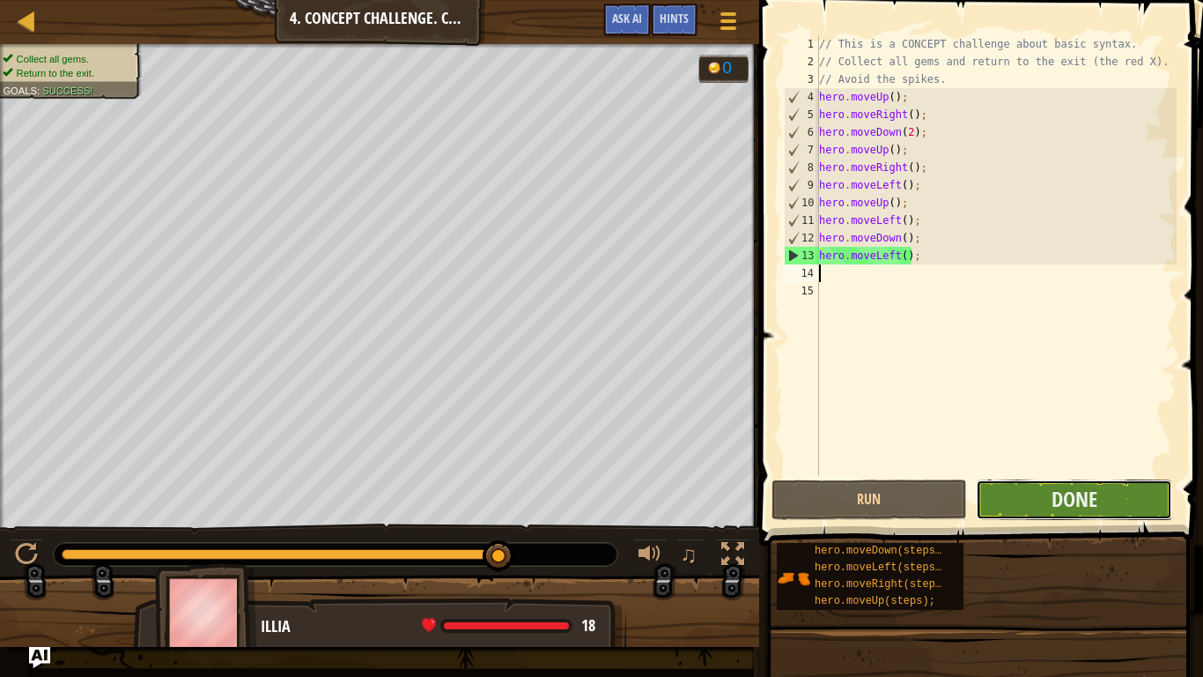
click at [1104, 498] on button "Done" at bounding box center [1074, 499] width 196 height 41
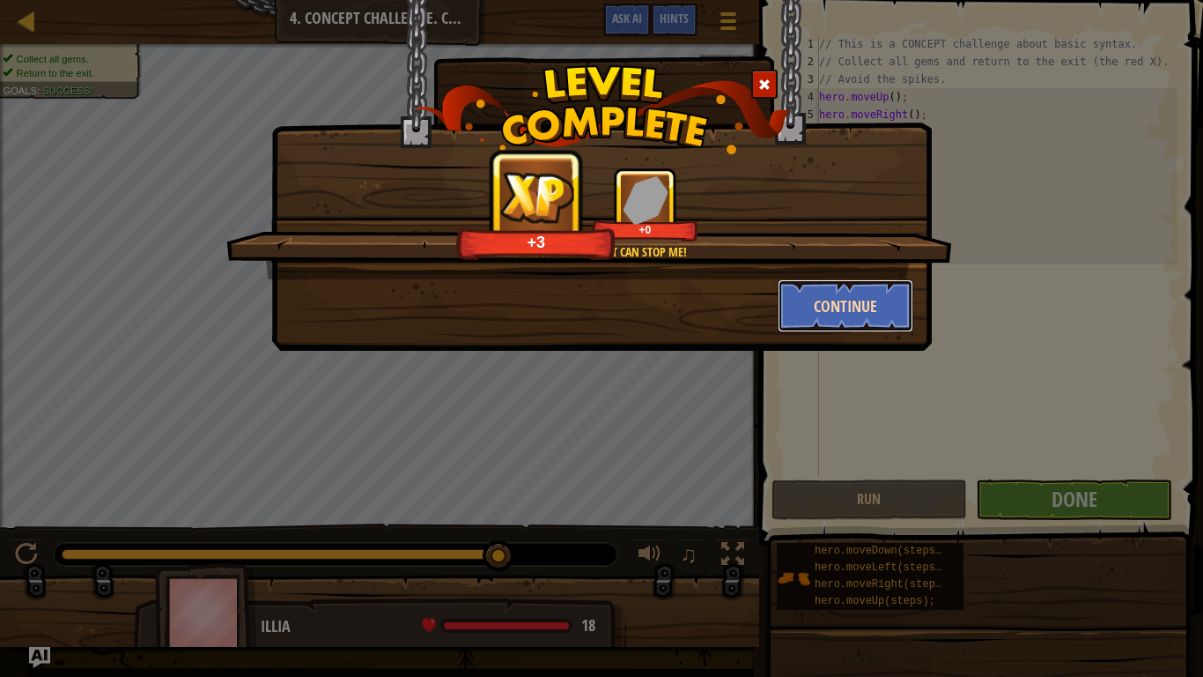
click at [849, 299] on button "Continue" at bounding box center [846, 305] width 137 height 53
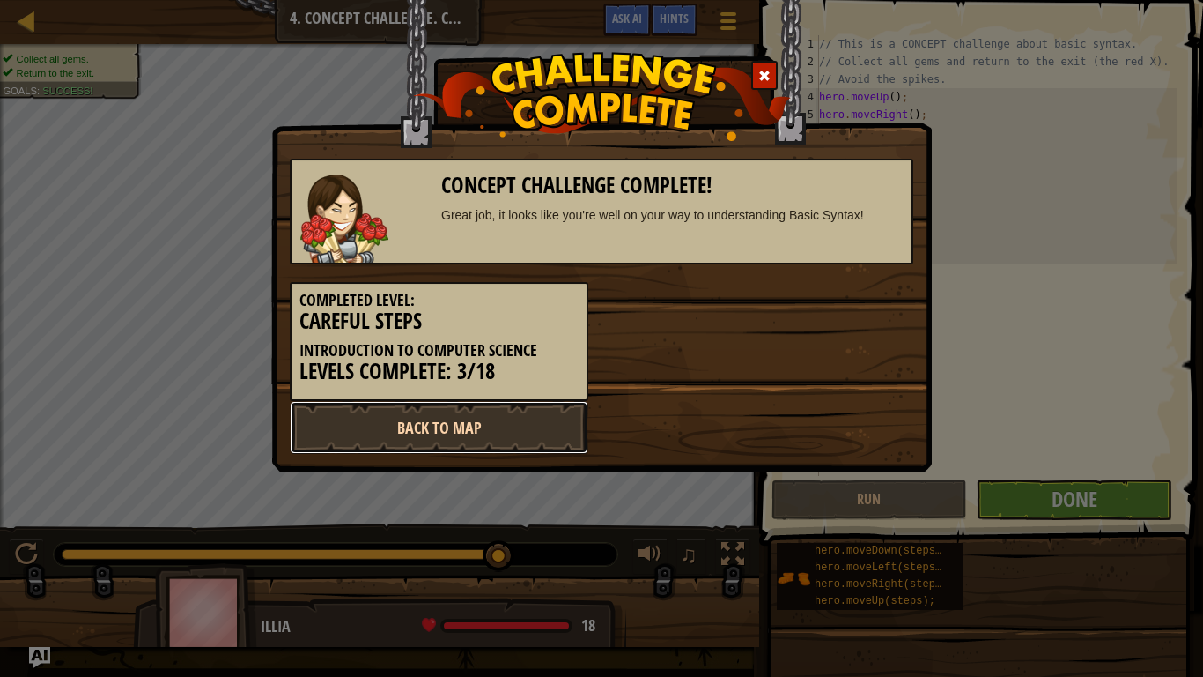
click at [455, 423] on link "Back to Map" at bounding box center [439, 427] width 299 height 53
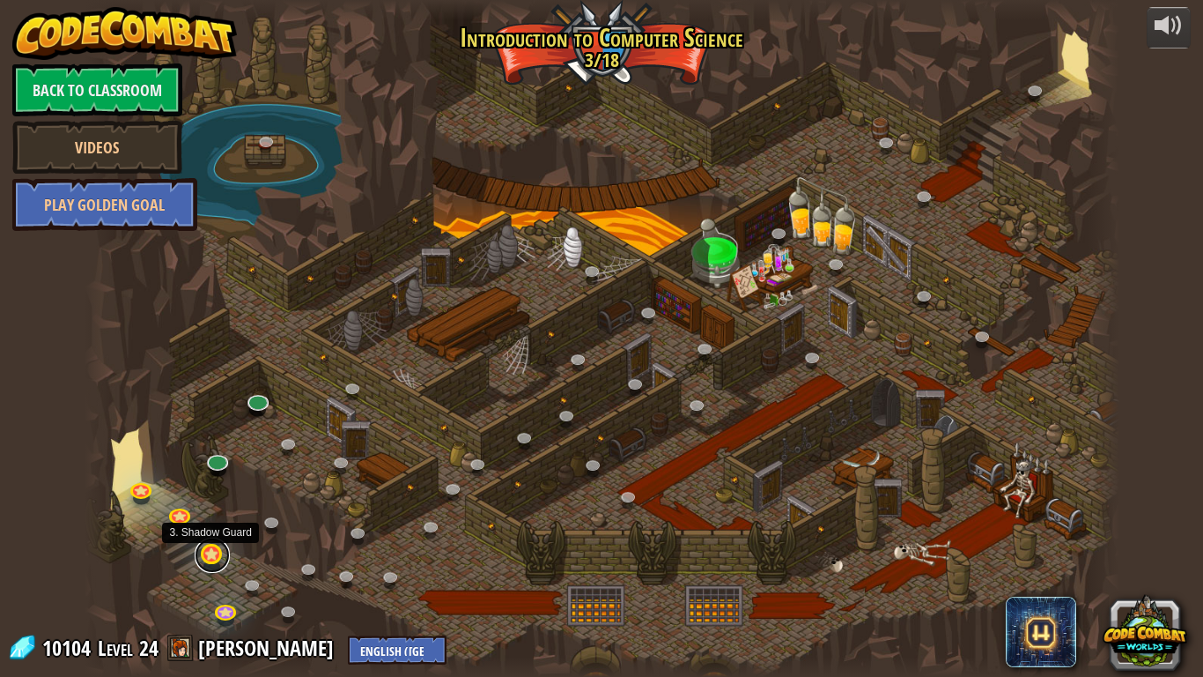
click at [211, 552] on link at bounding box center [212, 554] width 35 height 35
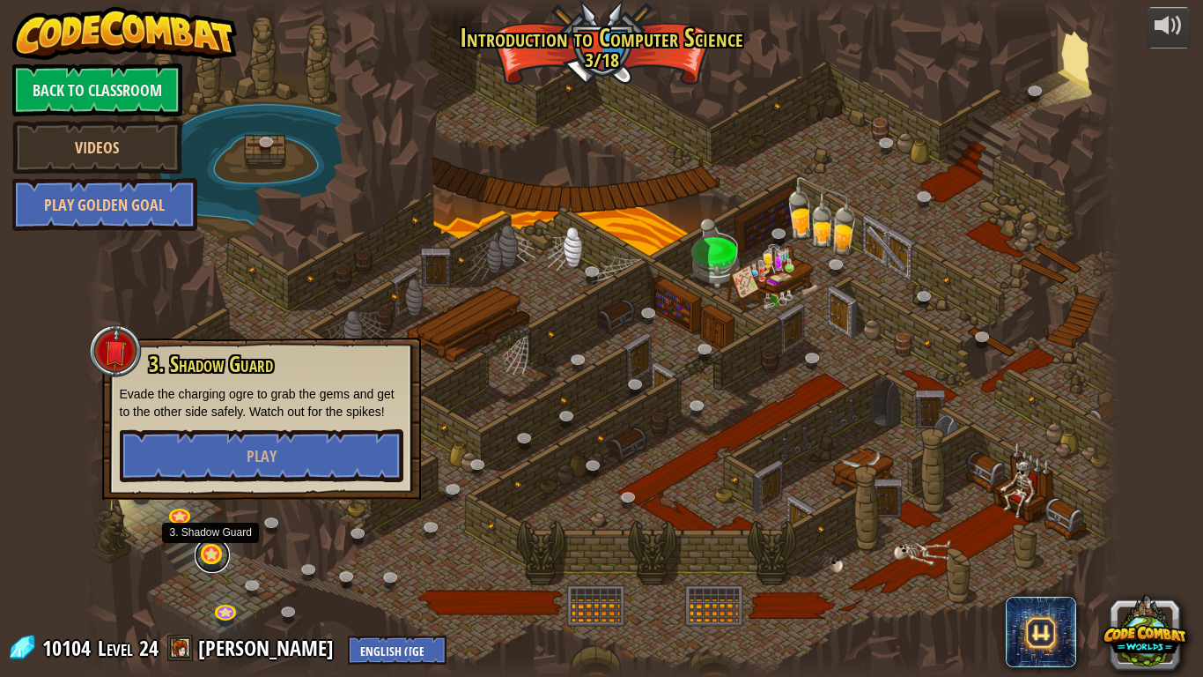
click at [214, 555] on link at bounding box center [212, 554] width 35 height 35
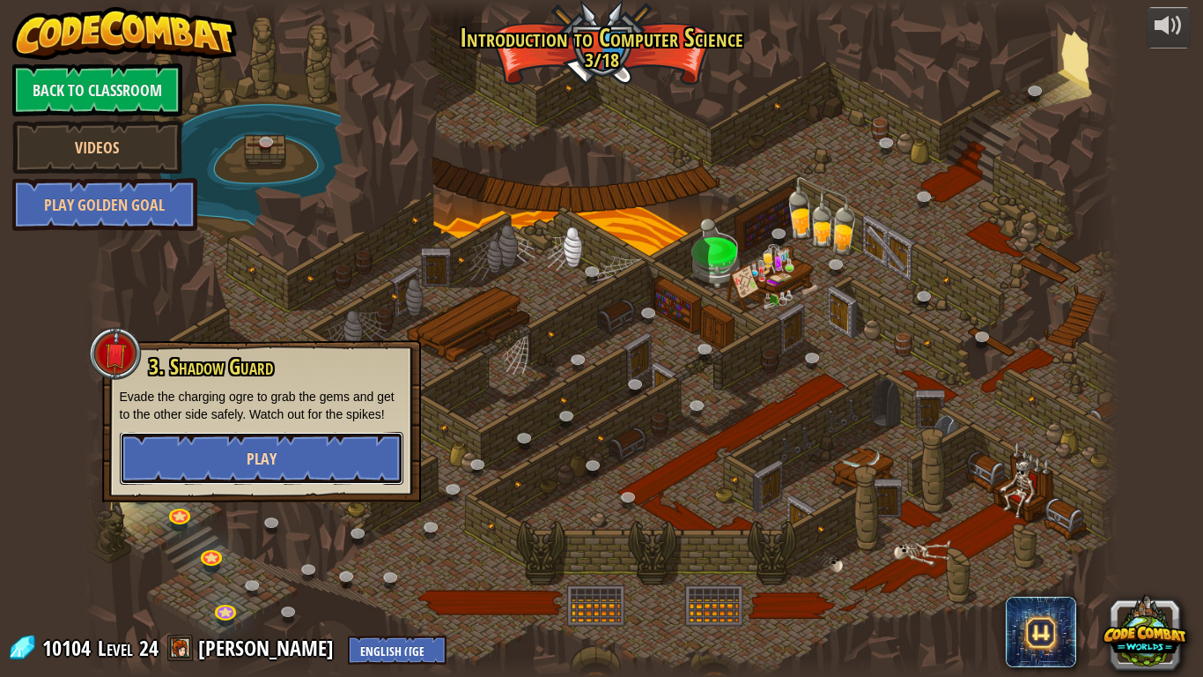
click at [227, 463] on button "Play" at bounding box center [262, 458] width 284 height 53
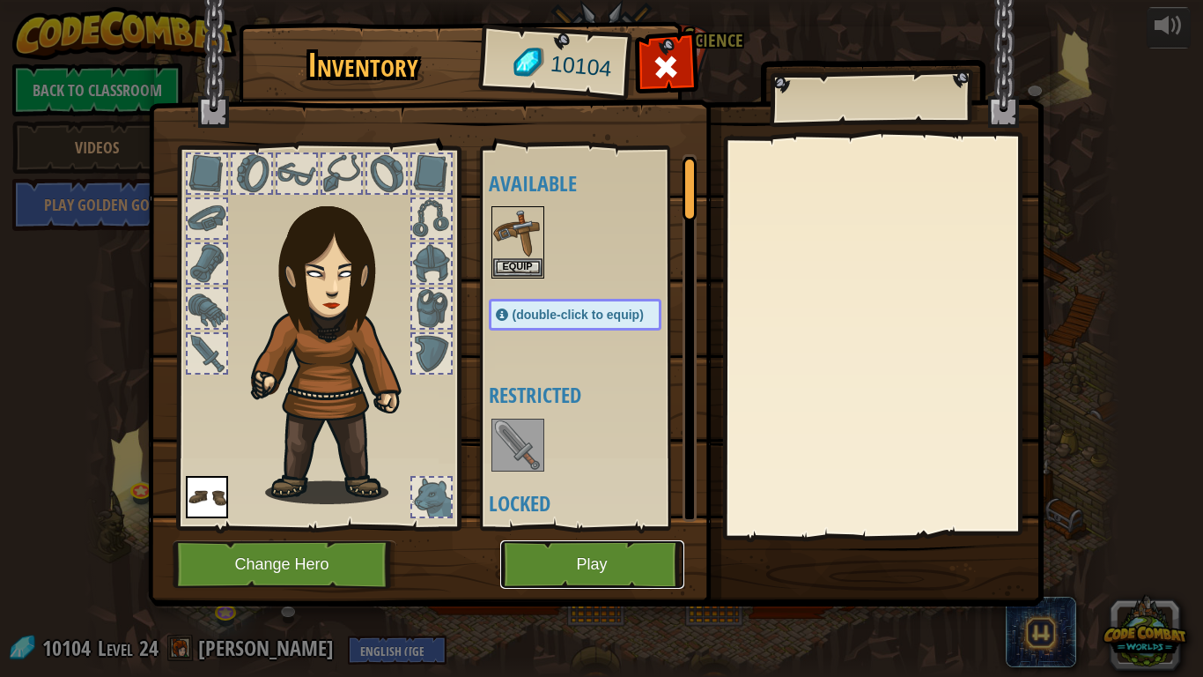
click at [539, 564] on button "Play" at bounding box center [592, 564] width 184 height 48
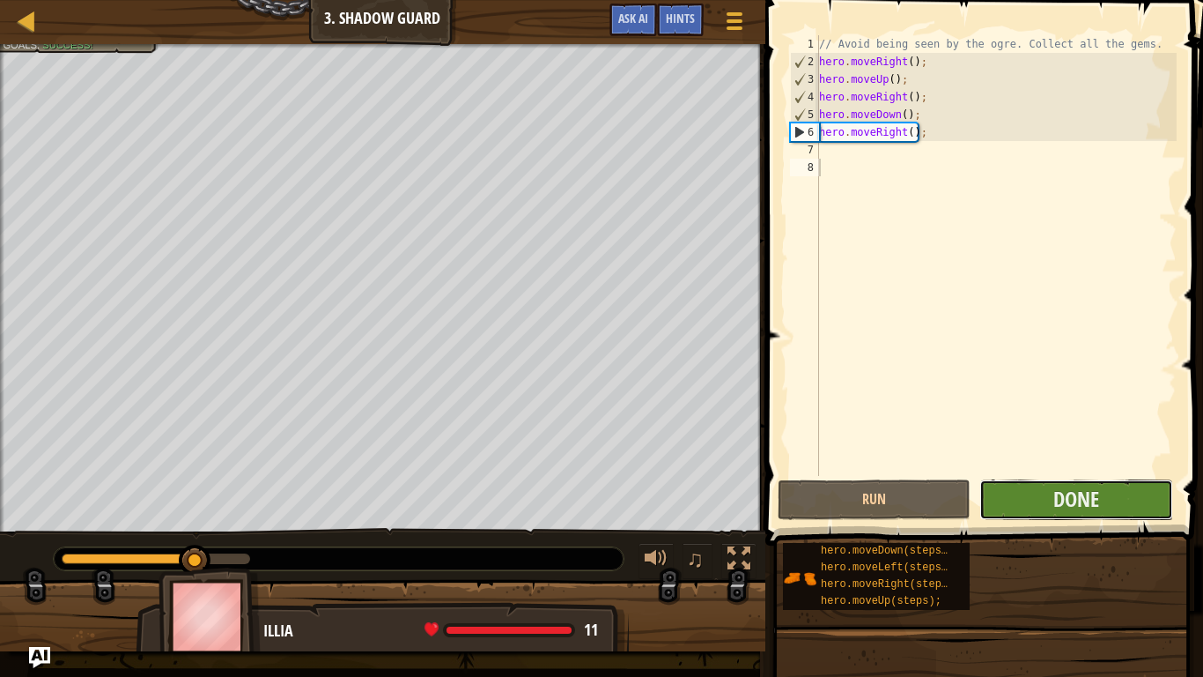
click at [1041, 504] on button "Done" at bounding box center [1076, 499] width 193 height 41
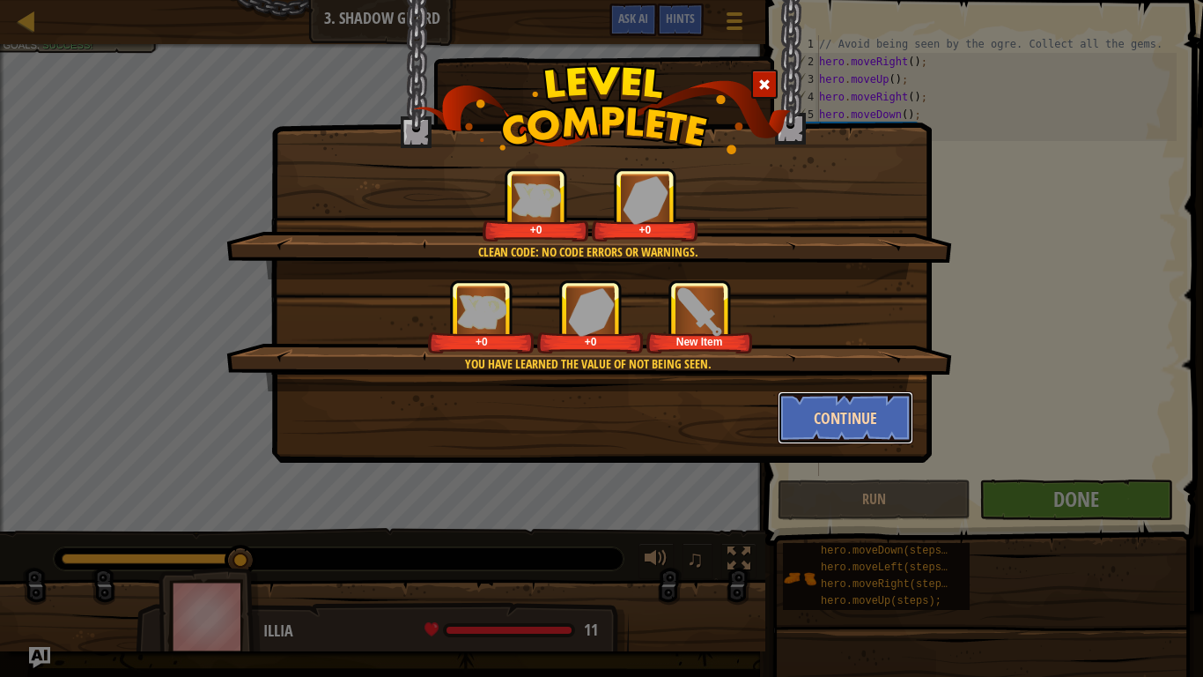
click at [839, 411] on button "Continue" at bounding box center [846, 417] width 137 height 53
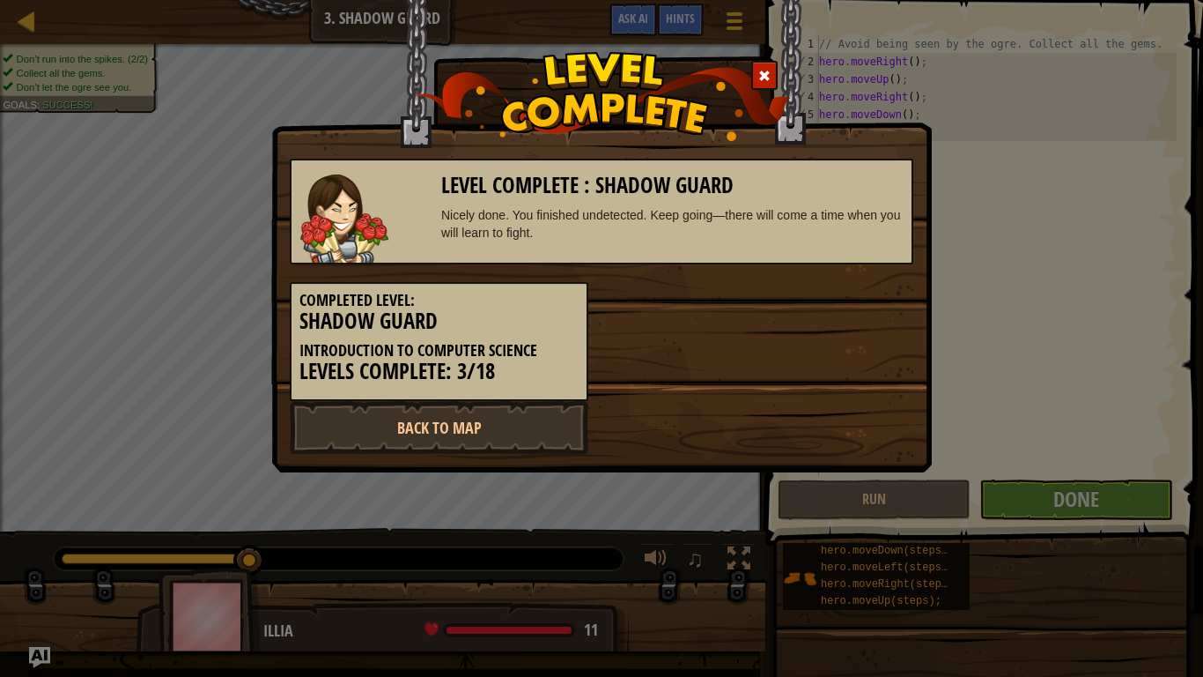
click at [470, 375] on h3 "Levels Complete: 3/18" at bounding box center [438, 371] width 279 height 24
click at [394, 430] on link "Back to Map" at bounding box center [439, 427] width 299 height 53
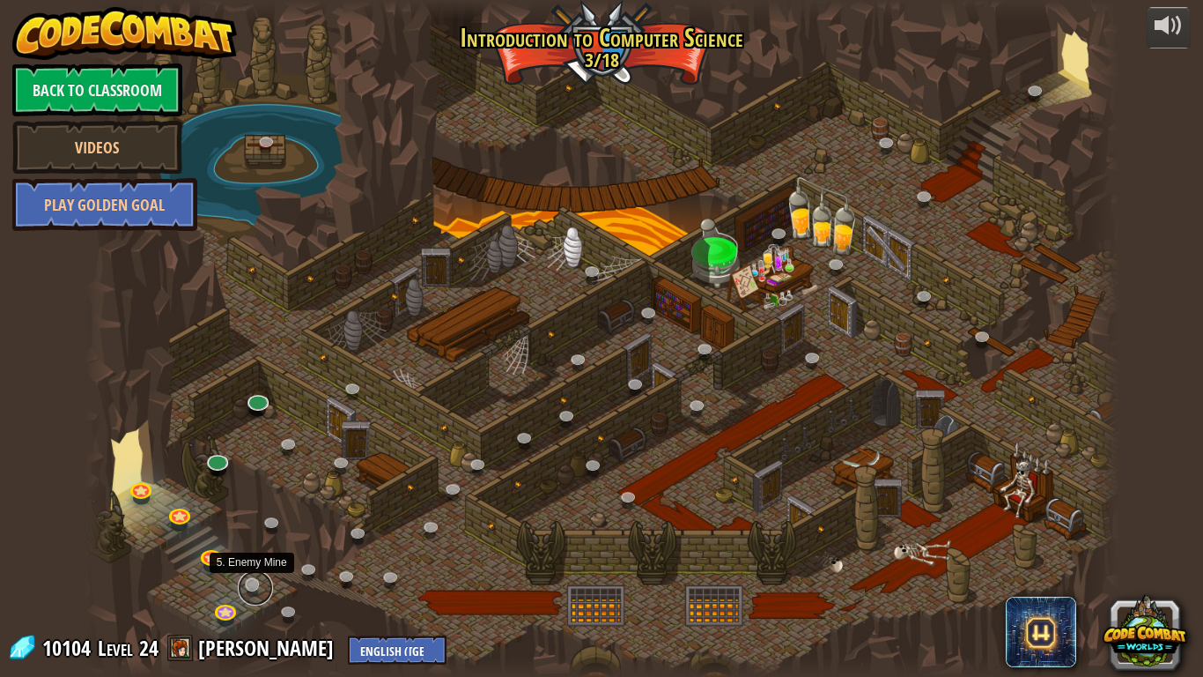
click at [248, 569] on link at bounding box center [255, 587] width 35 height 35
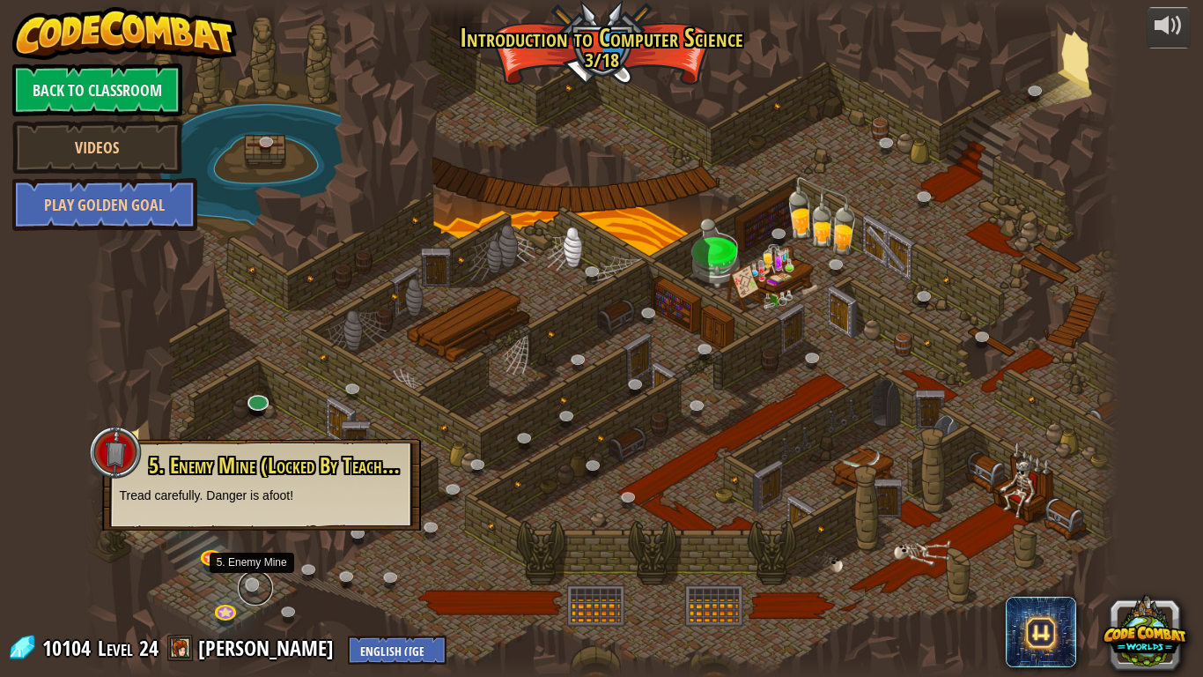
click at [255, 569] on link at bounding box center [255, 587] width 35 height 35
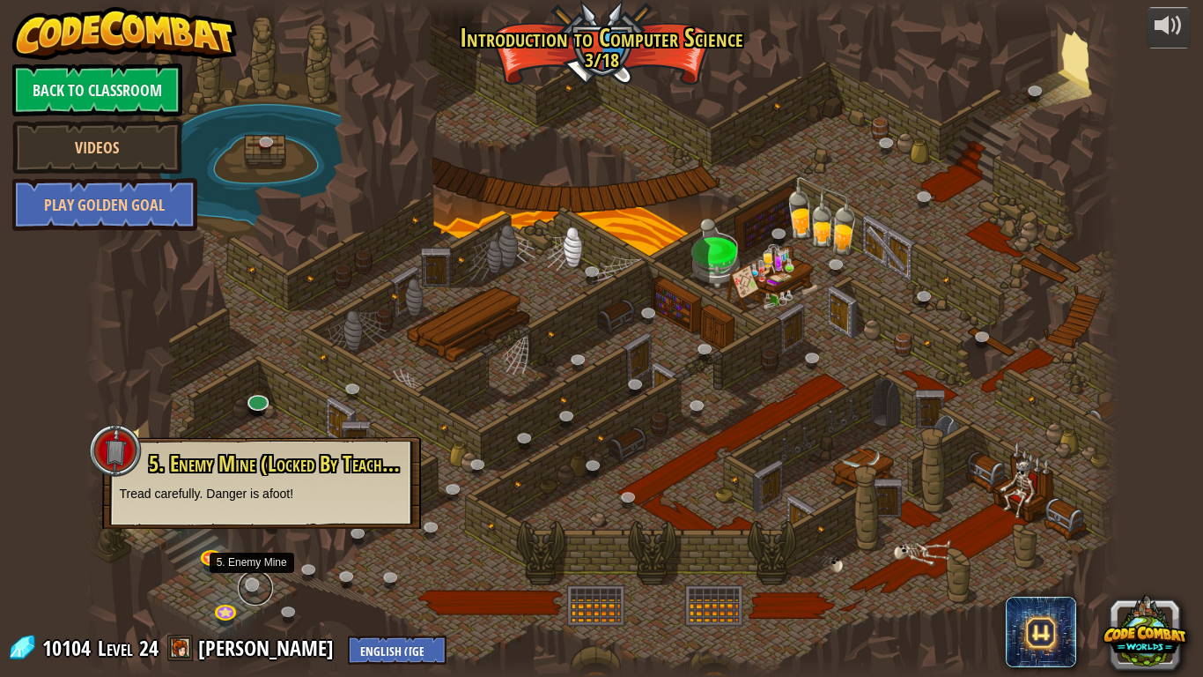
click at [255, 569] on link at bounding box center [255, 587] width 35 height 35
click at [258, 569] on link at bounding box center [255, 587] width 35 height 35
click at [150, 569] on div at bounding box center [602, 338] width 1035 height 677
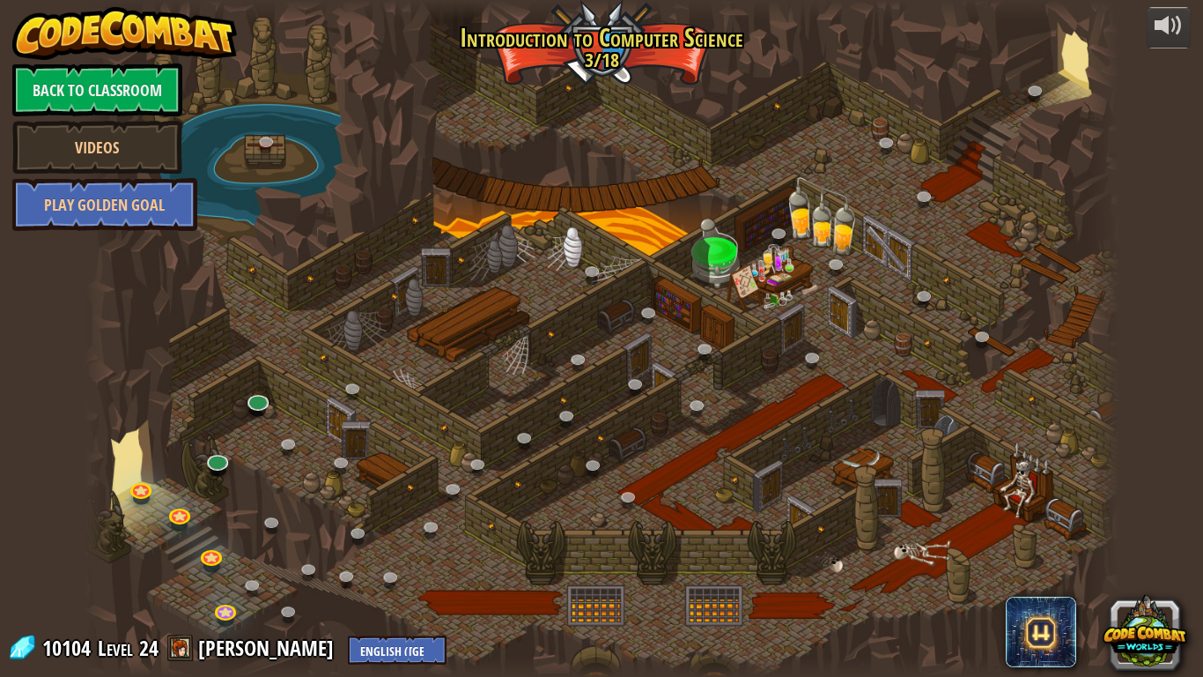
click at [581, 100] on div at bounding box center [602, 338] width 1035 height 677
click at [218, 462] on link at bounding box center [217, 458] width 35 height 35
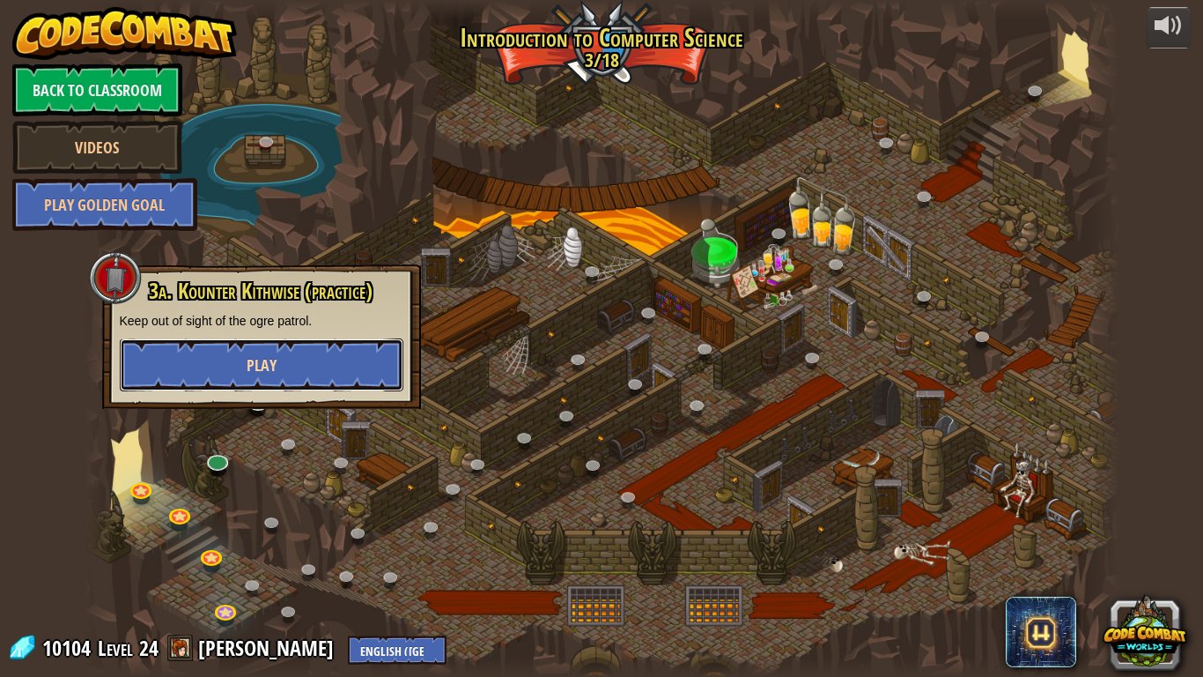
click at [181, 367] on button "Play" at bounding box center [262, 364] width 284 height 53
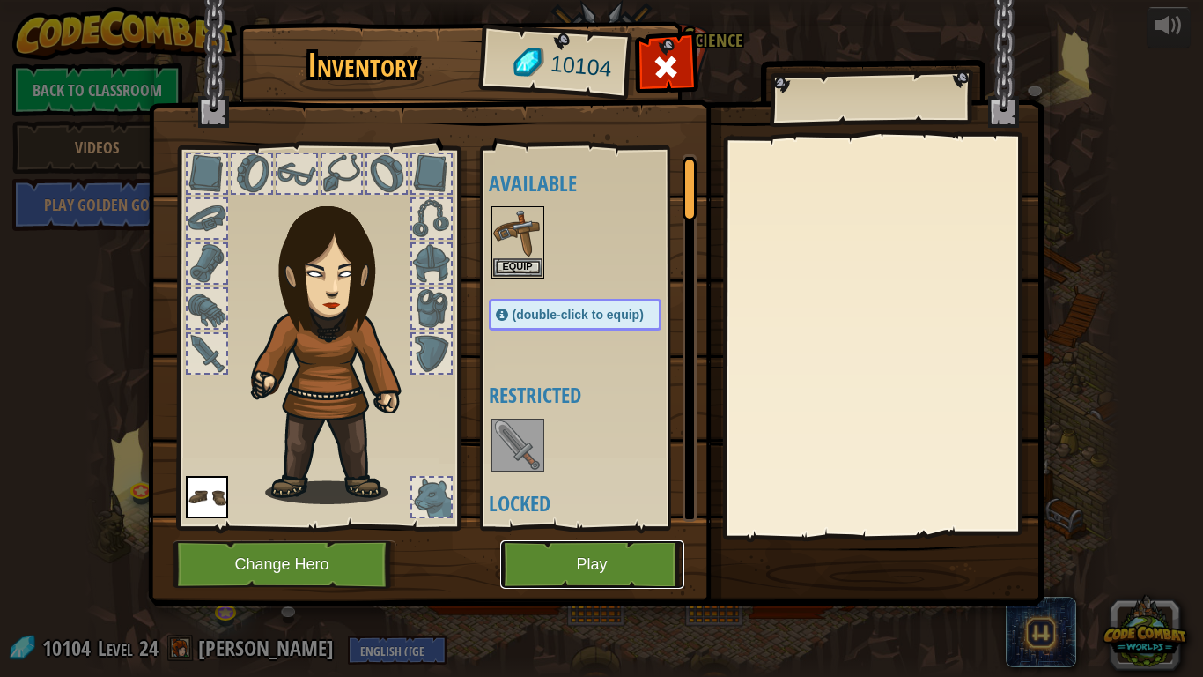
click at [602, 569] on button "Play" at bounding box center [592, 564] width 184 height 48
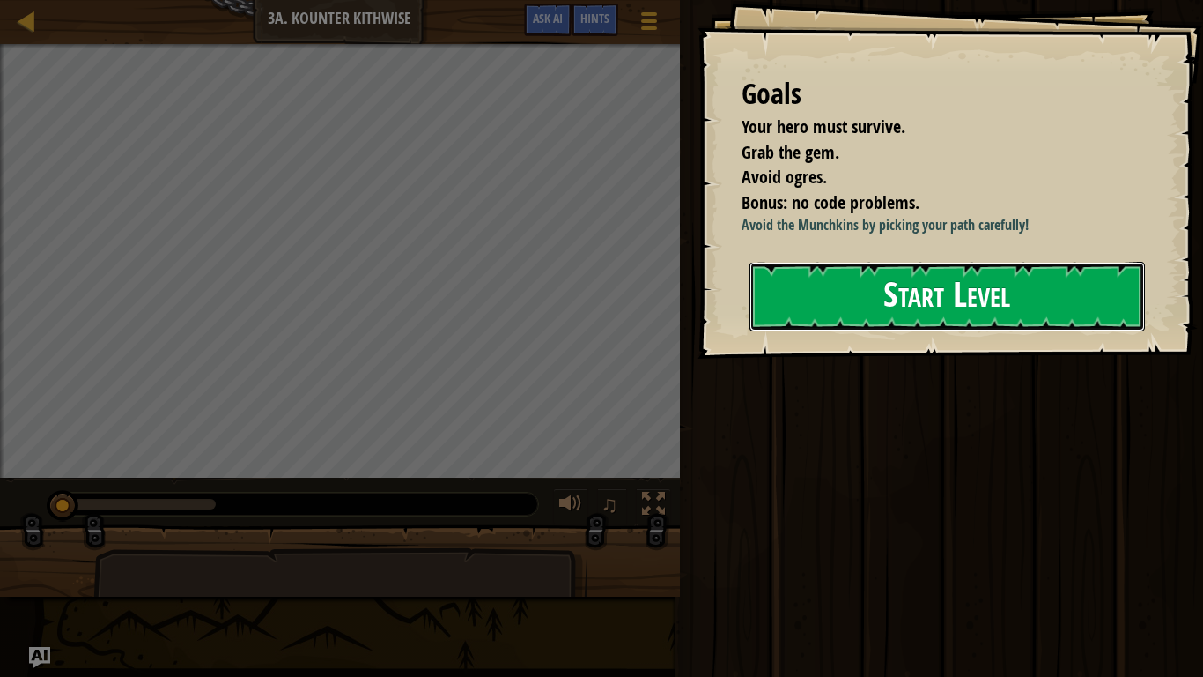
click at [837, 331] on button "Start Level" at bounding box center [948, 297] width 396 height 70
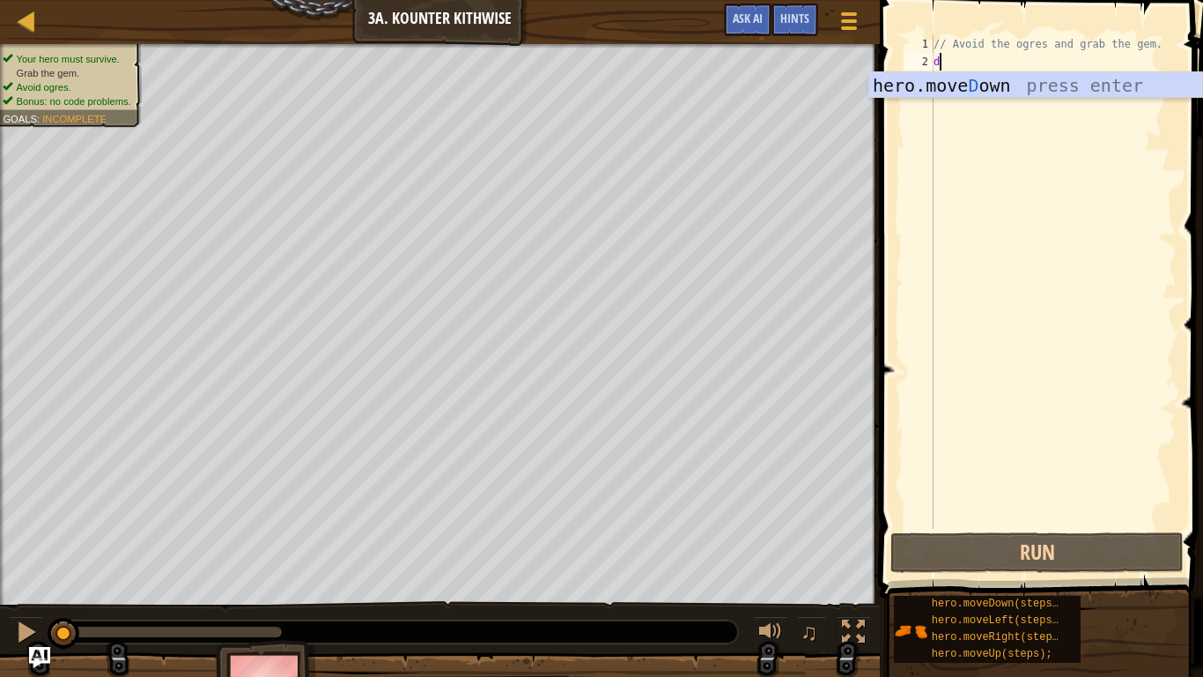
scroll to position [8, 0]
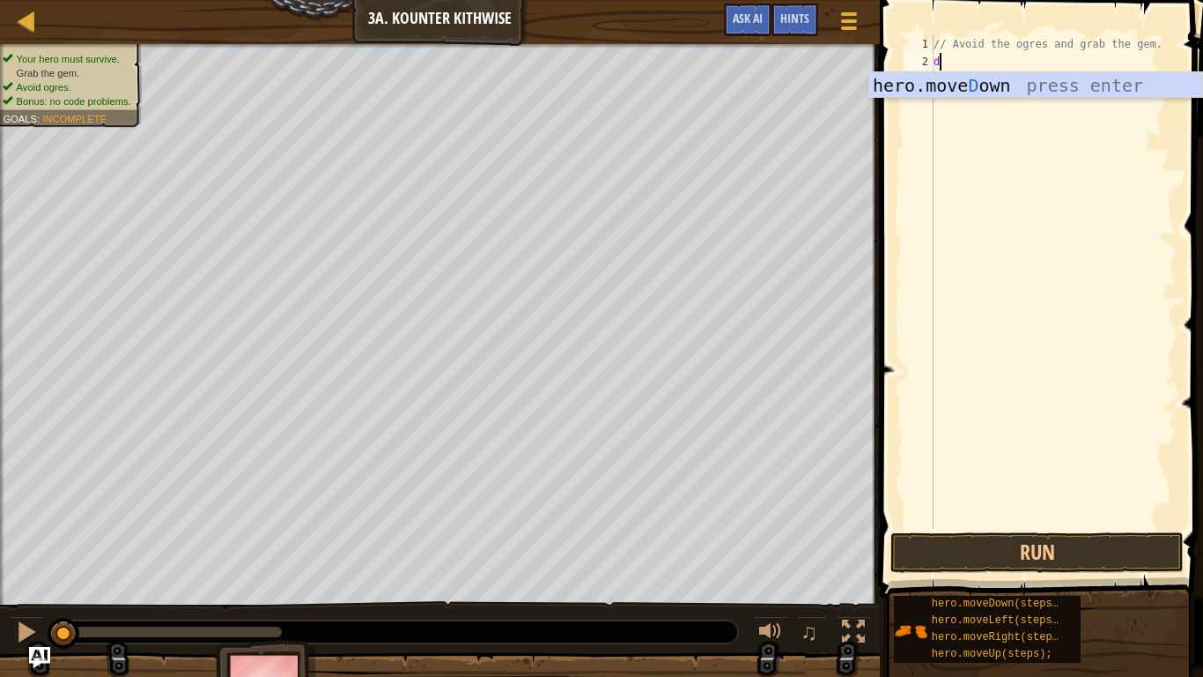
type textarea "do"
click at [1011, 85] on div "hero.move Do wn press enter" at bounding box center [1035, 111] width 333 height 79
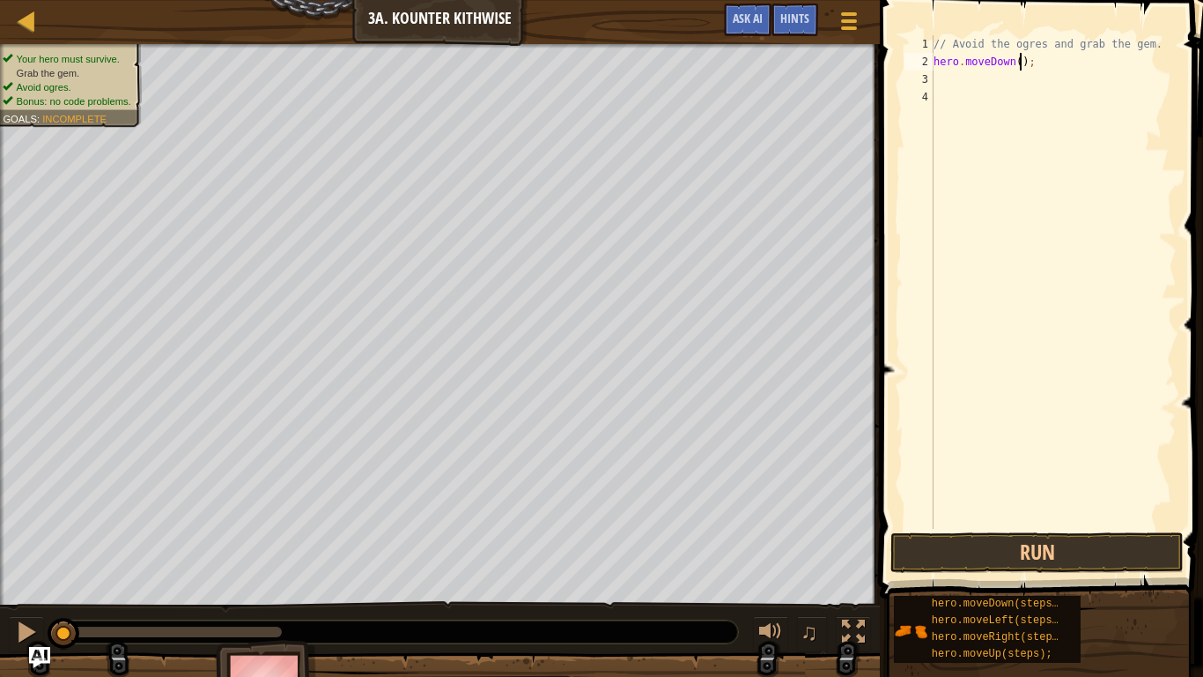
click at [1017, 60] on div "// Avoid the ogres and grab the gem. hero . moveDown ( ) ;" at bounding box center [1053, 299] width 247 height 529
type textarea "hero.moveDown(2);"
click at [943, 78] on div "// Avoid the ogres and grab the gem. hero . moveDown ( 2 ) ;" at bounding box center [1053, 299] width 247 height 529
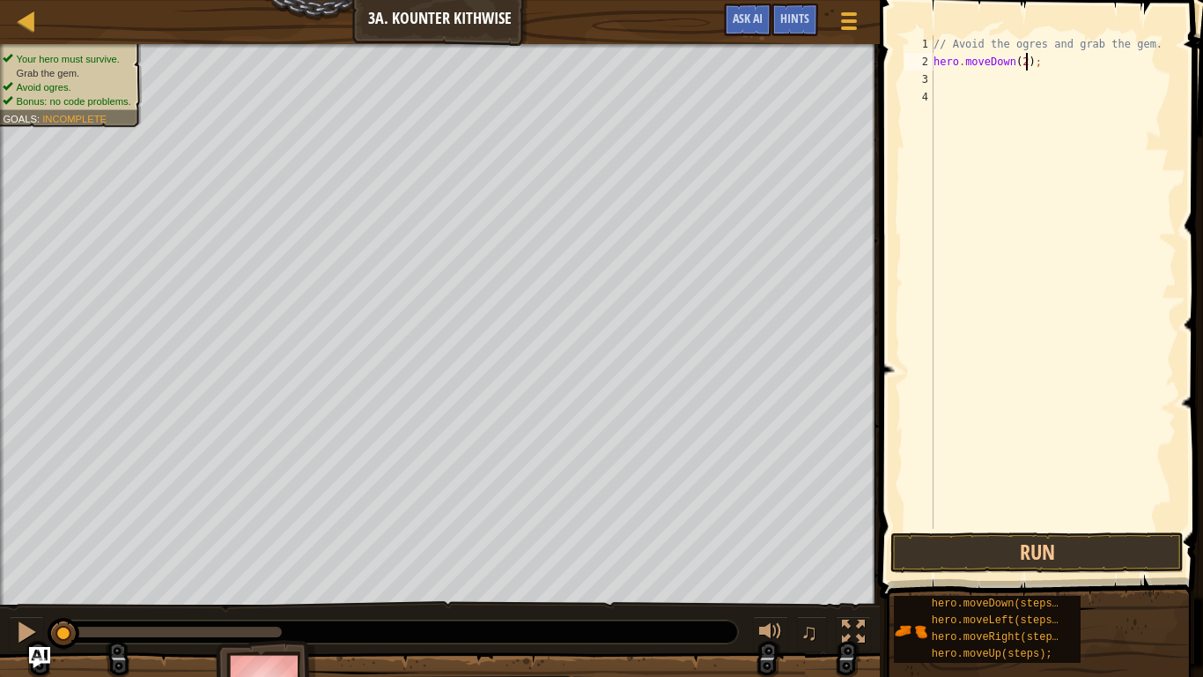
click at [1025, 59] on div "// Avoid the ogres and grab the gem. hero . moveDown ( 2 ) ;" at bounding box center [1053, 299] width 247 height 529
type textarea "hero.moveDown();"
click at [942, 71] on div "// Avoid the ogres and grab the gem. hero . moveDown ( ) ;" at bounding box center [1053, 299] width 247 height 529
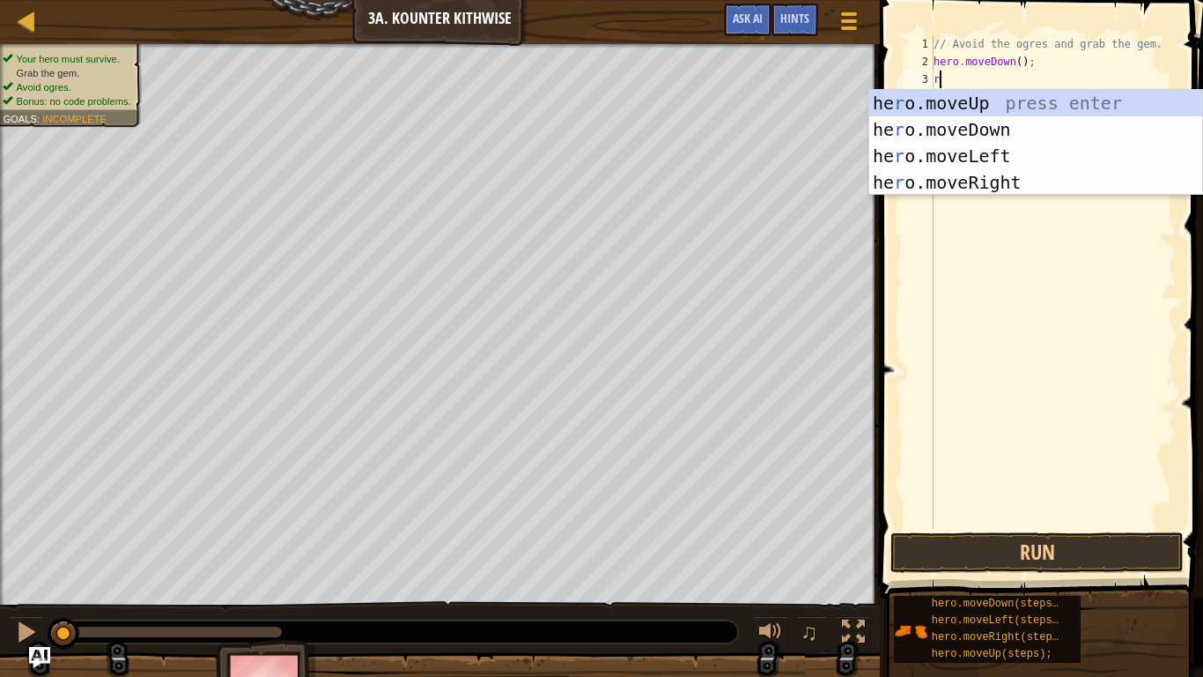
type textarea "ri"
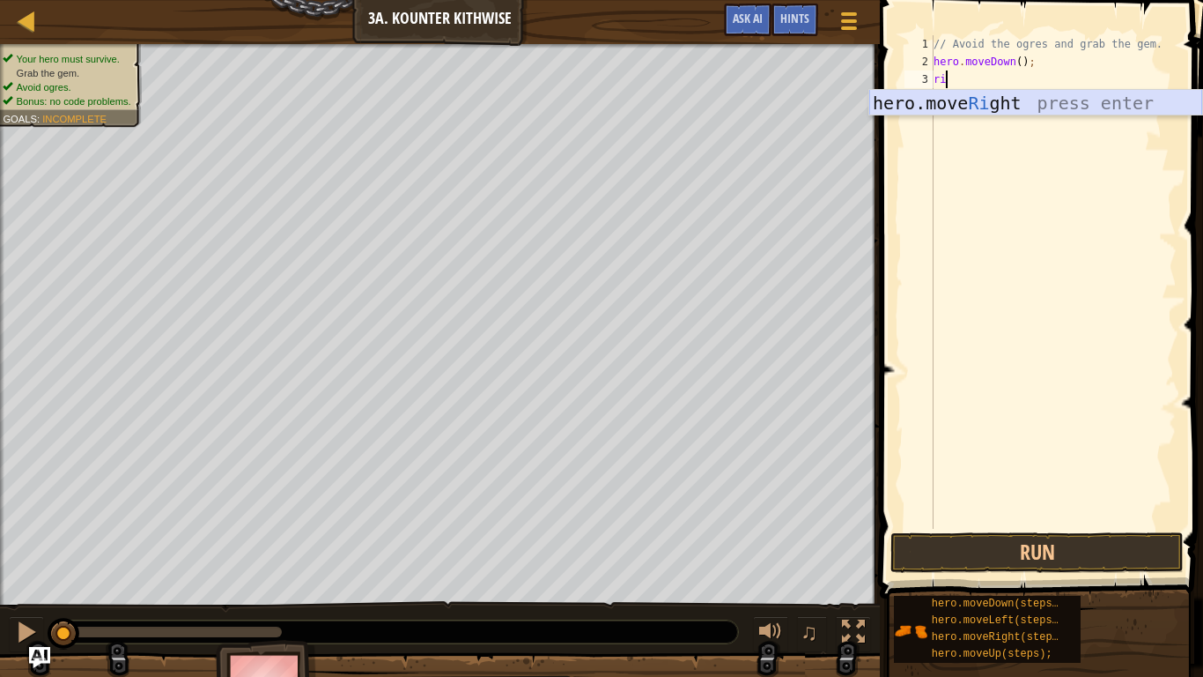
click at [965, 98] on div "hero.move Ri ght press enter" at bounding box center [1035, 129] width 333 height 79
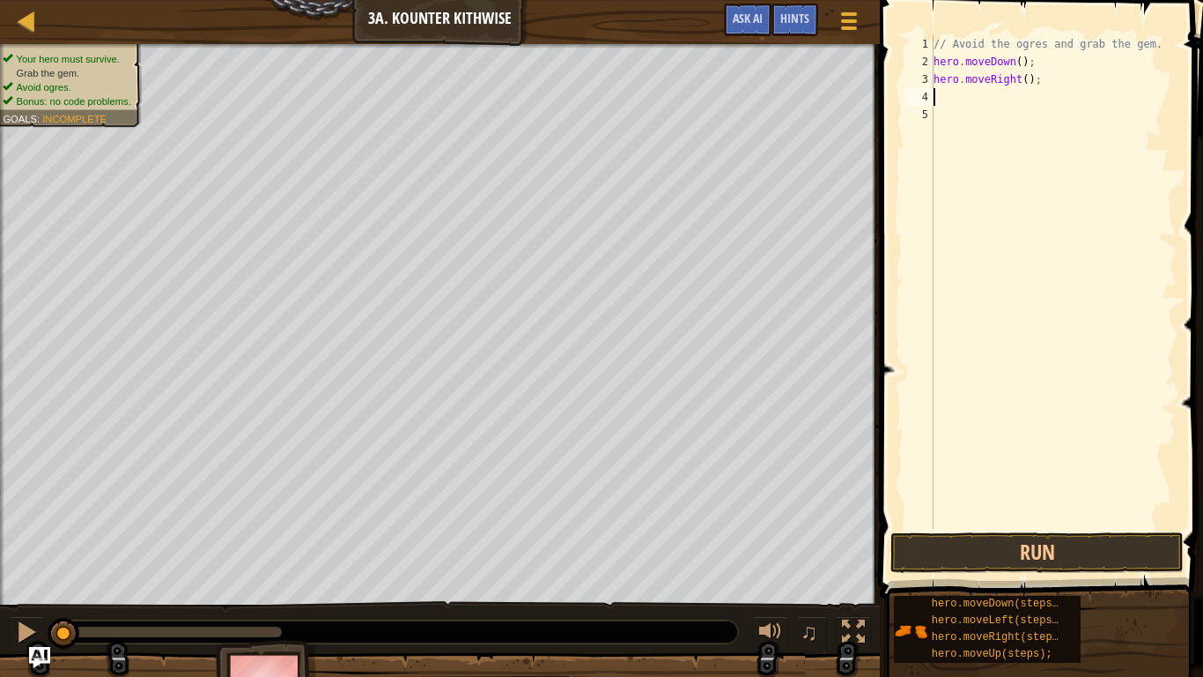
click at [1024, 81] on div "// Avoid the ogres and grab the gem. hero . moveDown ( ) ; hero . moveRight ( )…" at bounding box center [1053, 299] width 247 height 529
click at [1081, 537] on button "Run" at bounding box center [1037, 552] width 293 height 41
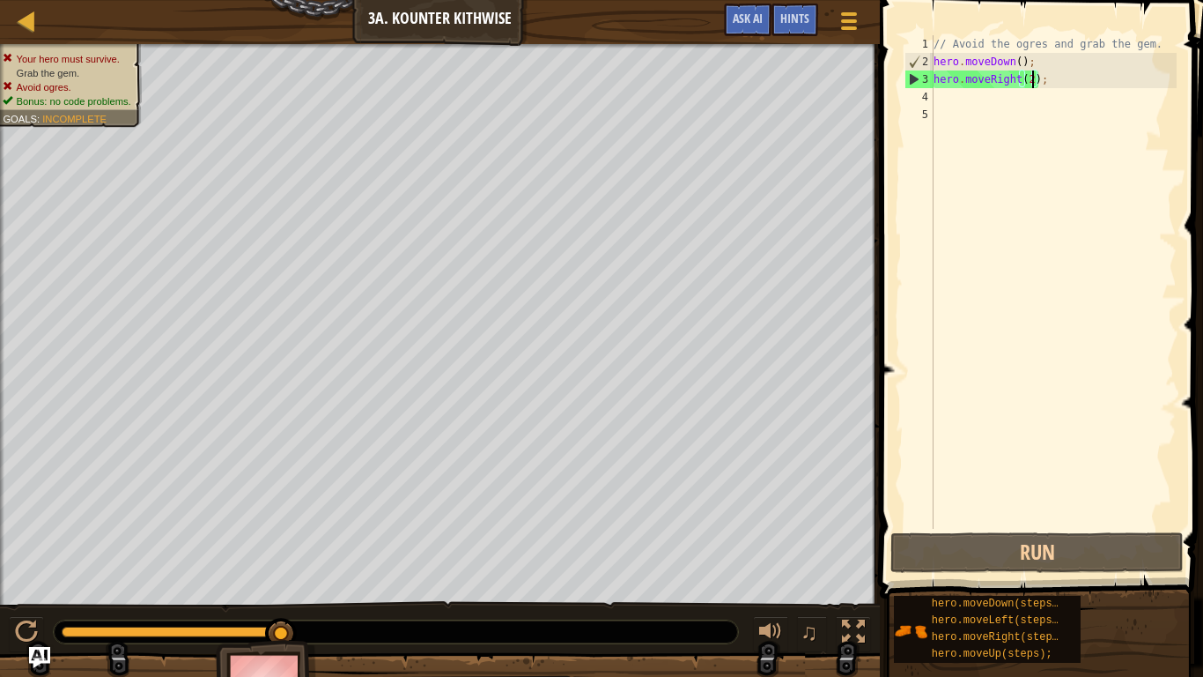
click at [1053, 83] on div "// Avoid the ogres and grab the gem. hero . moveDown ( ) ; hero . moveRight ( 2…" at bounding box center [1053, 299] width 247 height 529
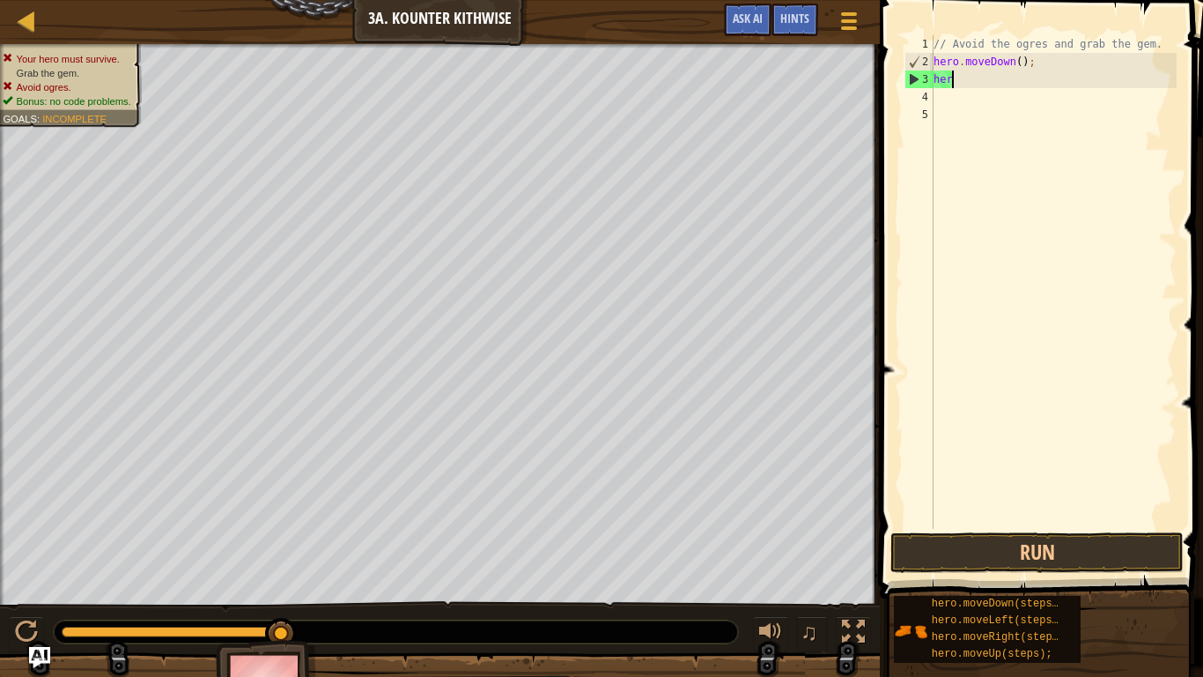
scroll to position [8, 1]
type textarea "h"
click at [1020, 62] on div "// Avoid the ogres and grab the gem. hero . moveDown ( ) ;" at bounding box center [1053, 299] width 247 height 529
type textarea "hero.moveDown(2);"
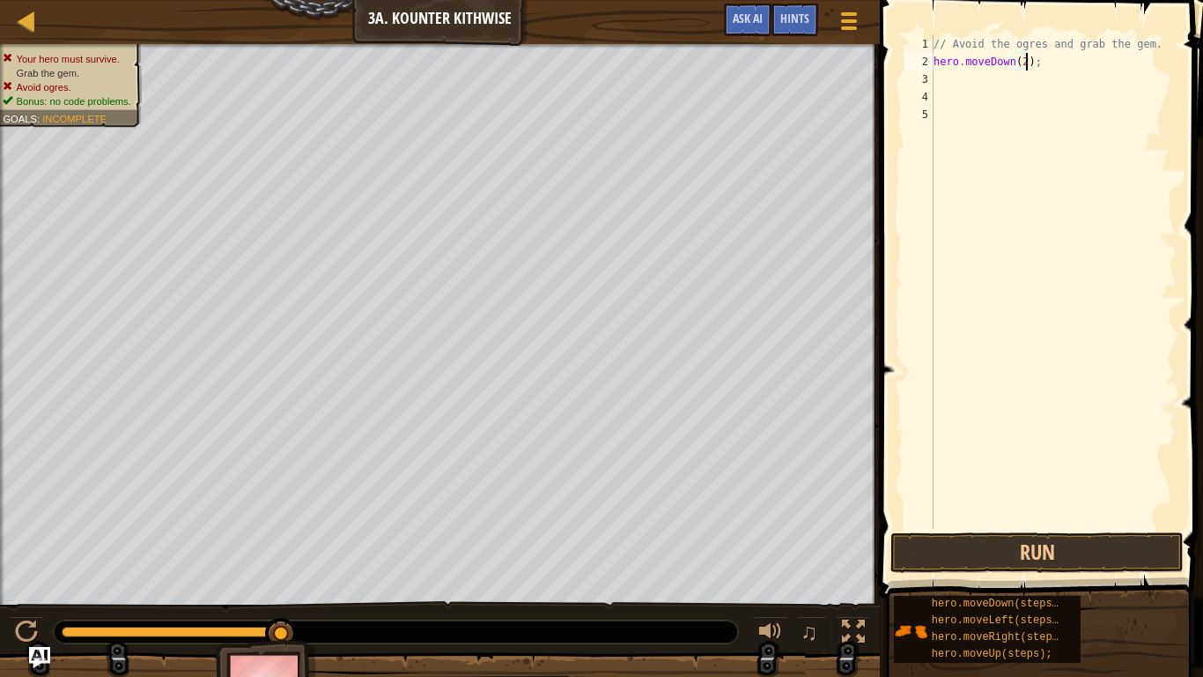
scroll to position [8, 13]
click at [958, 79] on div "// Avoid the ogres and grab the gem. hero . moveDown ( 2 ) ;" at bounding box center [1053, 299] width 247 height 529
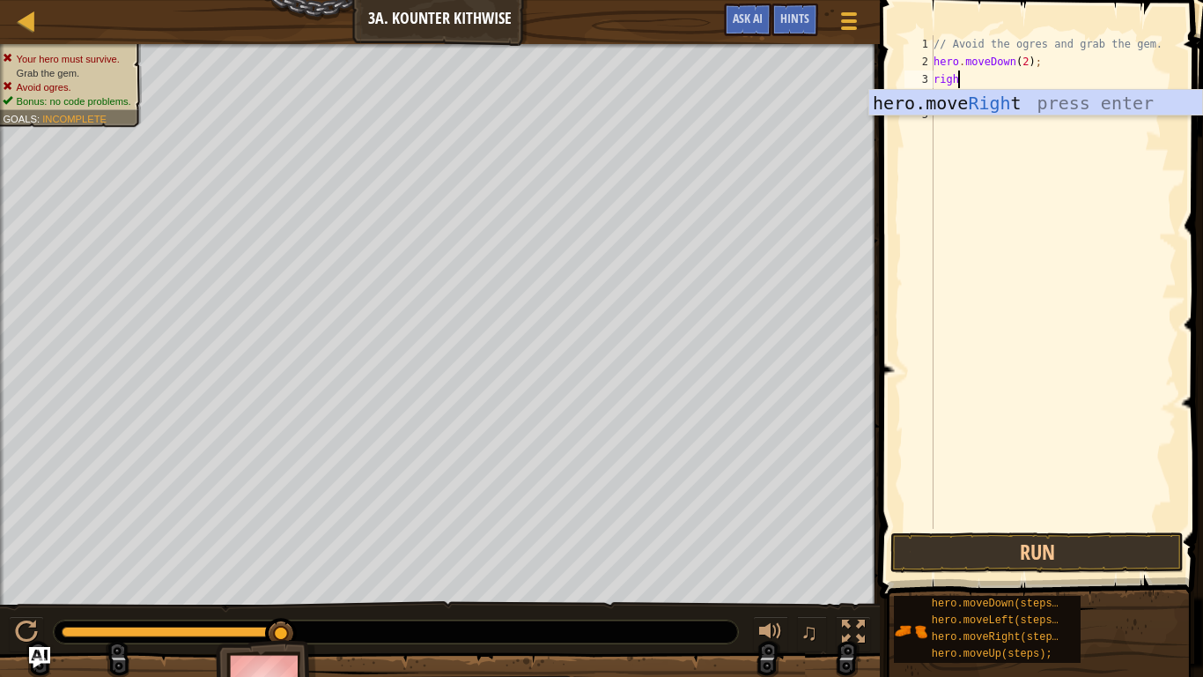
type textarea "right"
click at [984, 102] on div "hero.move Right press enter" at bounding box center [1035, 129] width 333 height 79
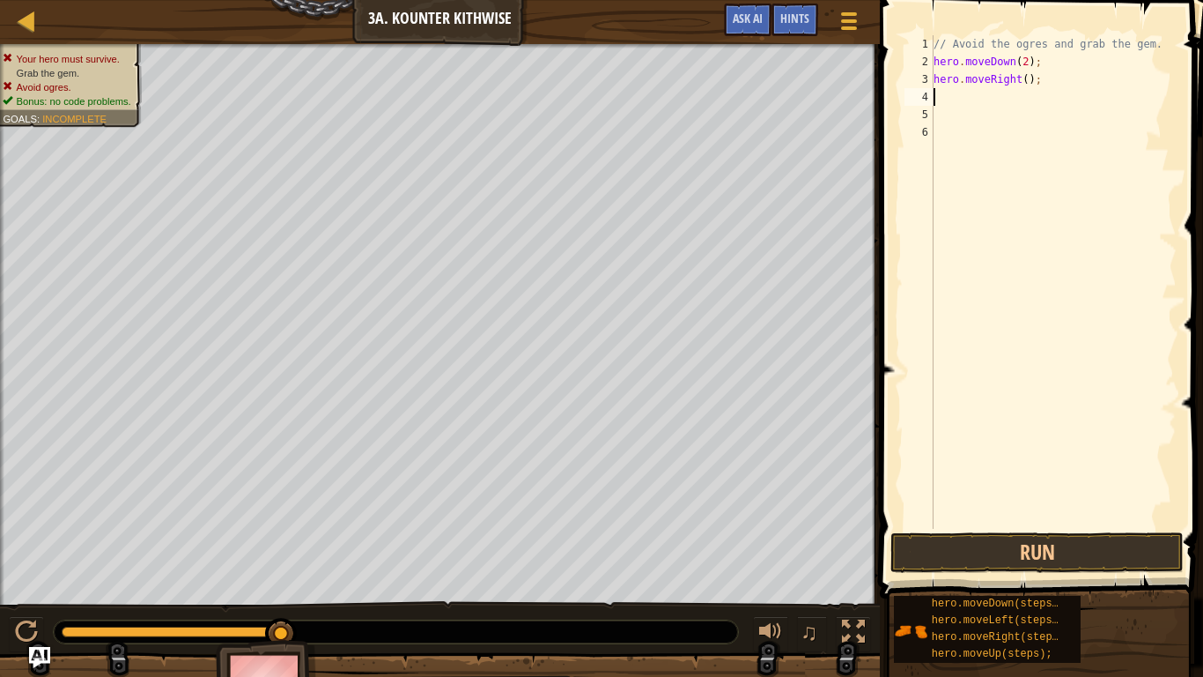
scroll to position [8, 0]
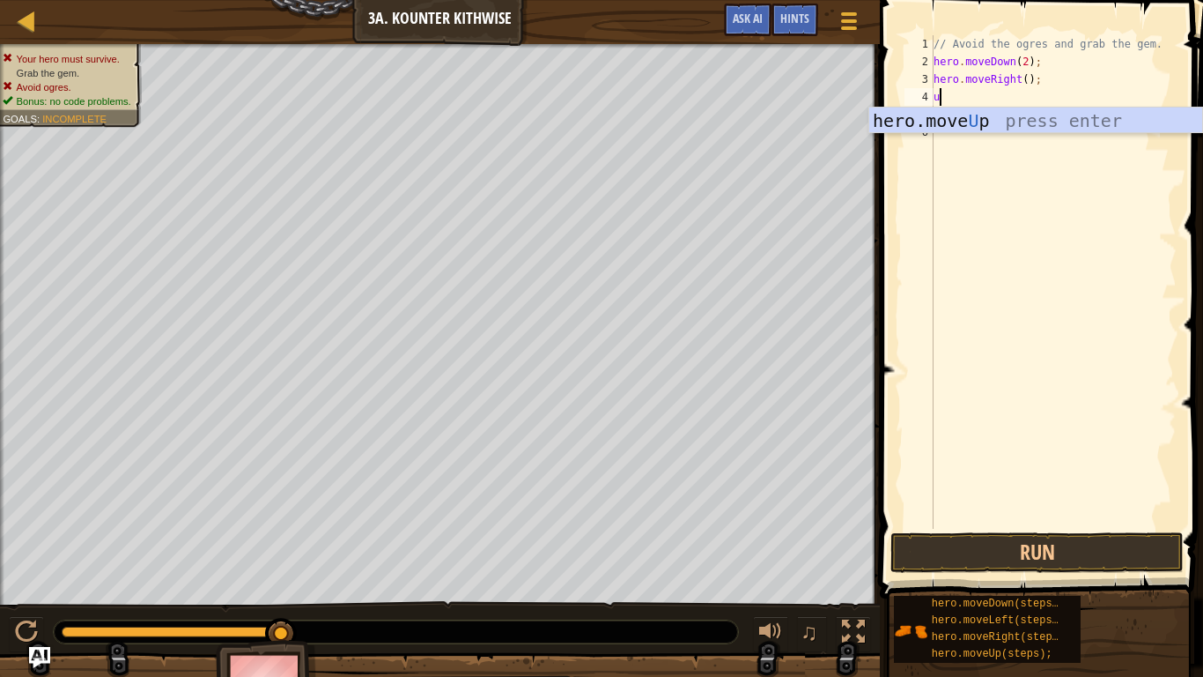
type textarea "up"
click at [976, 116] on div "hero.move Up press enter" at bounding box center [1035, 146] width 333 height 79
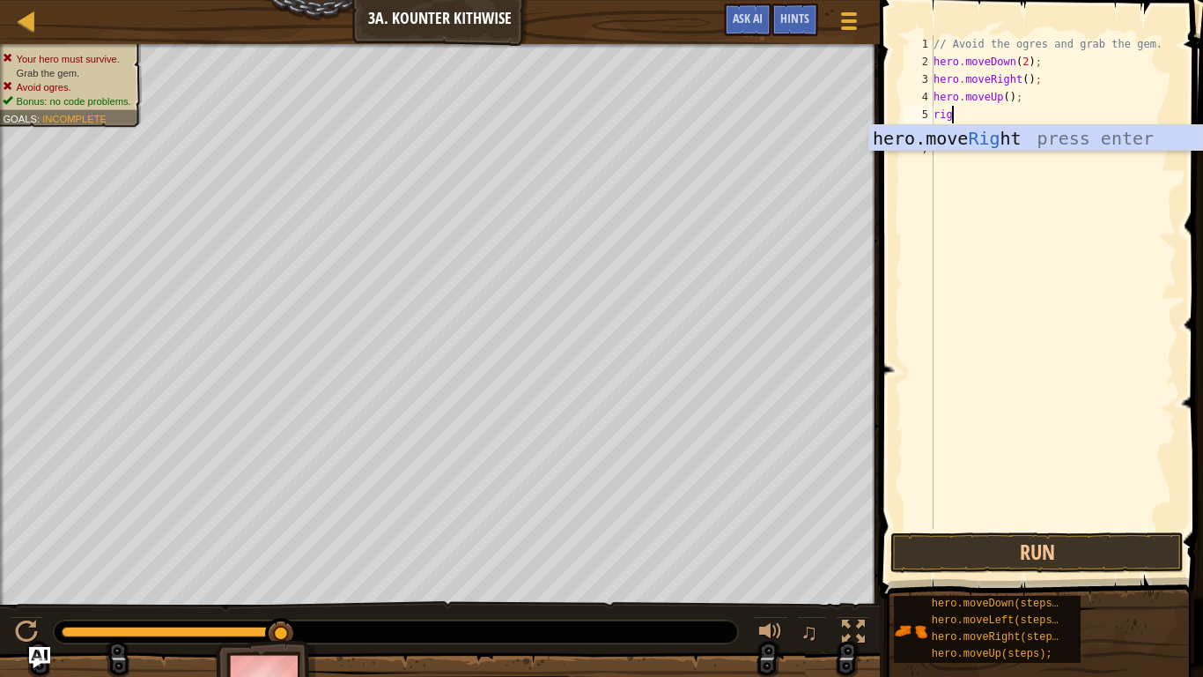
scroll to position [8, 4]
type textarea "right"
click at [984, 133] on div "hero.move Right press enter" at bounding box center [1035, 164] width 333 height 79
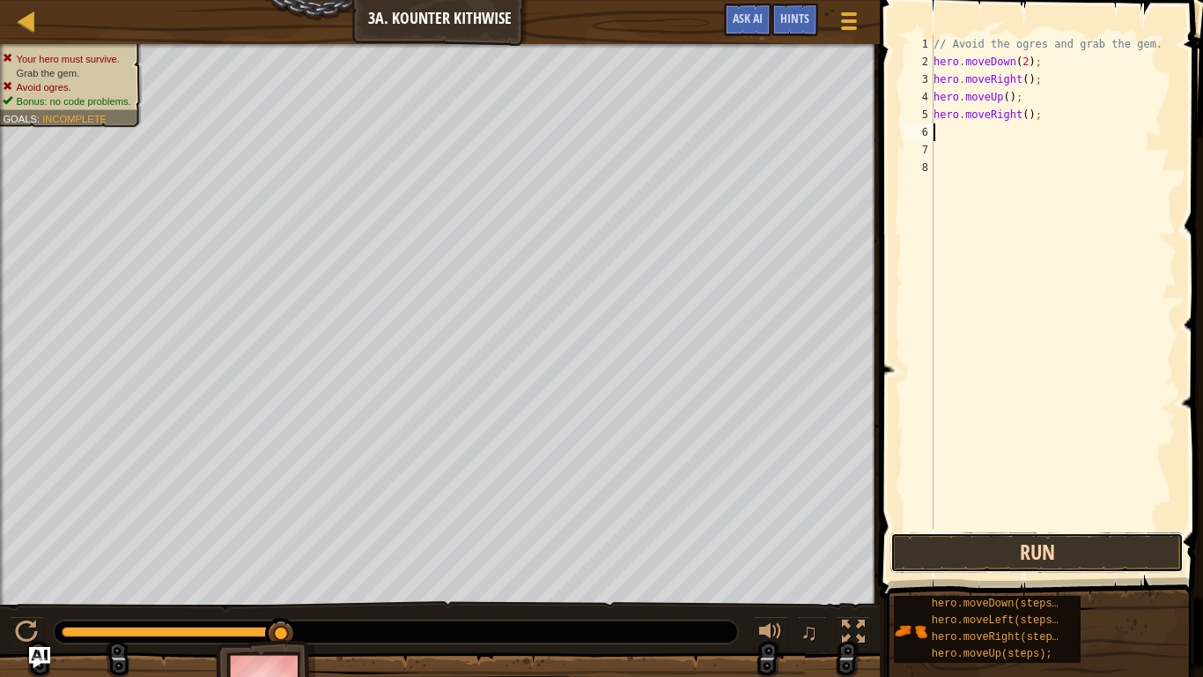
click at [1027, 541] on button "Run" at bounding box center [1037, 552] width 293 height 41
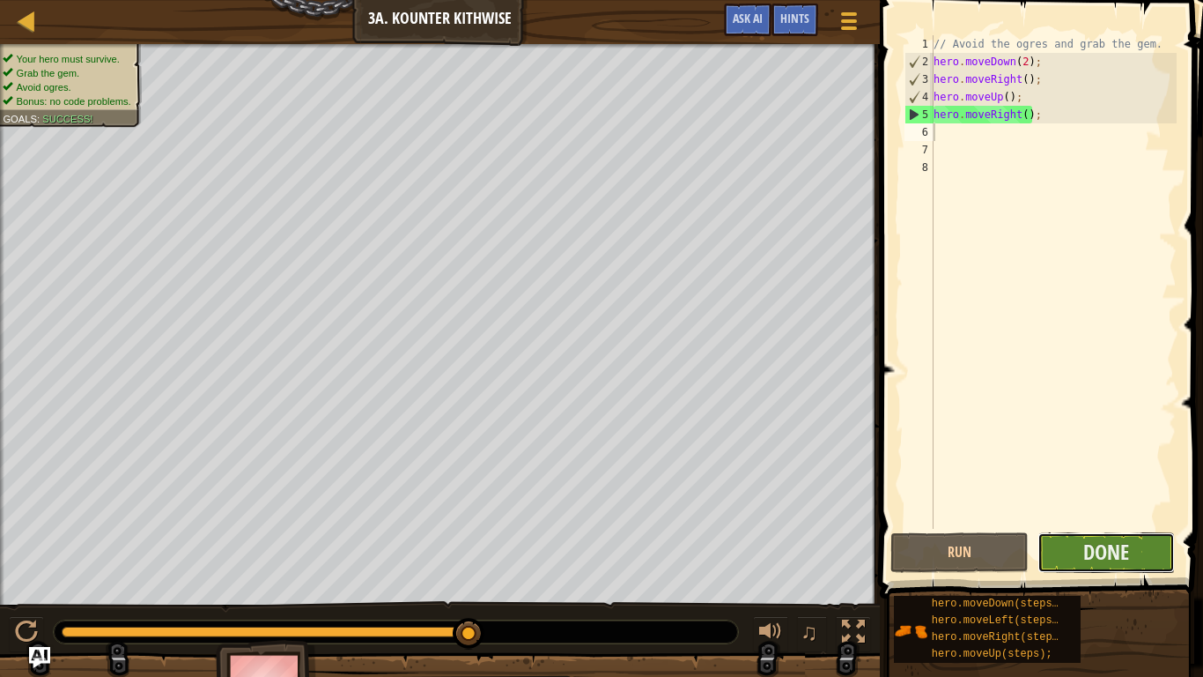
click at [1069, 555] on button "Done" at bounding box center [1107, 552] width 138 height 41
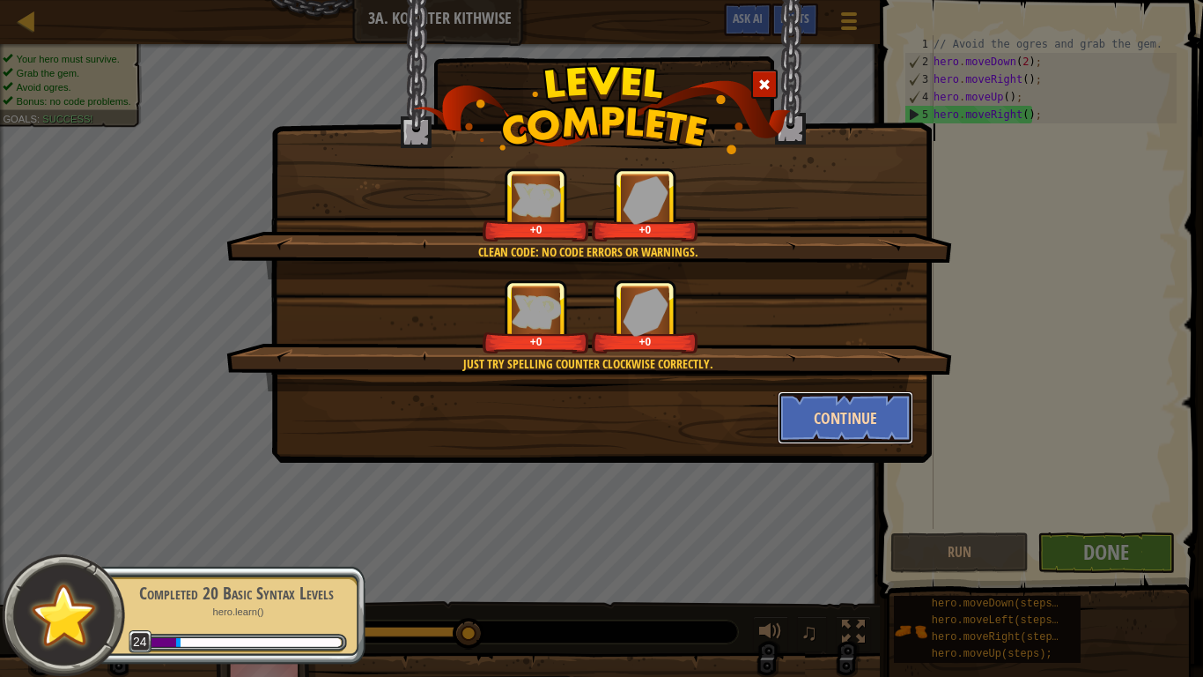
click at [819, 424] on button "Continue" at bounding box center [846, 417] width 137 height 53
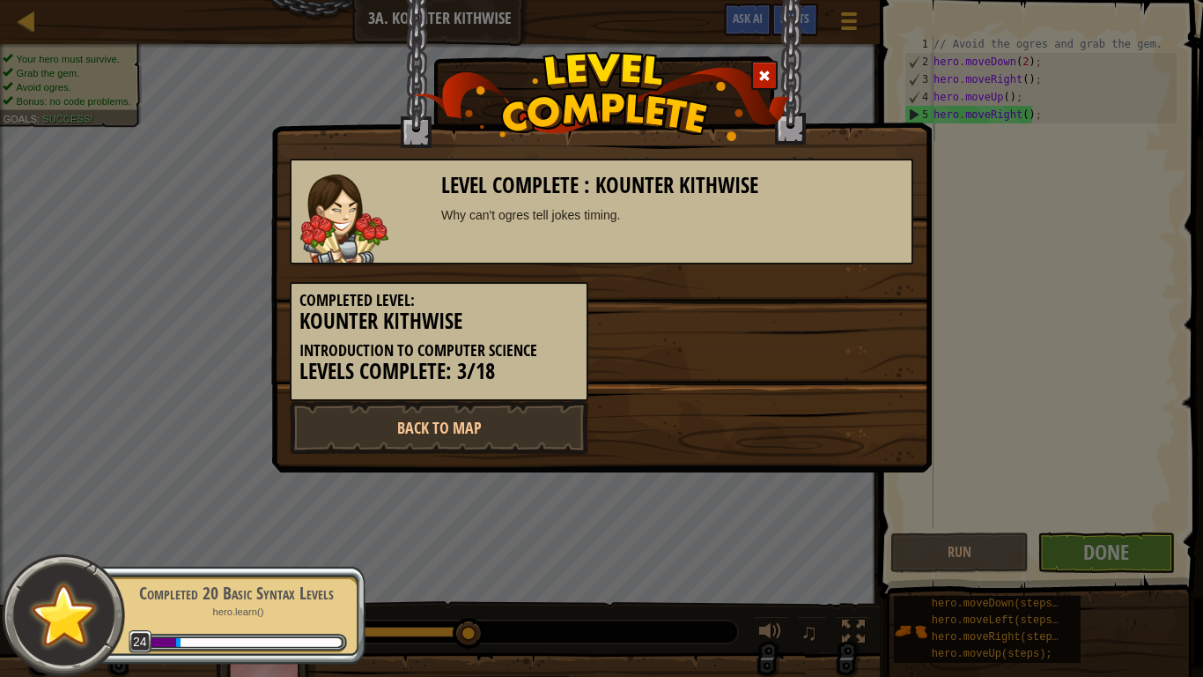
click at [814, 416] on div "Back to Map" at bounding box center [602, 427] width 650 height 53
click at [467, 419] on link "Back to Map" at bounding box center [439, 427] width 299 height 53
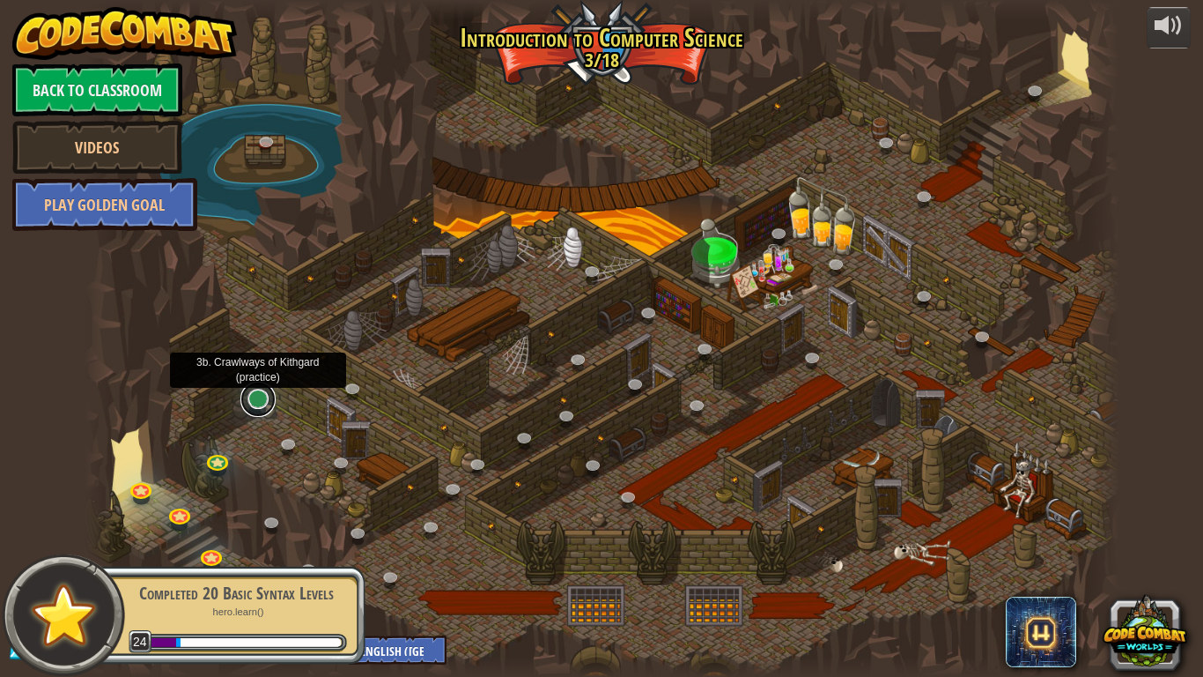
click at [260, 393] on link at bounding box center [257, 398] width 35 height 35
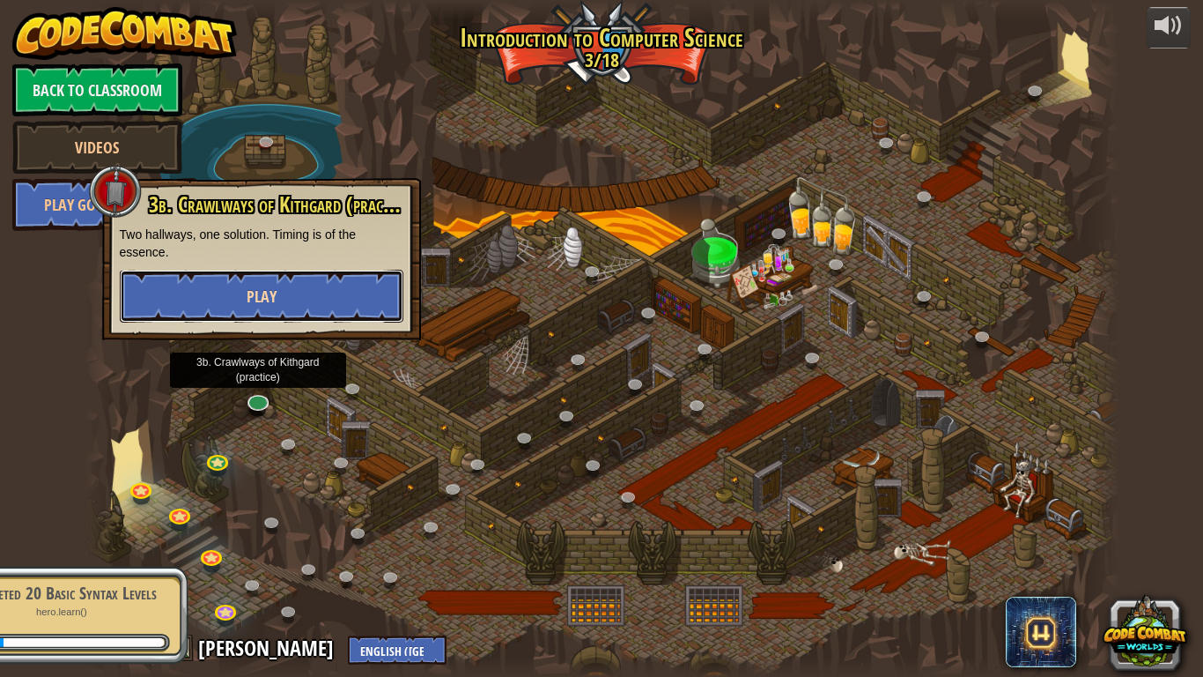
click at [212, 294] on button "Play" at bounding box center [262, 296] width 284 height 53
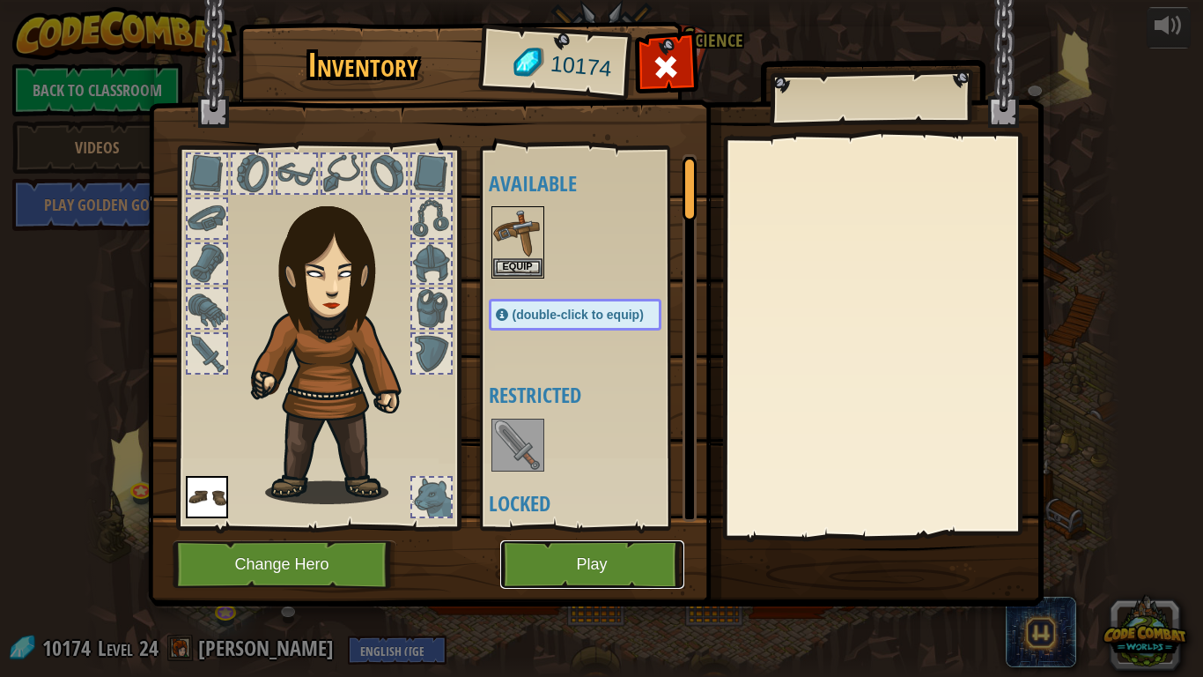
click at [626, 569] on button "Play" at bounding box center [592, 564] width 184 height 48
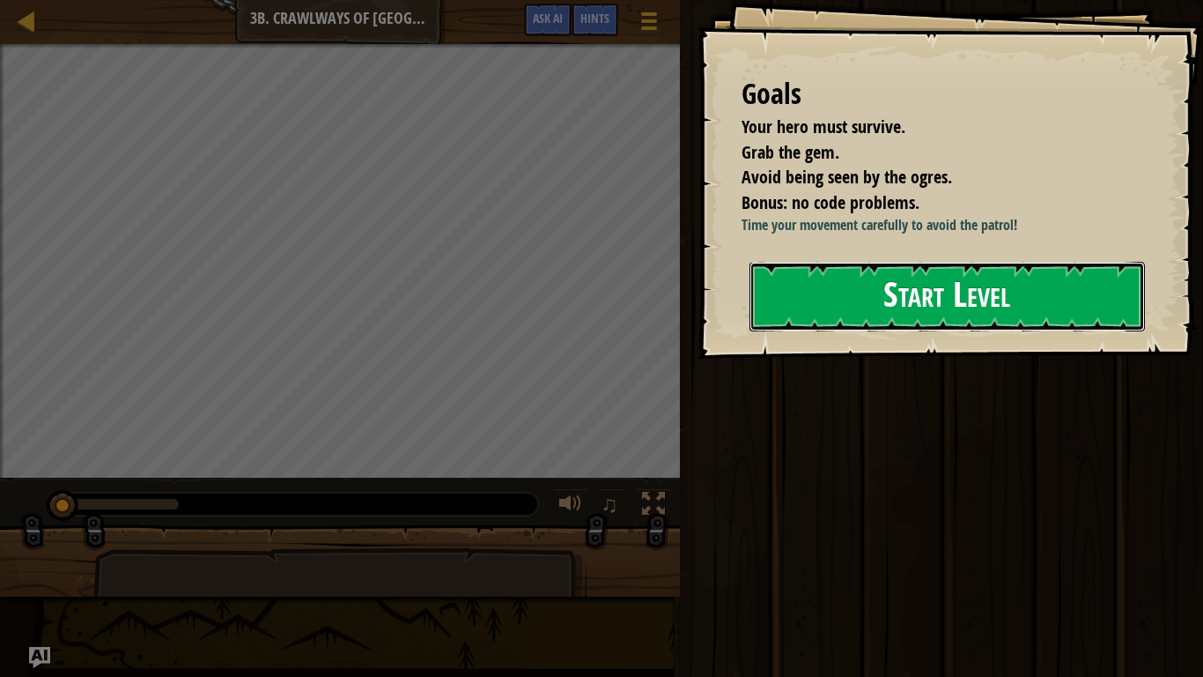
click at [849, 331] on button "Start Level" at bounding box center [948, 297] width 396 height 70
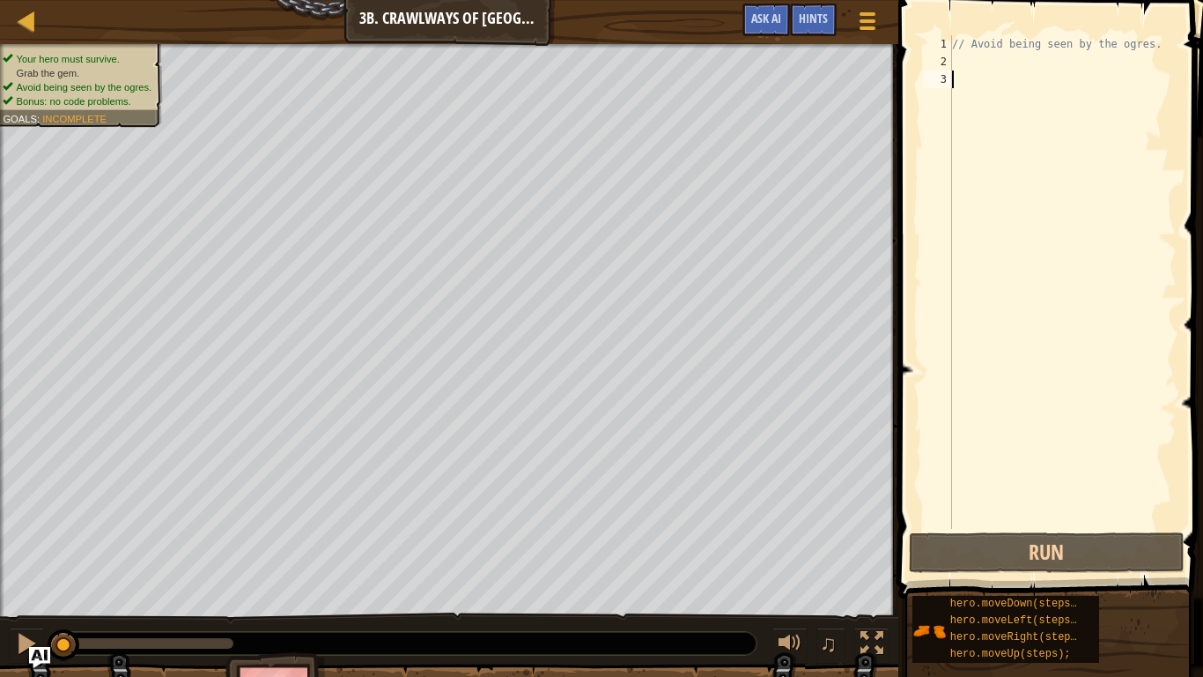
scroll to position [8, 0]
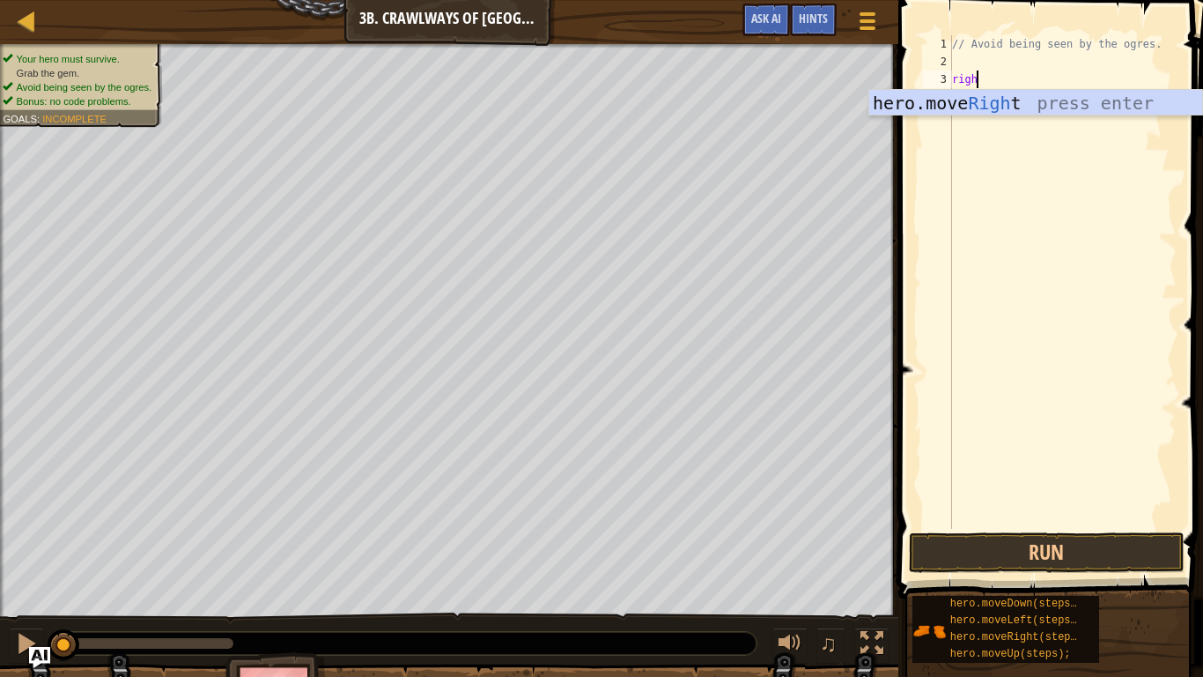
type textarea "right"
click at [881, 102] on div "hero.move Right press enter" at bounding box center [1035, 129] width 333 height 79
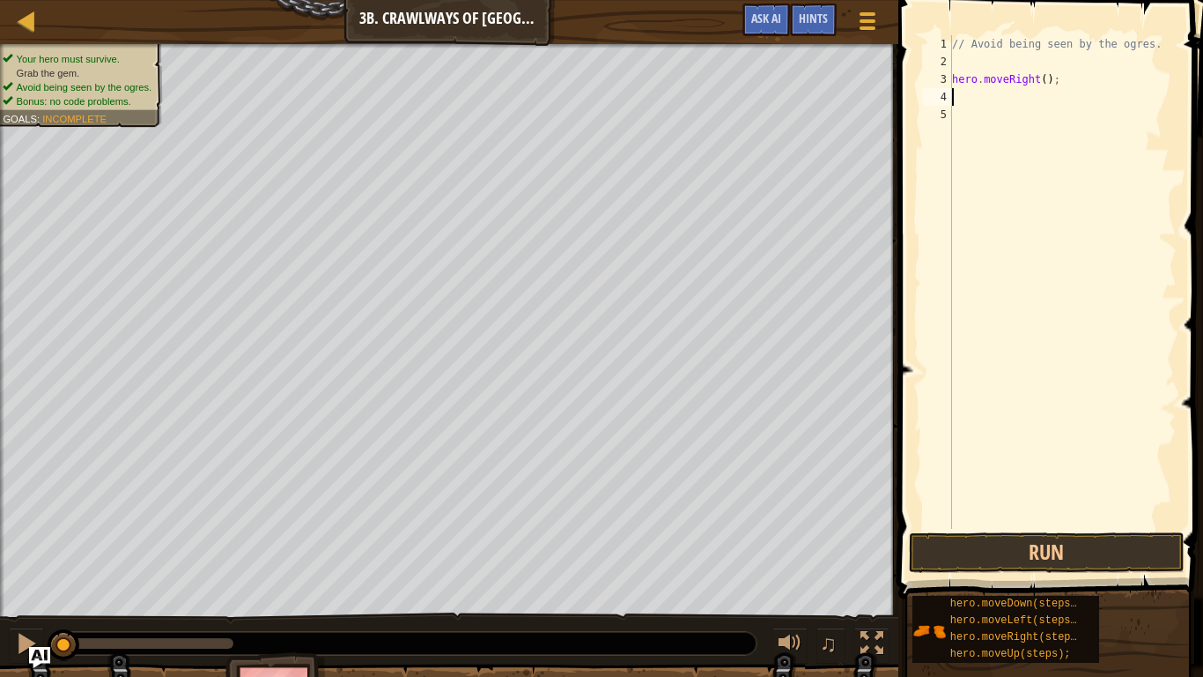
scroll to position [8, 0]
click at [1044, 77] on div "// Avoid being seen by the ogres. hero . moveRight ( ) ;" at bounding box center [1063, 299] width 228 height 529
click at [1121, 552] on button "Run" at bounding box center [1046, 552] width 275 height 41
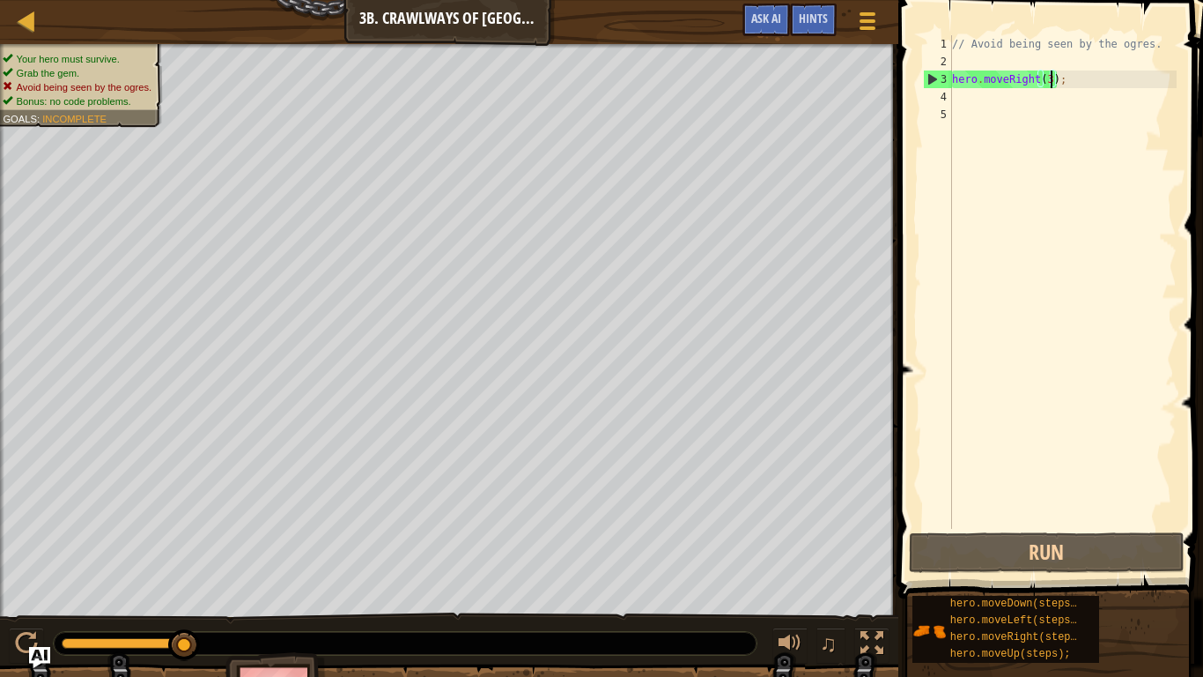
type textarea "hero.moveRight();"
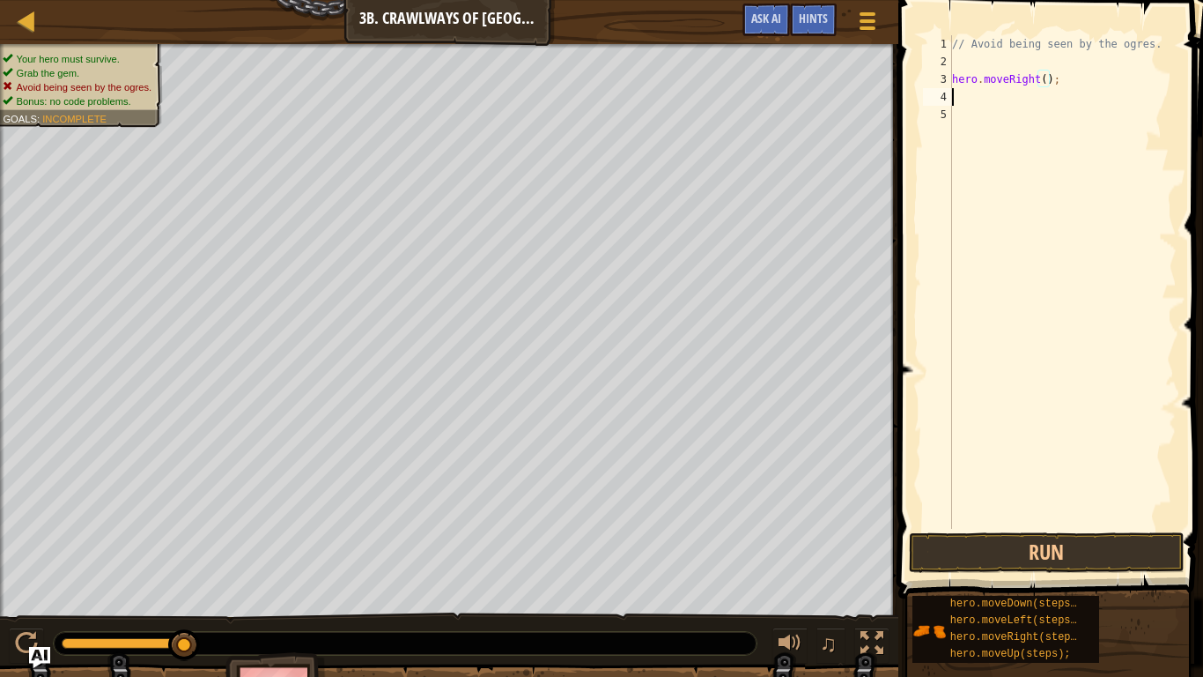
click at [966, 98] on div "// Avoid being seen by the ogres. hero . moveRight ( ) ;" at bounding box center [1063, 299] width 228 height 529
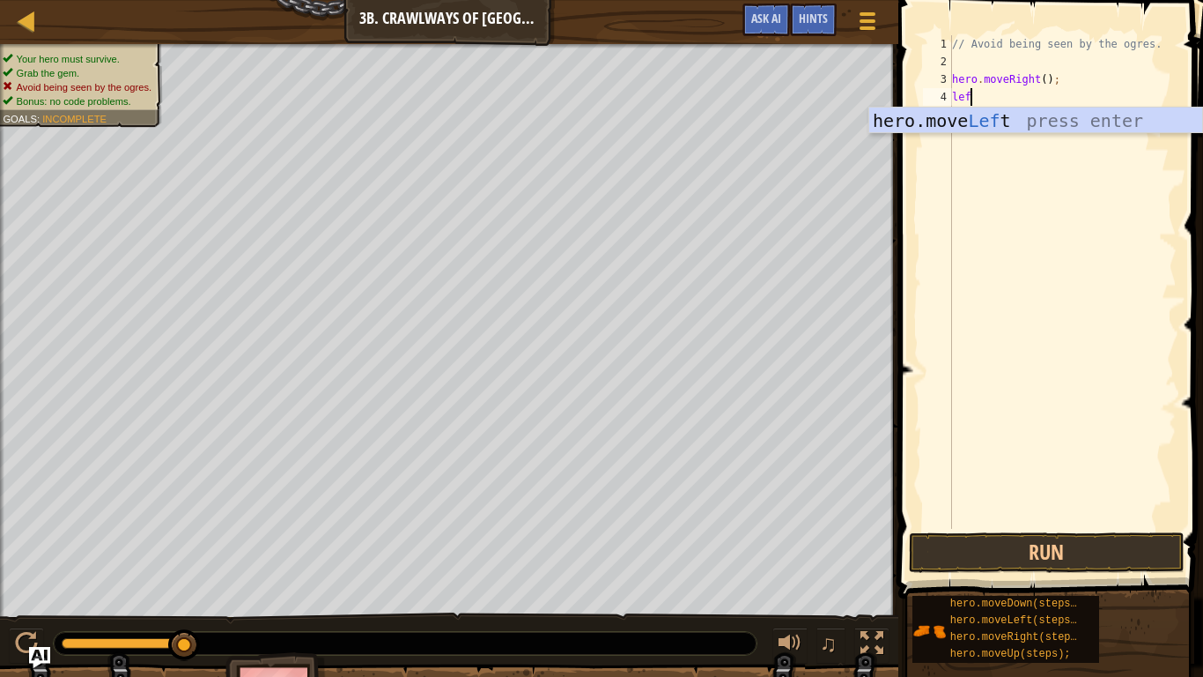
type textarea "left"
click at [938, 109] on div "hero.move Left press enter" at bounding box center [1035, 146] width 333 height 79
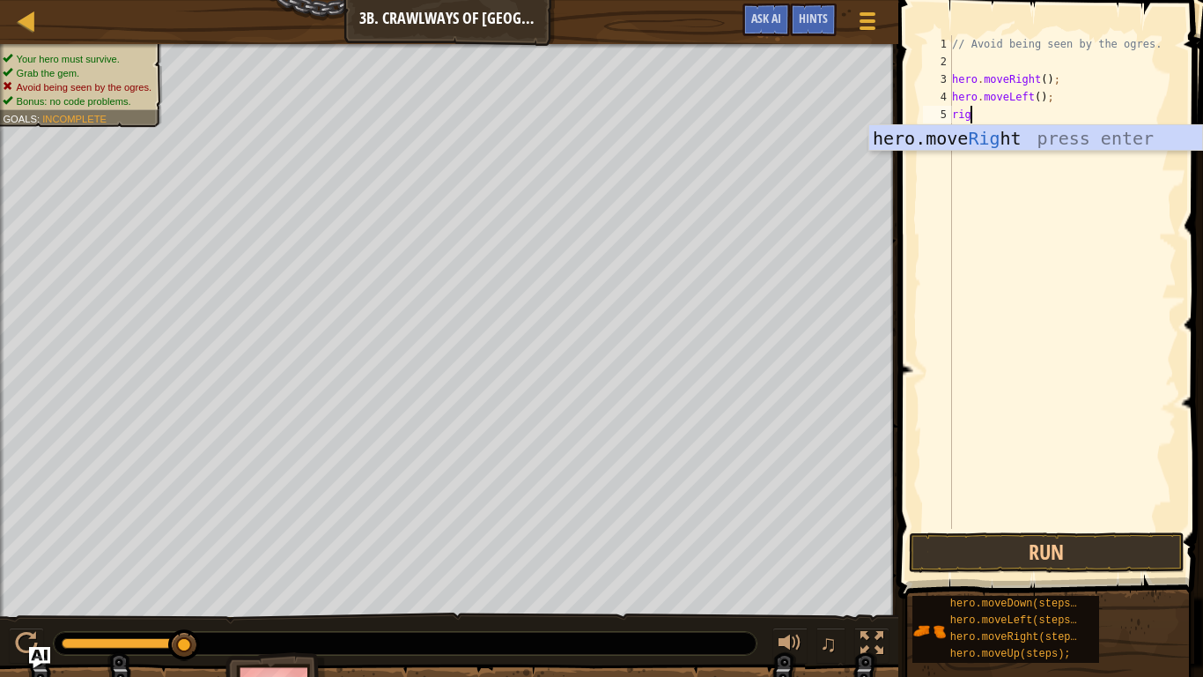
type textarea "right"
click at [1022, 135] on div "hero.move Right press enter" at bounding box center [1035, 164] width 333 height 79
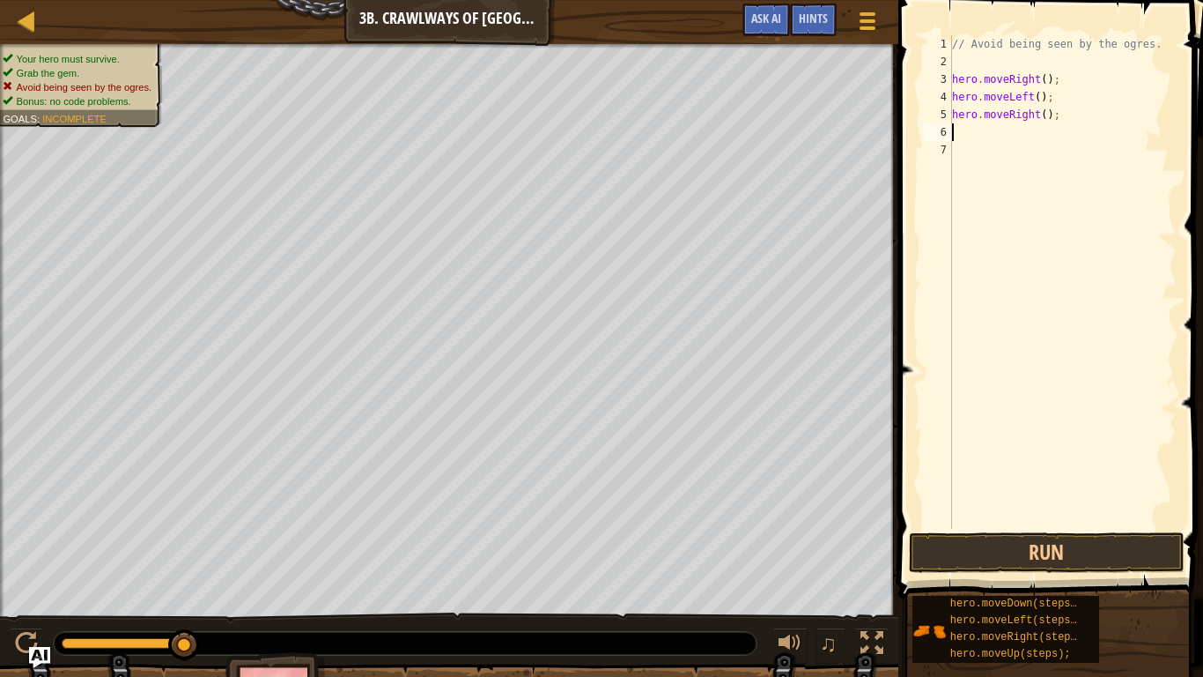
scroll to position [8, 0]
click at [1045, 115] on div "// Avoid being seen by the ogres. hero . moveRight ( ) ; hero . moveLeft ( ) ; …" at bounding box center [1063, 299] width 228 height 529
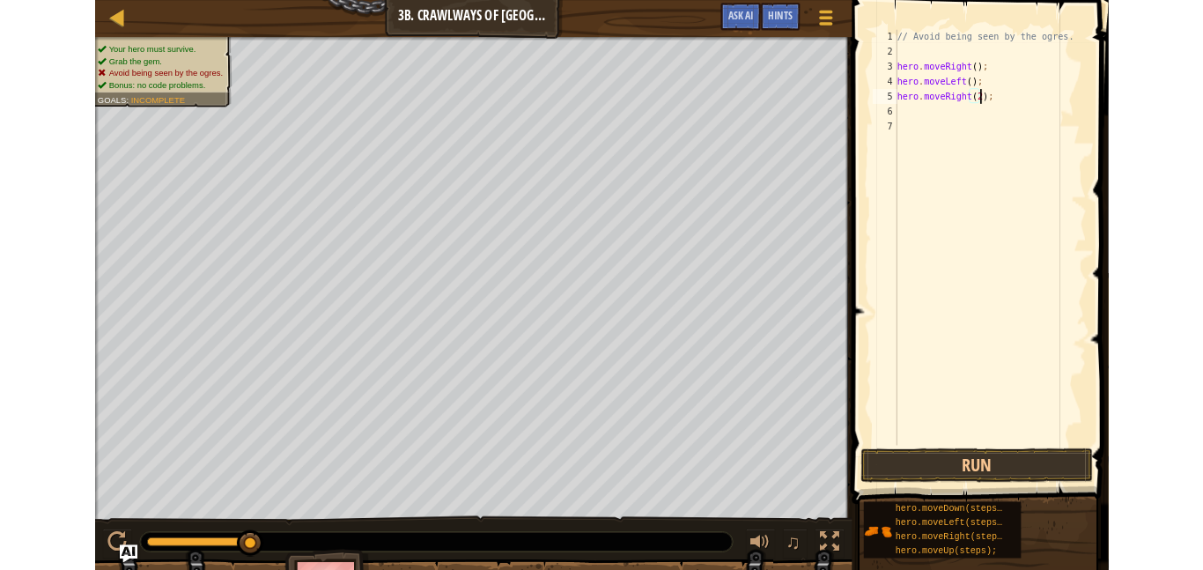
scroll to position [8, 15]
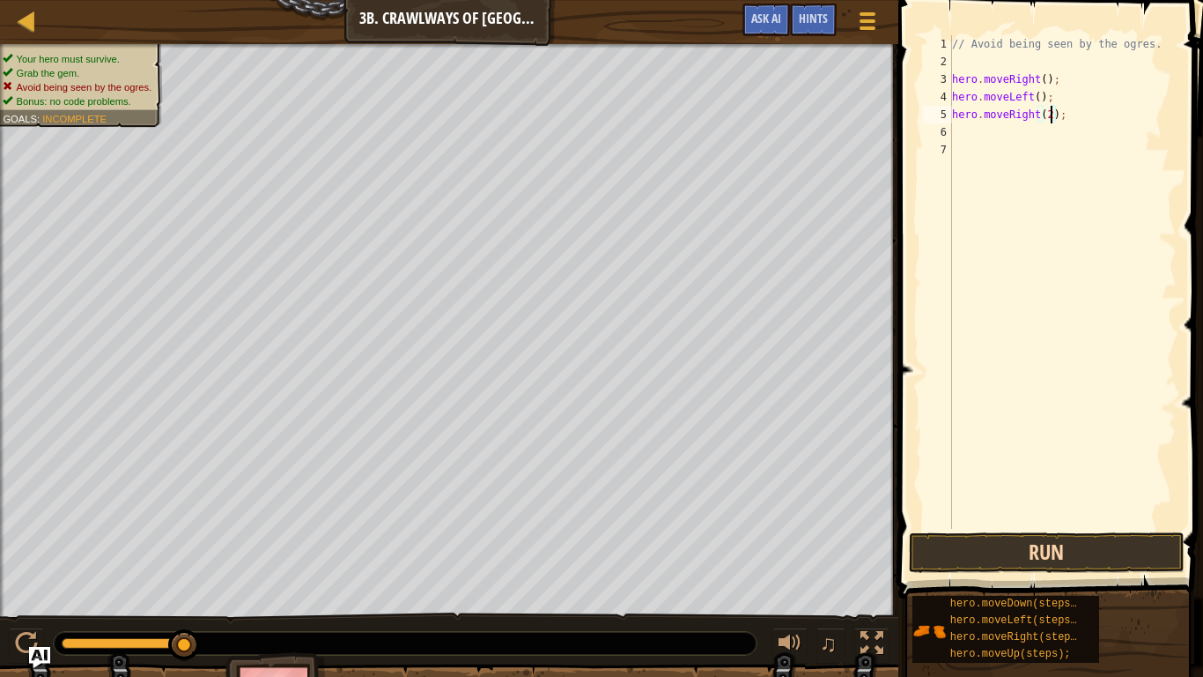
type textarea "hero.moveRight(2);"
click at [1037, 545] on button "Run" at bounding box center [1046, 552] width 275 height 41
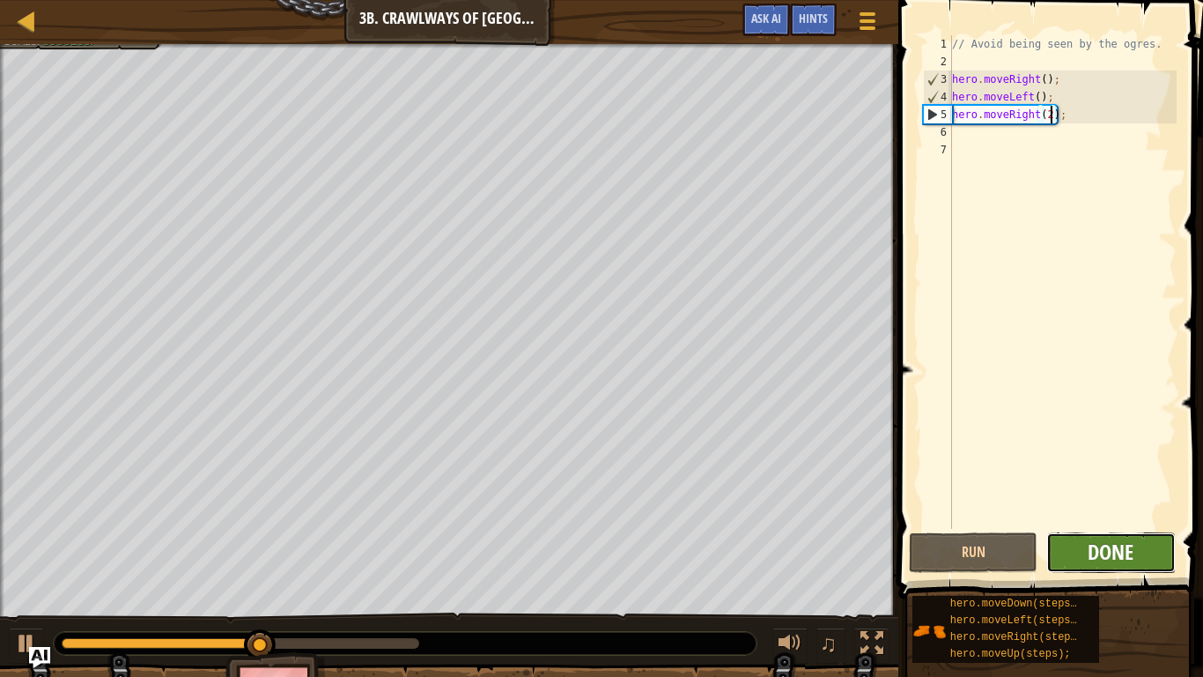
click at [1120, 553] on span "Done" at bounding box center [1111, 551] width 46 height 28
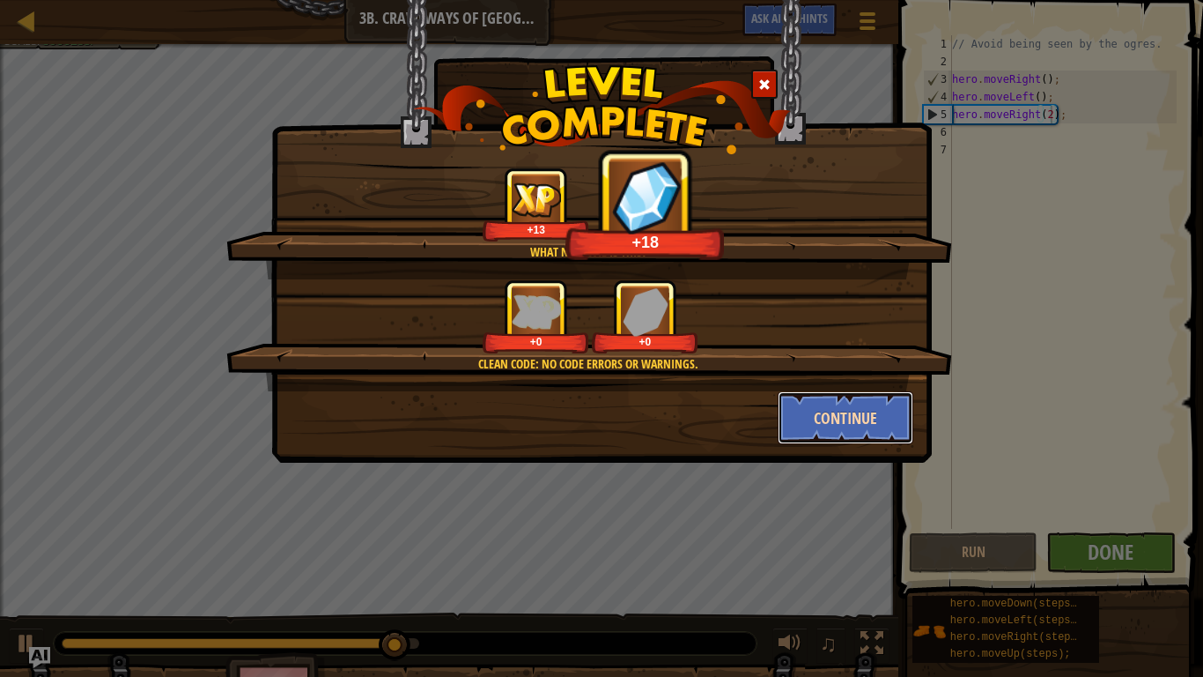
click at [837, 403] on button "Continue" at bounding box center [846, 417] width 137 height 53
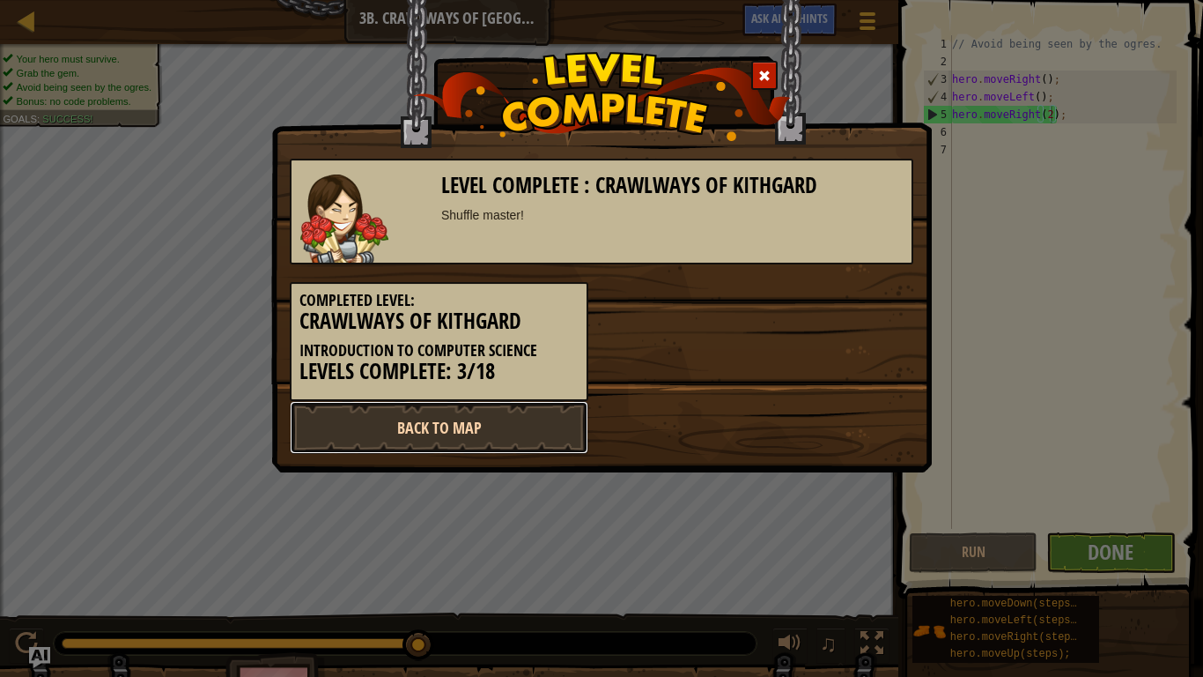
click at [530, 421] on link "Back to Map" at bounding box center [439, 427] width 299 height 53
